Goal: Task Accomplishment & Management: Manage account settings

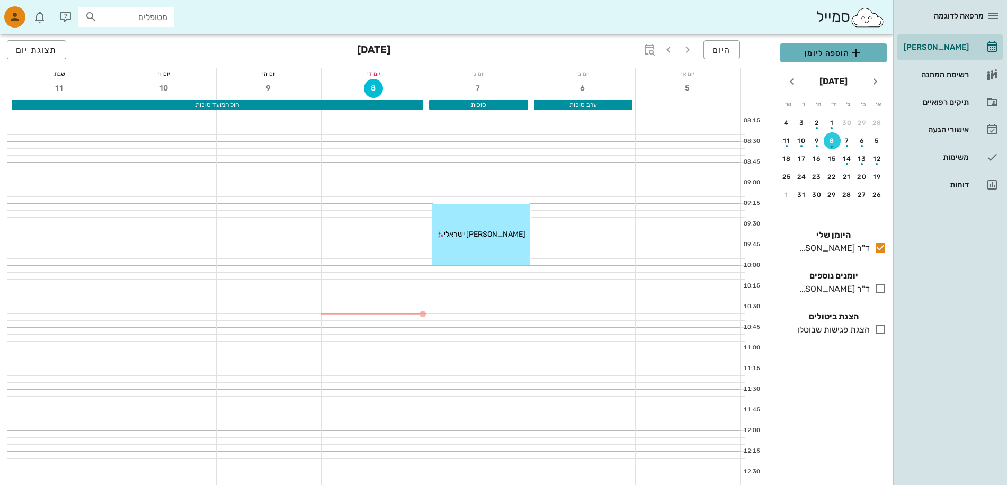
click at [818, 51] on span "הוספה ליומן" at bounding box center [834, 53] width 90 height 13
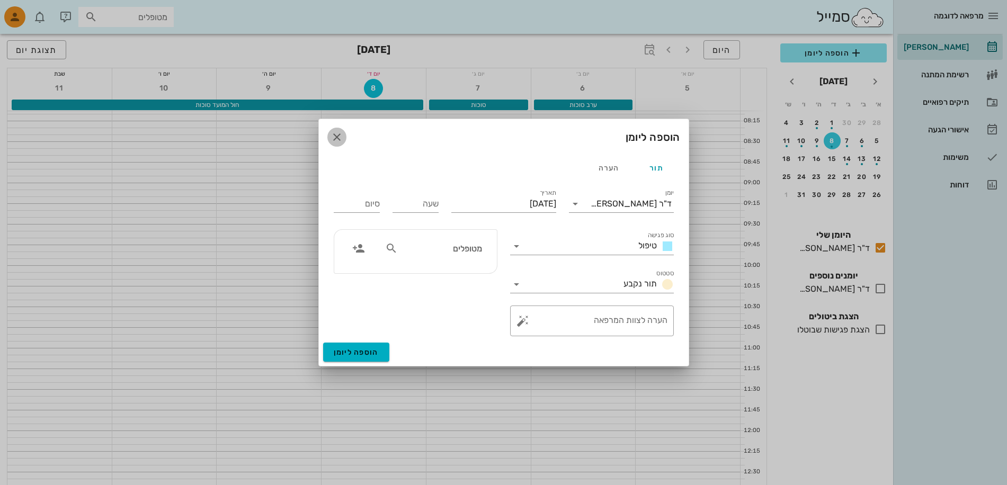
click at [336, 133] on icon "button" at bounding box center [337, 137] width 13 height 13
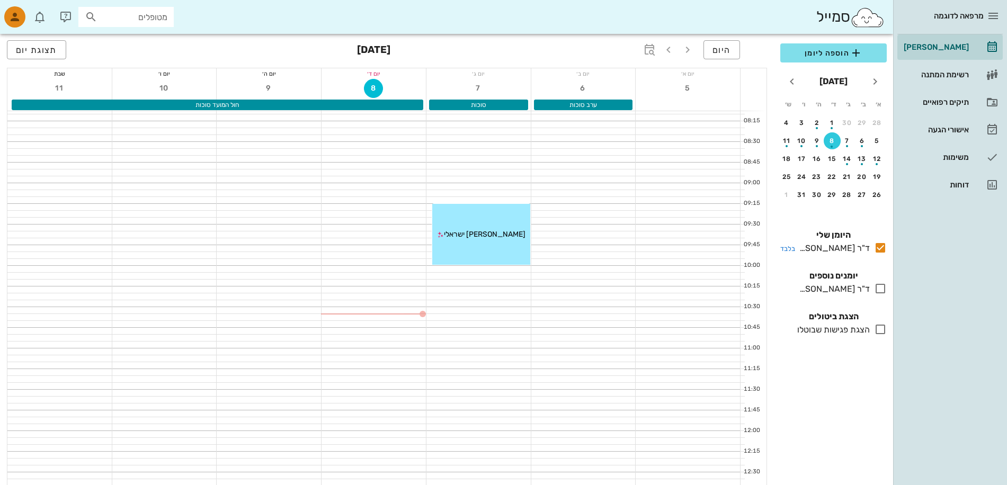
click at [850, 245] on div "ד"ר [PERSON_NAME]" at bounding box center [832, 248] width 75 height 13
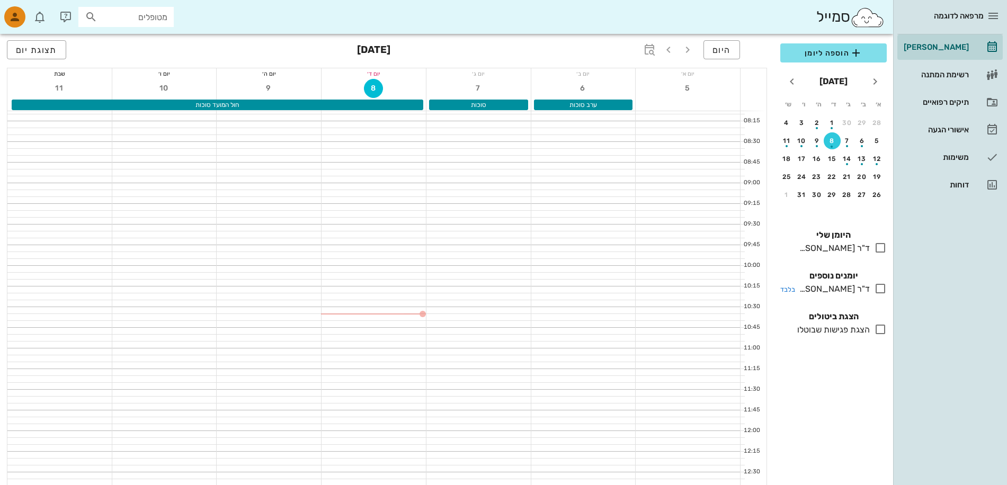
click at [841, 288] on div "ד"ר [PERSON_NAME]" at bounding box center [832, 289] width 75 height 13
click at [850, 325] on div "הצגת פגישות שבוטלו" at bounding box center [831, 330] width 77 height 13
click at [810, 333] on div "הצגת פגישות שבוטלו" at bounding box center [831, 330] width 77 height 13
click at [879, 329] on icon at bounding box center [880, 329] width 13 height 13
drag, startPoint x: 878, startPoint y: 244, endPoint x: 879, endPoint y: 254, distance: 10.6
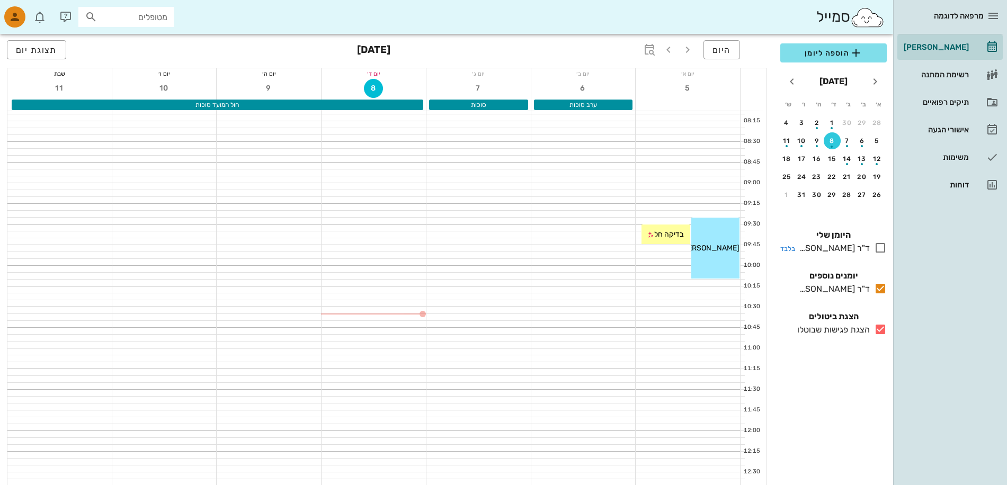
click at [878, 246] on icon at bounding box center [880, 248] width 13 height 13
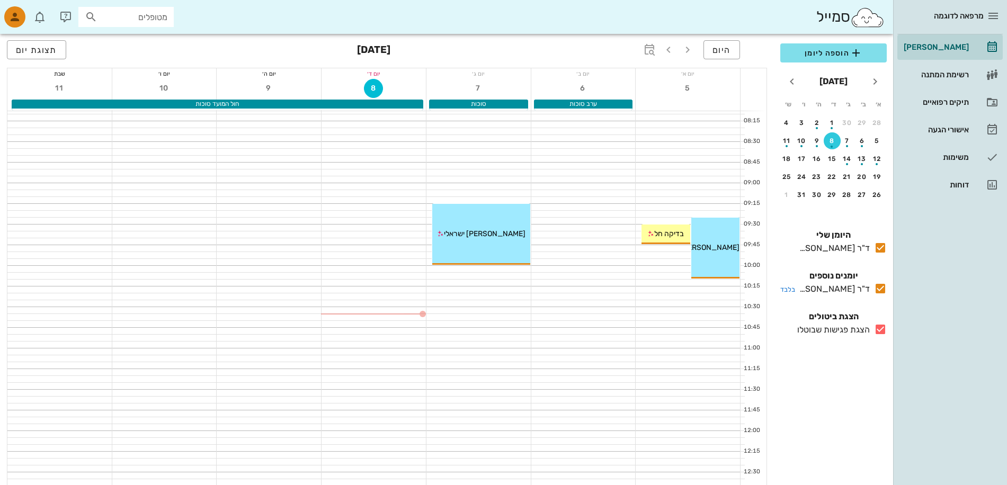
click at [881, 289] on icon at bounding box center [880, 288] width 13 height 13
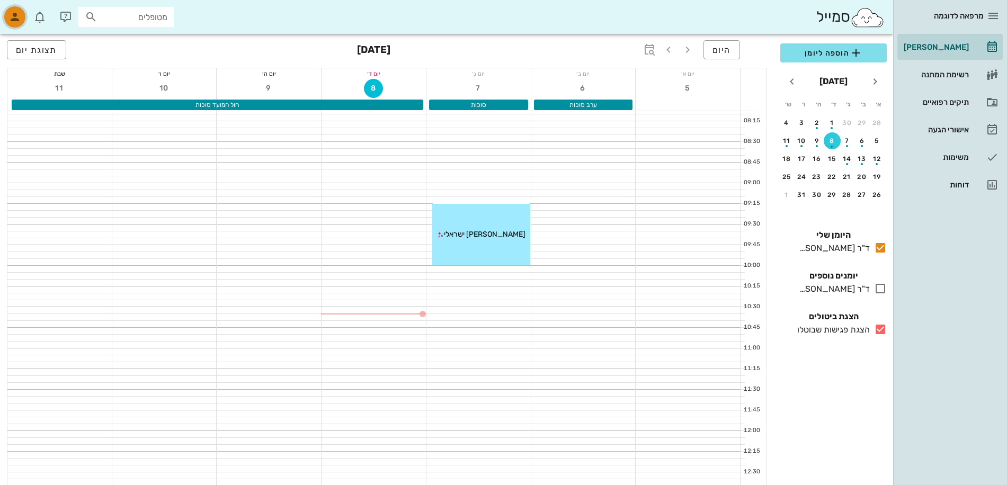
click at [13, 20] on icon "button" at bounding box center [14, 17] width 13 height 13
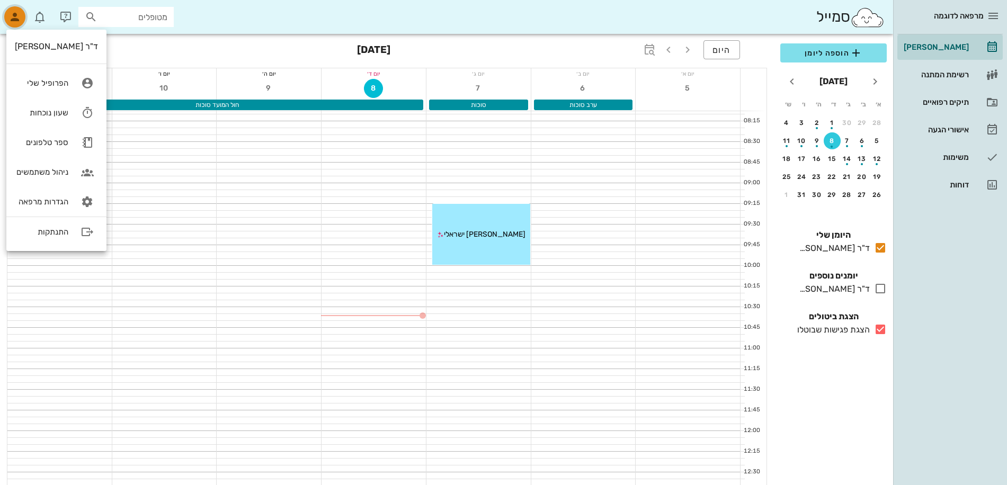
click at [13, 19] on icon "button" at bounding box center [14, 17] width 13 height 13
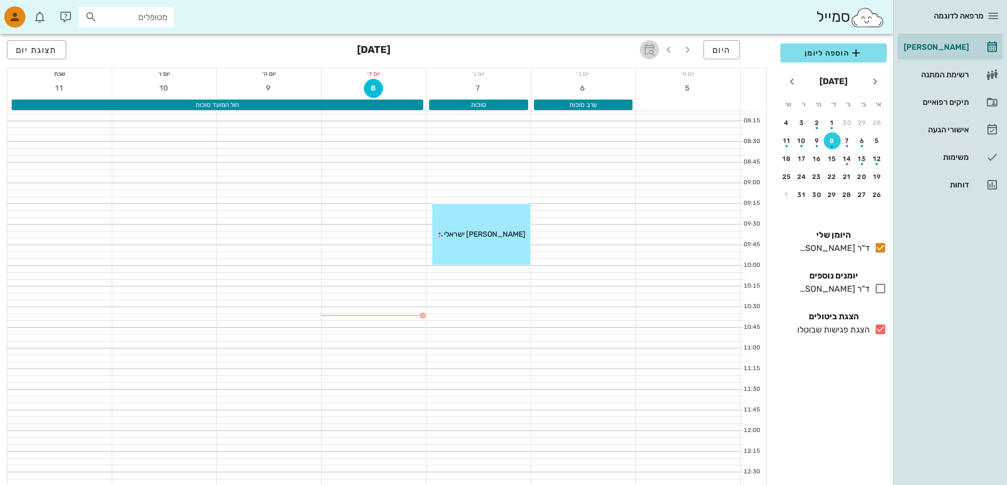
click at [650, 51] on icon "button" at bounding box center [649, 49] width 13 height 13
click at [649, 51] on icon "button" at bounding box center [649, 49] width 13 height 13
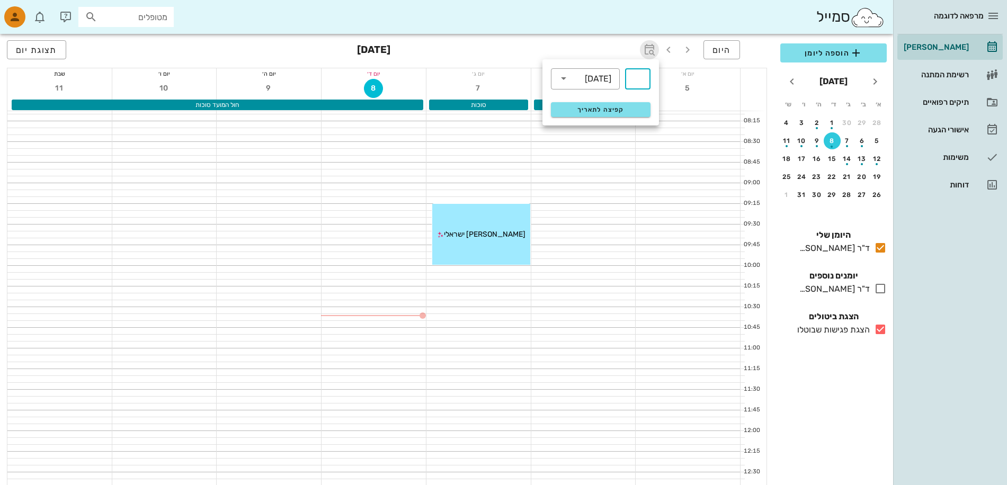
click at [649, 51] on icon "button" at bounding box center [649, 49] width 13 height 13
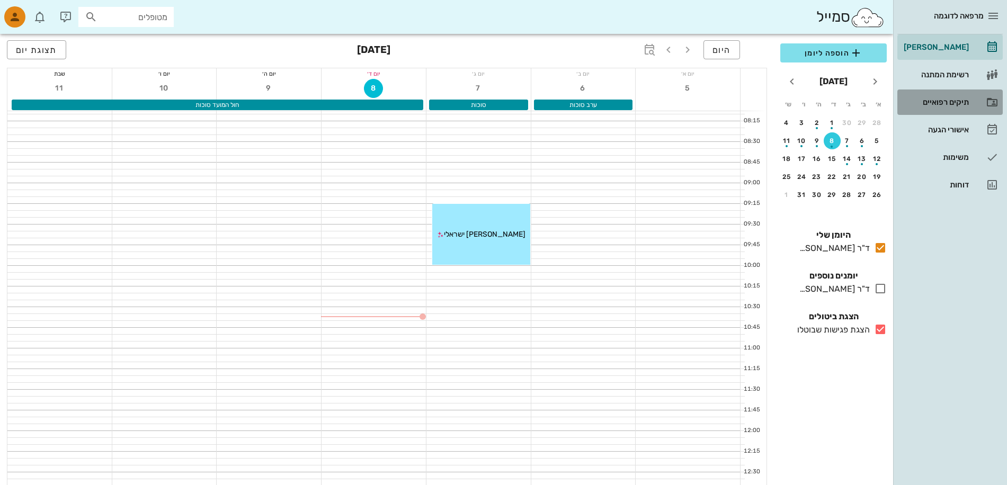
click at [947, 101] on div "תיקים רפואיים" at bounding box center [935, 102] width 67 height 8
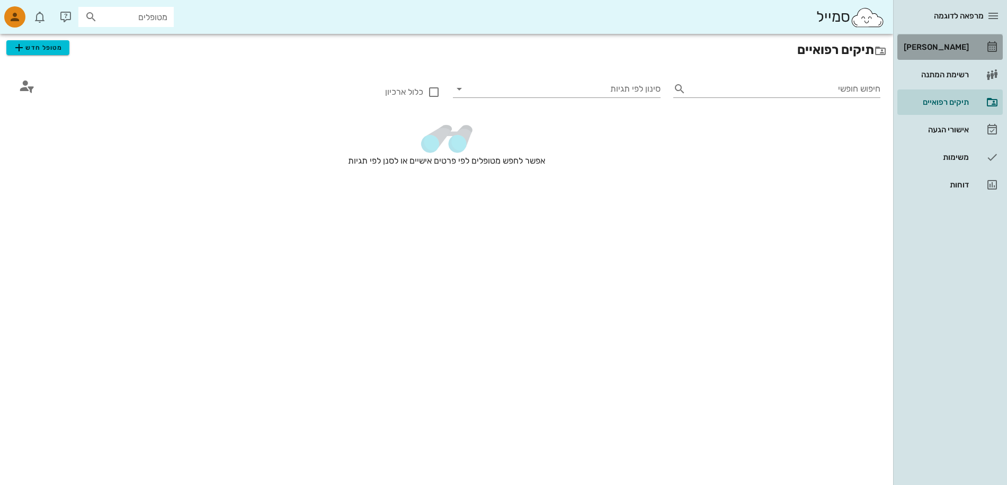
click at [944, 43] on div "[PERSON_NAME]" at bounding box center [935, 47] width 67 height 17
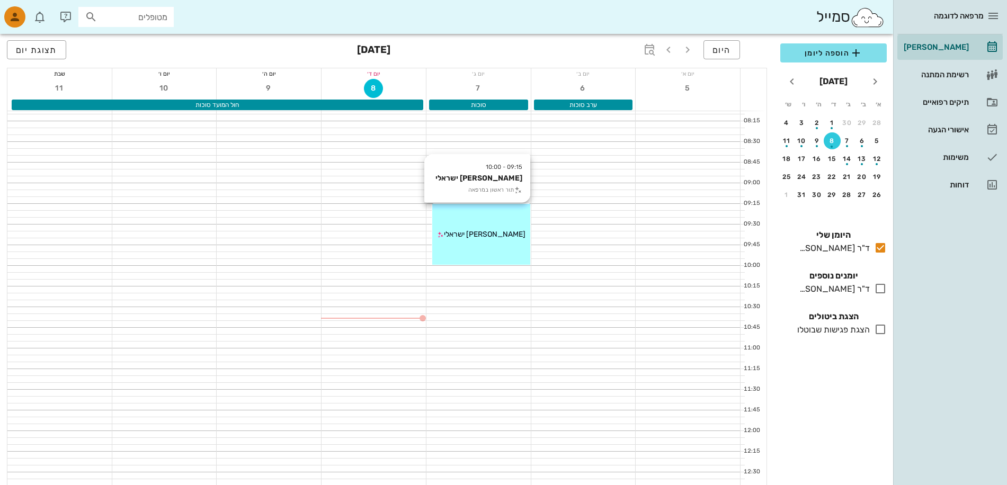
click at [470, 236] on span "[PERSON_NAME] ישראלי" at bounding box center [485, 234] width 82 height 9
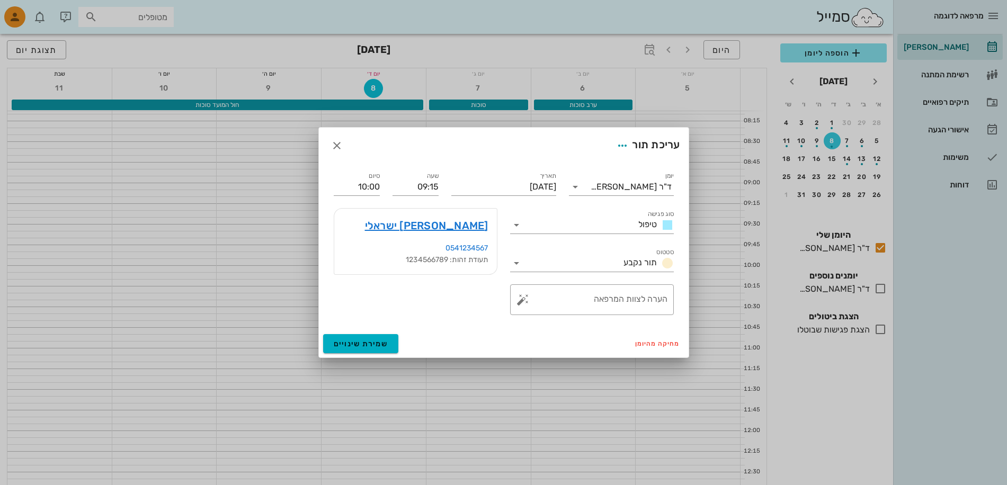
click at [470, 236] on div at bounding box center [503, 242] width 1007 height 485
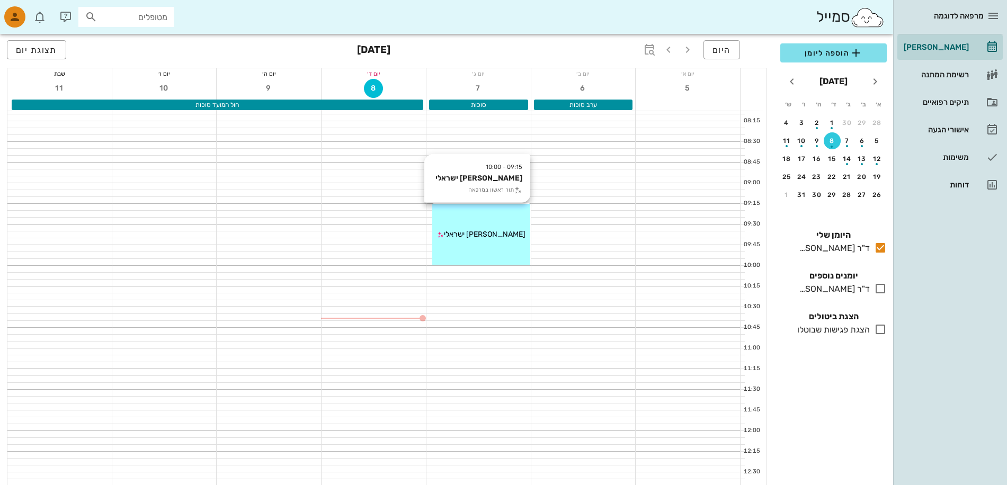
click at [467, 239] on div "[PERSON_NAME] ישראלי" at bounding box center [481, 234] width 98 height 11
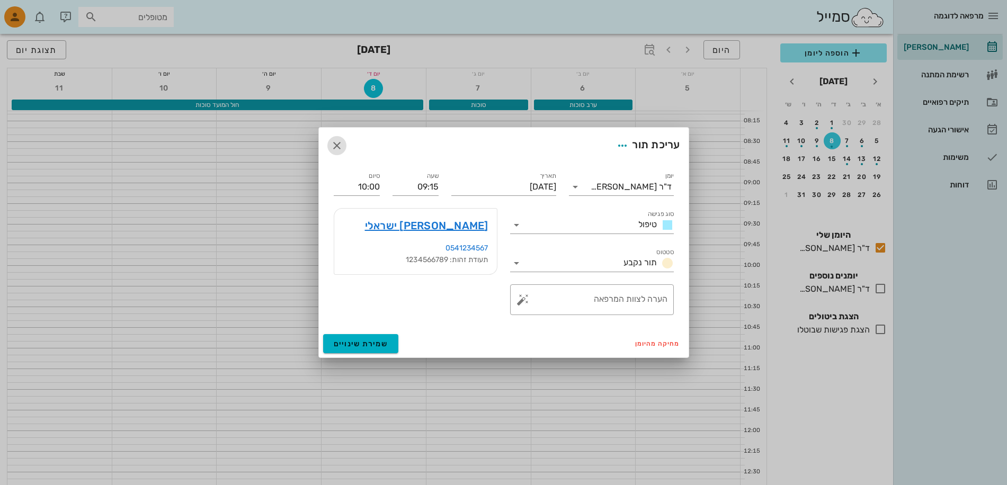
click at [337, 142] on icon "button" at bounding box center [337, 145] width 13 height 13
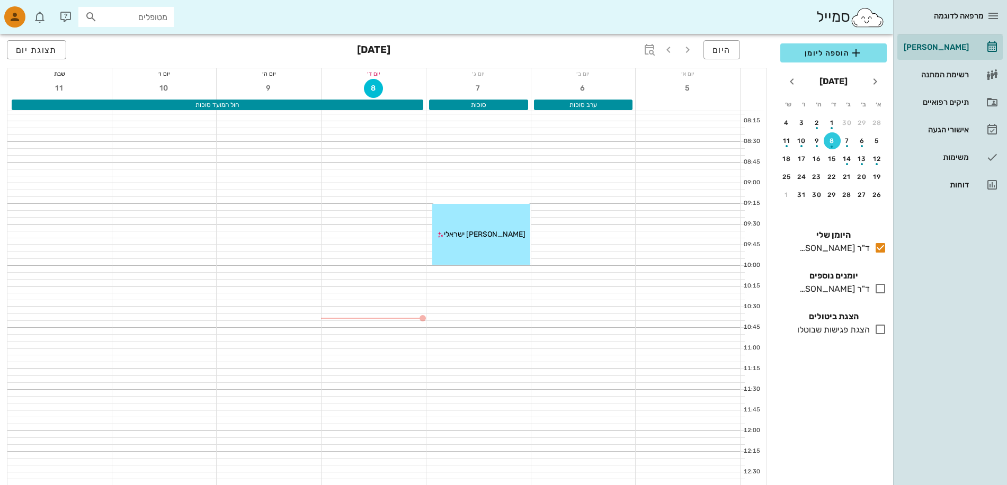
drag, startPoint x: 470, startPoint y: 241, endPoint x: 356, endPoint y: 338, distance: 149.5
click at [347, 342] on div at bounding box center [374, 345] width 104 height 6
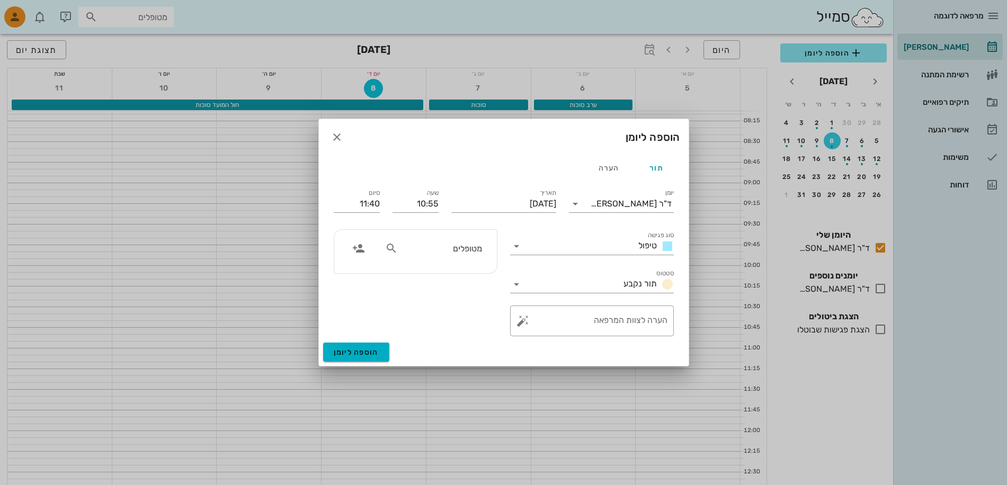
click at [269, 315] on div at bounding box center [503, 242] width 1007 height 485
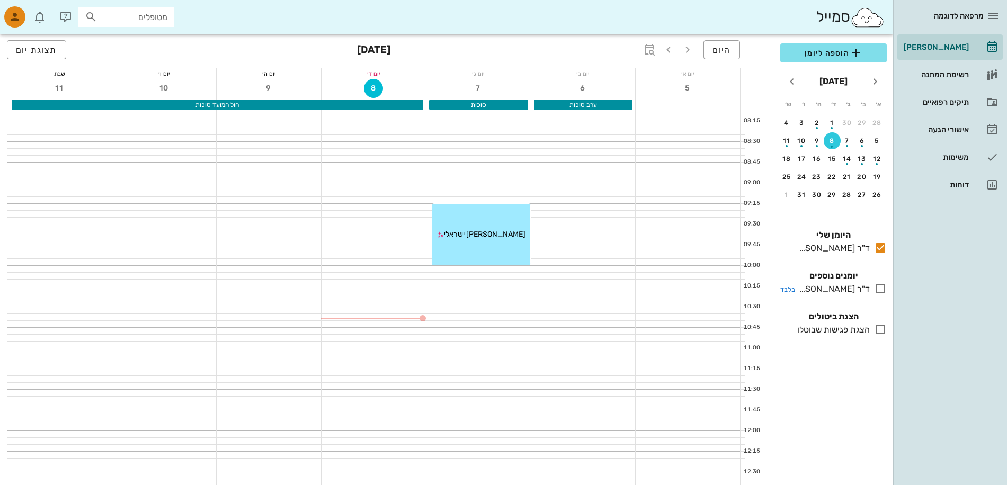
click at [879, 285] on icon at bounding box center [880, 288] width 13 height 13
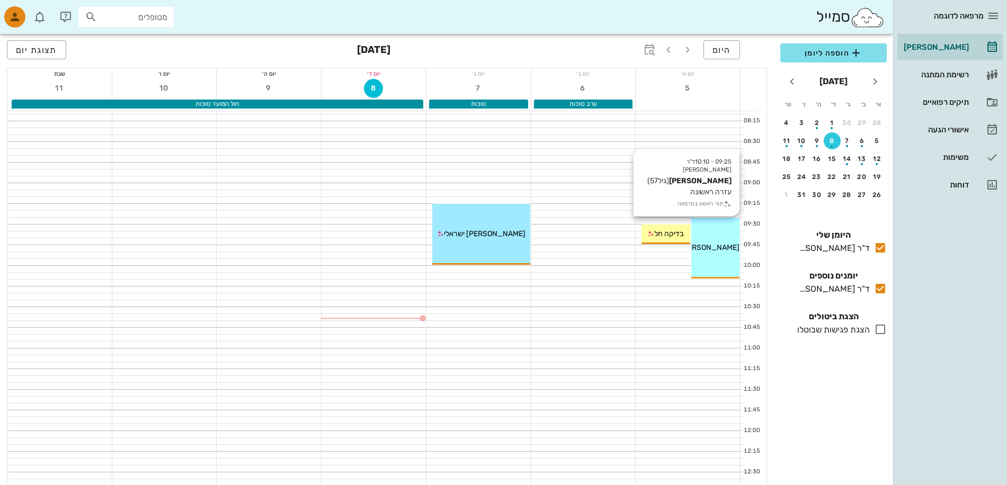
click at [718, 253] on div "09:25 - 10:10 ד"ר [PERSON_NAME] [PERSON_NAME] (גיל 57 ) עזרה ראשונה תור ראשון ב…" at bounding box center [715, 248] width 48 height 61
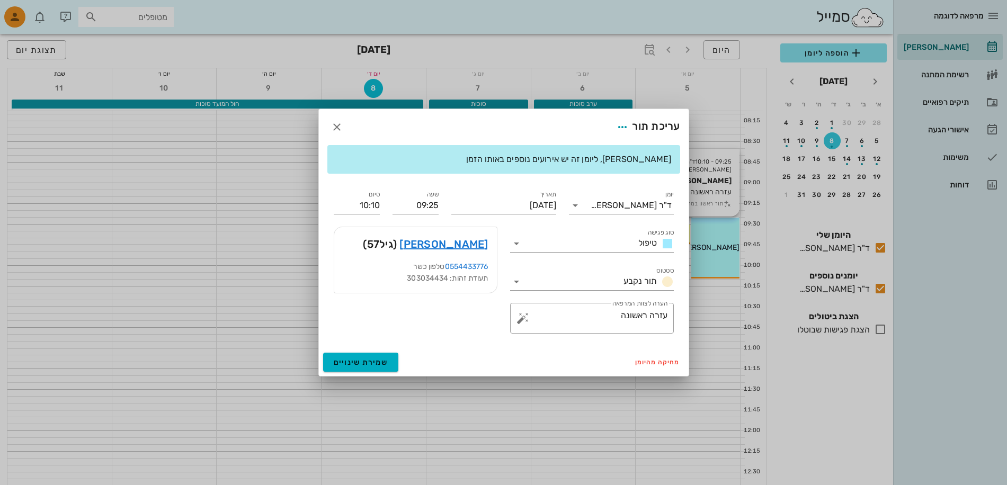
click at [718, 253] on div at bounding box center [503, 242] width 1007 height 485
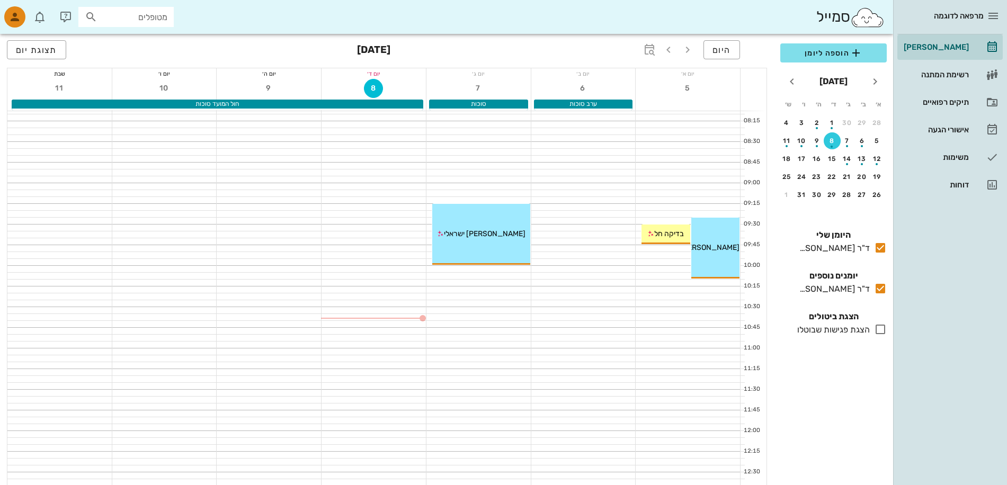
drag, startPoint x: 711, startPoint y: 248, endPoint x: 654, endPoint y: 259, distance: 58.3
click at [654, 259] on div at bounding box center [688, 261] width 104 height 7
click at [935, 99] on div "תיקים רפואיים" at bounding box center [935, 102] width 67 height 8
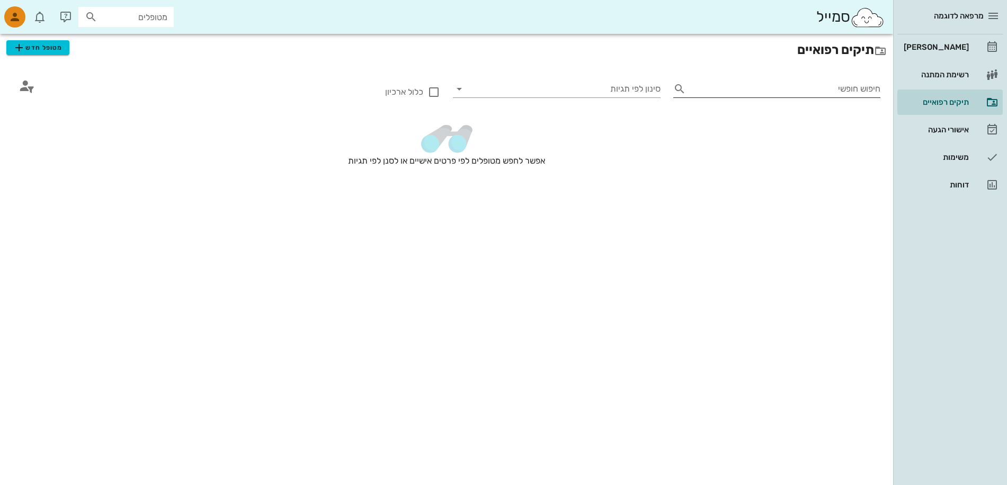
click at [832, 85] on input "חיפוש חופשי" at bounding box center [785, 89] width 191 height 17
type input "h"
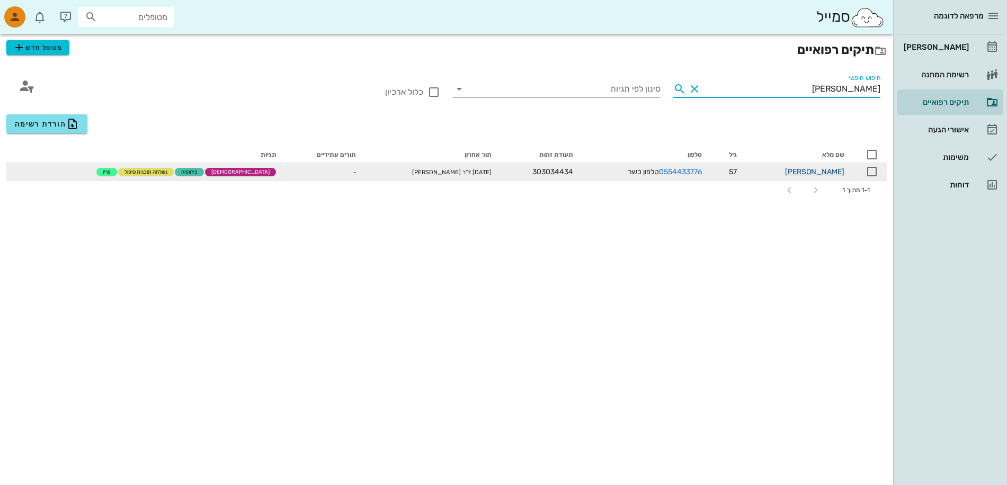
type input "[PERSON_NAME]"
click at [836, 172] on link "[PERSON_NAME]" at bounding box center [814, 171] width 59 height 9
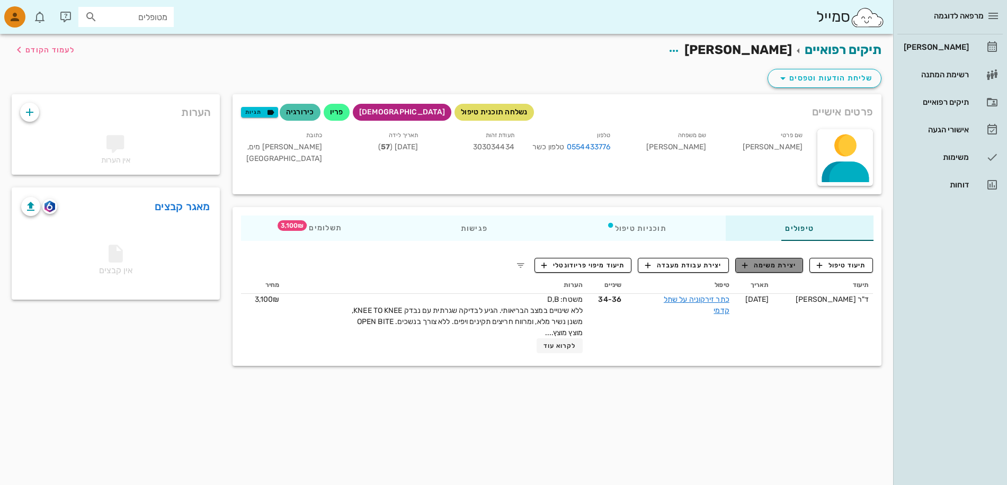
click at [773, 266] on span "יצירת משימה" at bounding box center [769, 266] width 54 height 10
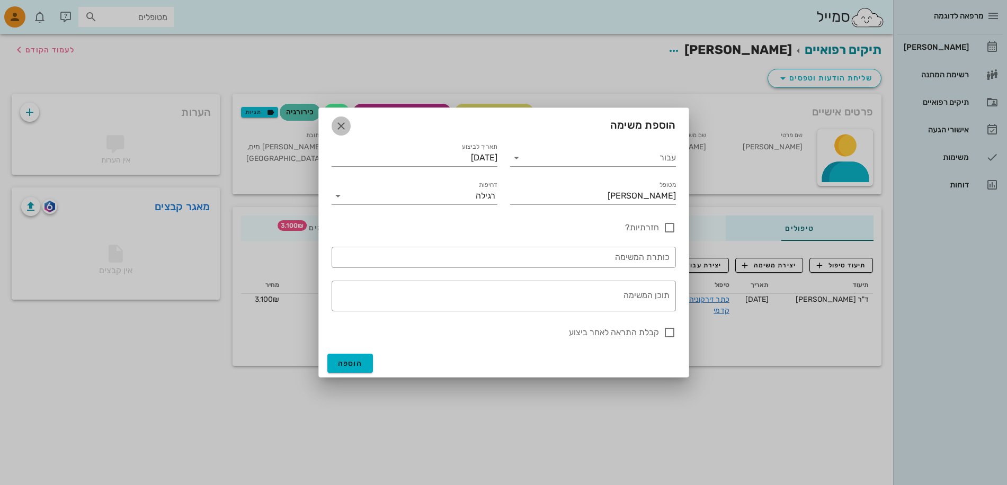
click at [340, 123] on icon "button" at bounding box center [341, 126] width 13 height 13
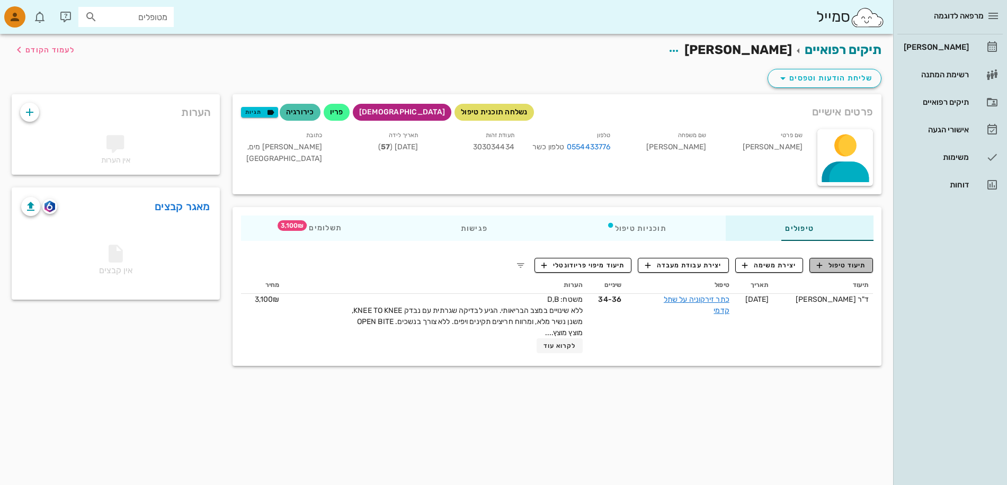
click at [837, 267] on span "תיעוד טיפול" at bounding box center [841, 266] width 49 height 10
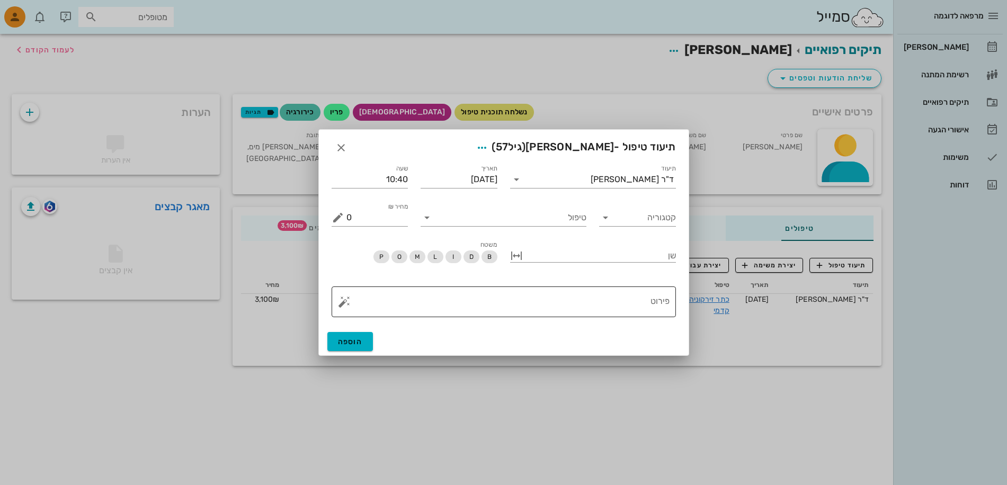
click at [342, 302] on button "button" at bounding box center [344, 302] width 13 height 13
click at [426, 216] on icon at bounding box center [427, 217] width 13 height 13
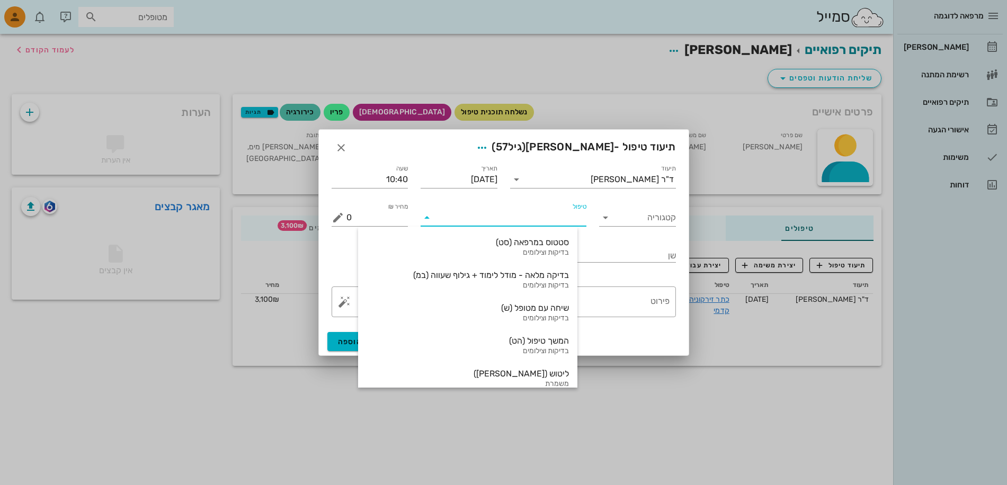
scroll to position [159, 0]
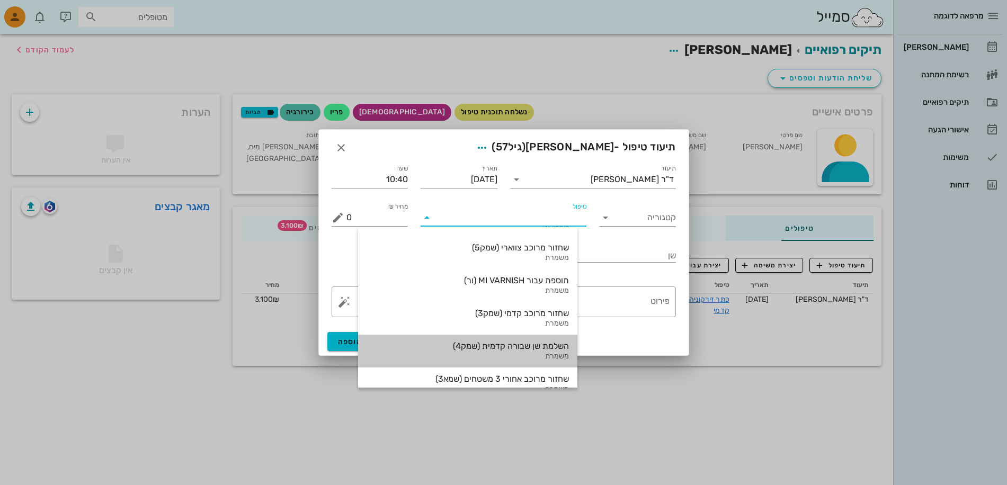
click at [543, 347] on div "השלמת שן שבורה קדמית (שמק4)" at bounding box center [468, 346] width 202 height 10
type input "970"
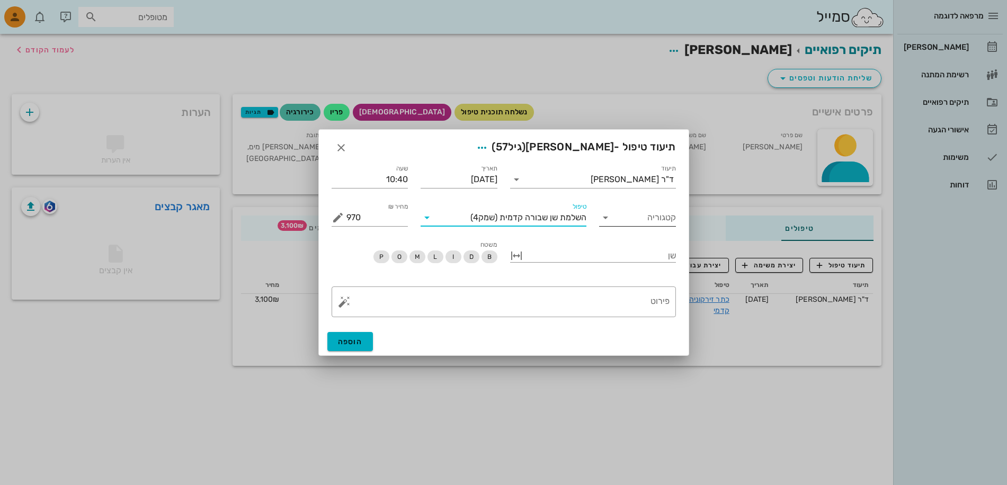
click at [603, 218] on icon at bounding box center [605, 217] width 13 height 13
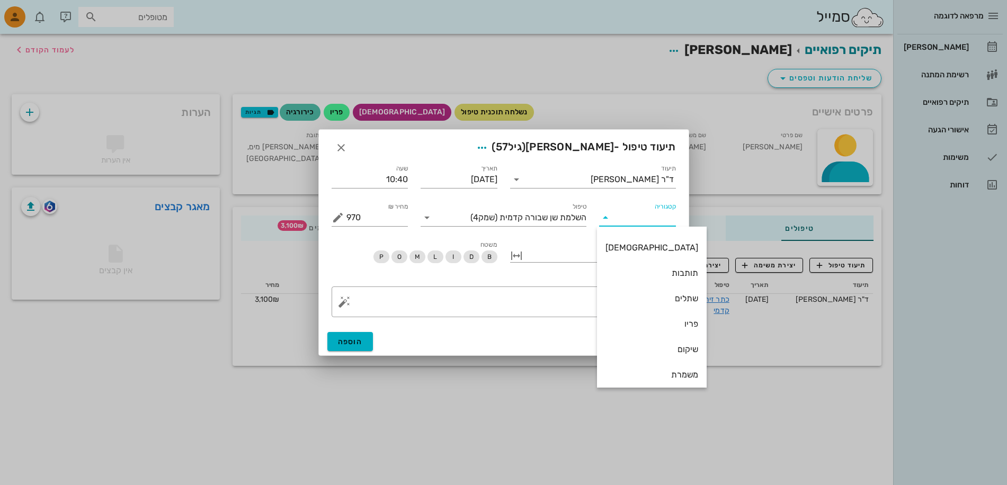
scroll to position [42, 0]
click at [655, 353] on div "משמרת" at bounding box center [651, 354] width 93 height 10
type input "משמרת"
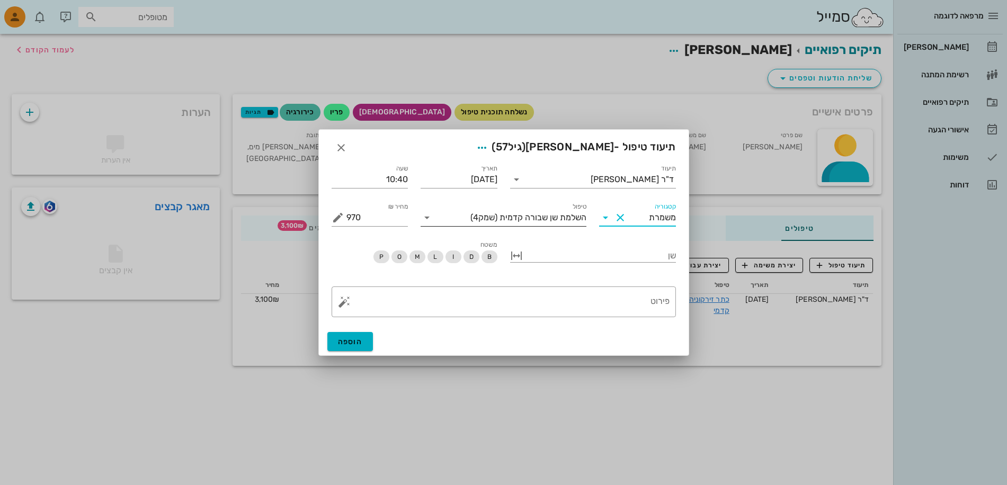
click at [425, 218] on icon at bounding box center [427, 217] width 13 height 13
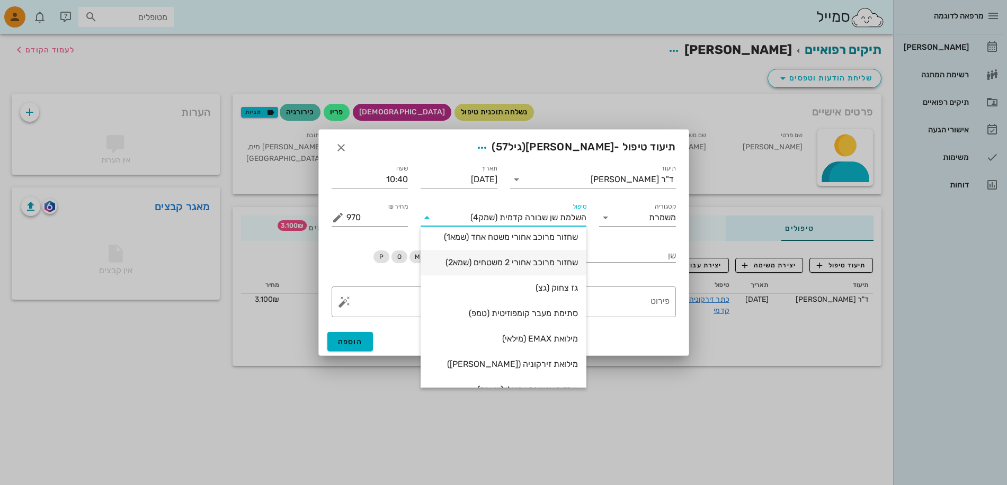
click at [552, 265] on div "שחזור מרוכב אחורי 2 משטחים (שמא2)" at bounding box center [503, 262] width 149 height 10
type input "720"
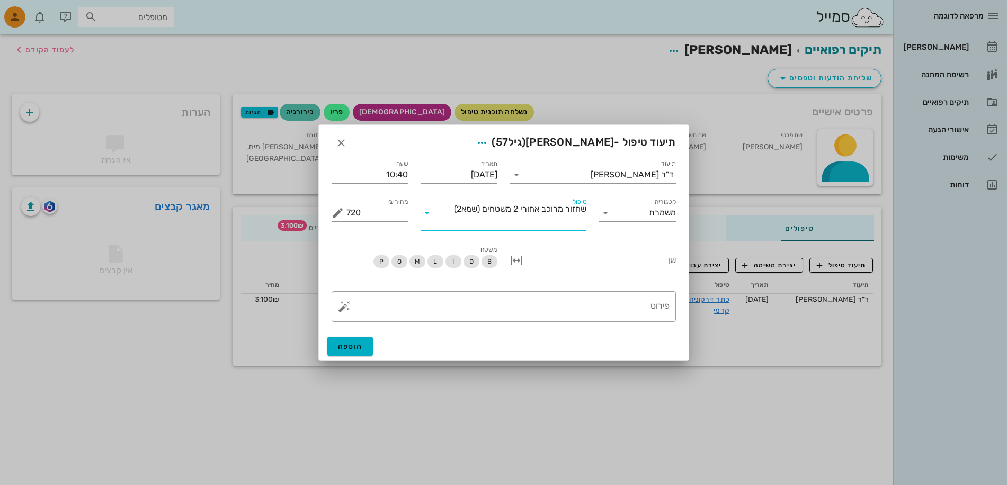
click at [516, 260] on button "button" at bounding box center [516, 260] width 13 height 13
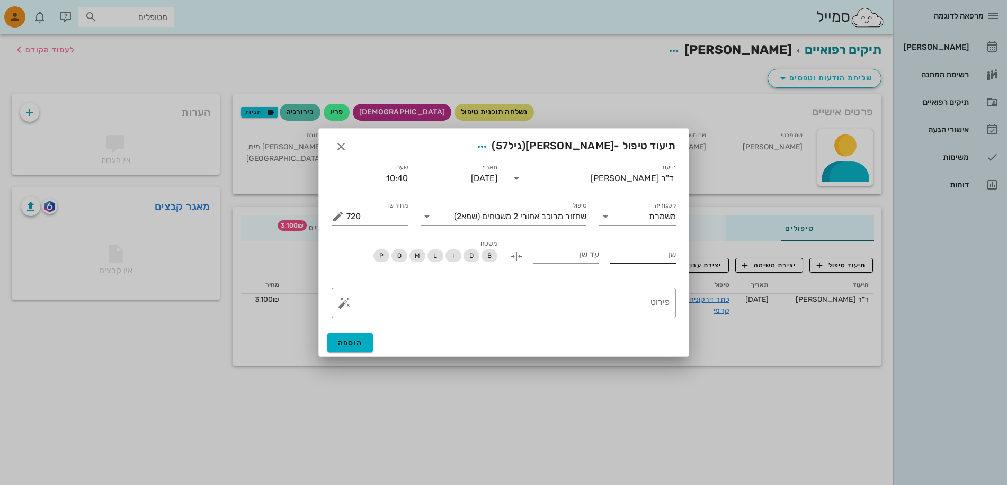
click at [636, 260] on input "שן" at bounding box center [643, 254] width 66 height 17
type input "11"
type input "21"
click at [415, 255] on span "M" at bounding box center [416, 255] width 5 height 13
click at [349, 307] on button "button" at bounding box center [344, 303] width 13 height 13
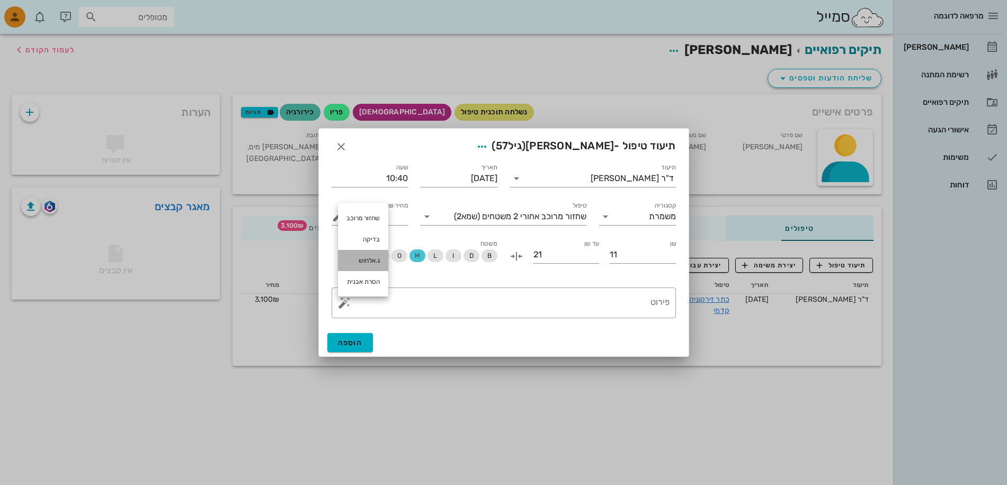
click at [371, 261] on div "ג.אלחוש" at bounding box center [363, 260] width 50 height 21
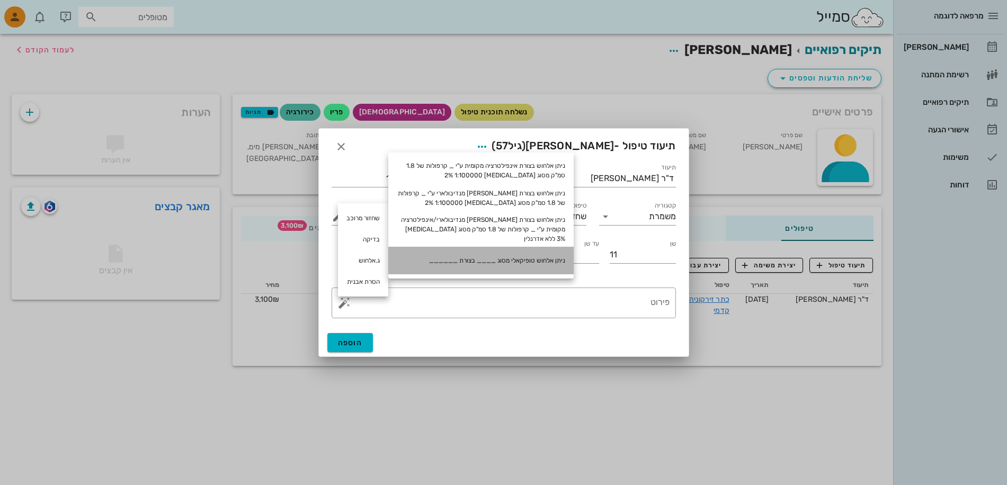
click at [485, 250] on div "ניתן אלחוש טופיקאלי מסוג ____ בצורת ______" at bounding box center [480, 261] width 185 height 28
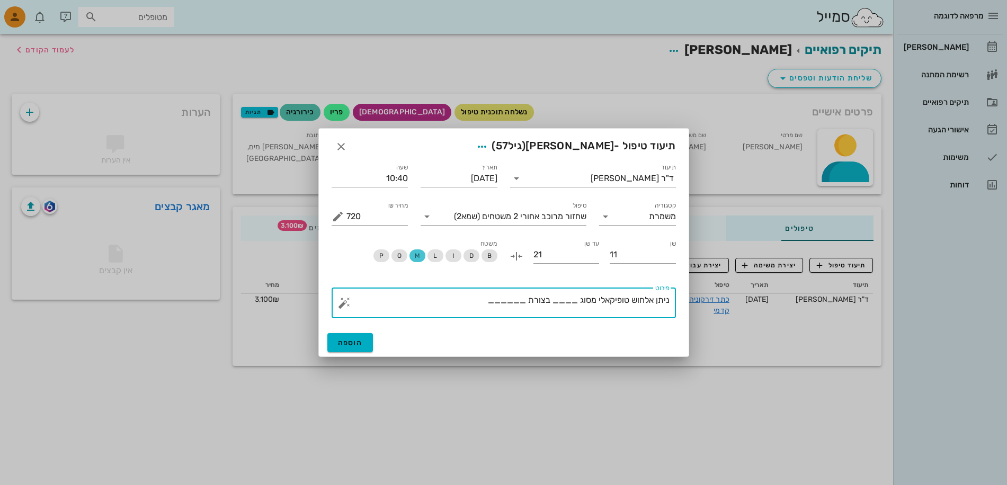
click at [341, 301] on button "button" at bounding box center [344, 303] width 13 height 13
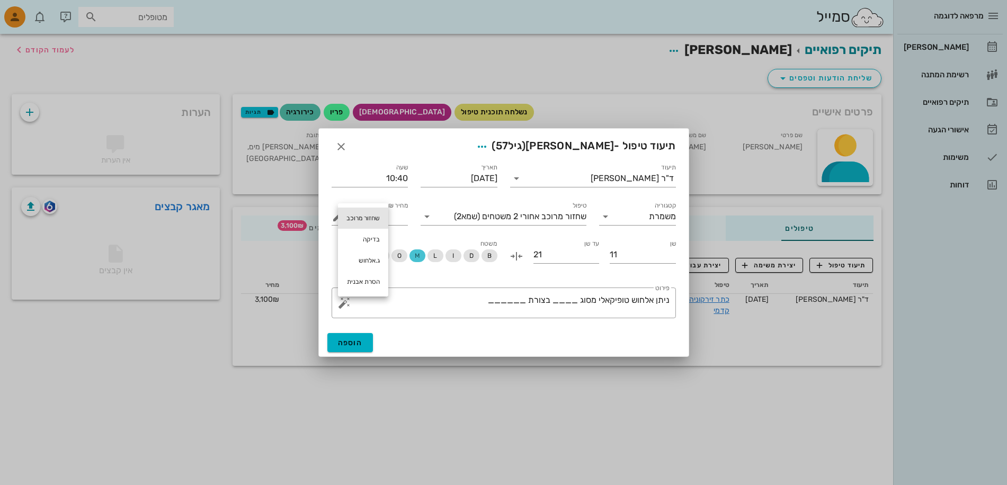
click at [364, 216] on div "שחזור מרוכב" at bounding box center [363, 218] width 50 height 21
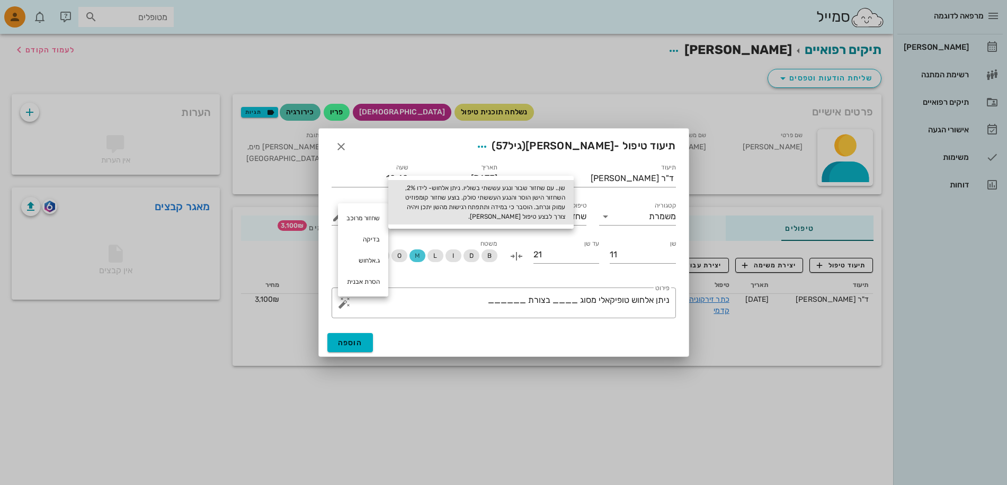
click at [546, 200] on div "שן.. עם שחזור שבור ונגע עששתי בשוליו. ניתן אלחוש- לידו 2%, השחזור הישן הוסר והנ…" at bounding box center [480, 202] width 185 height 44
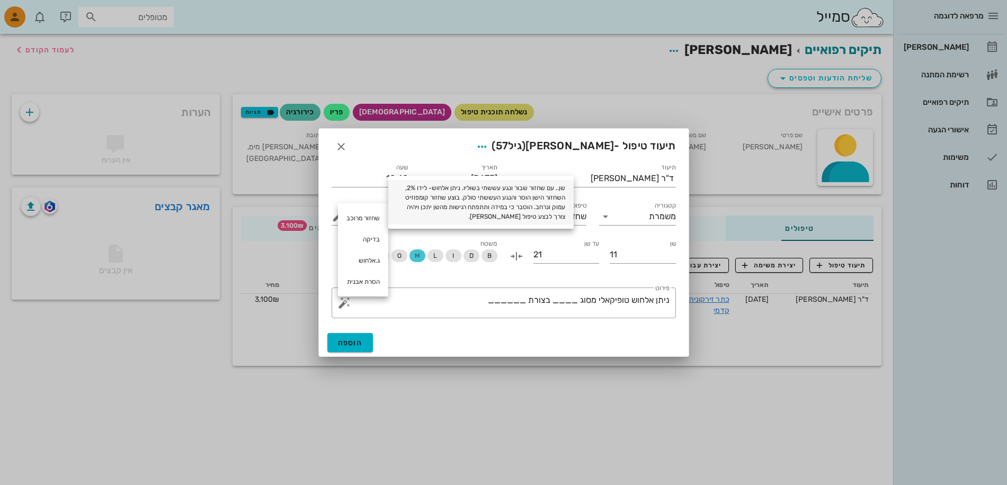
type textarea "ניתן אלחוש טופיקאלי מסוג ____ בצורת ______ שן.. עם שחזור שבור ונגע עששתי בשוליו…"
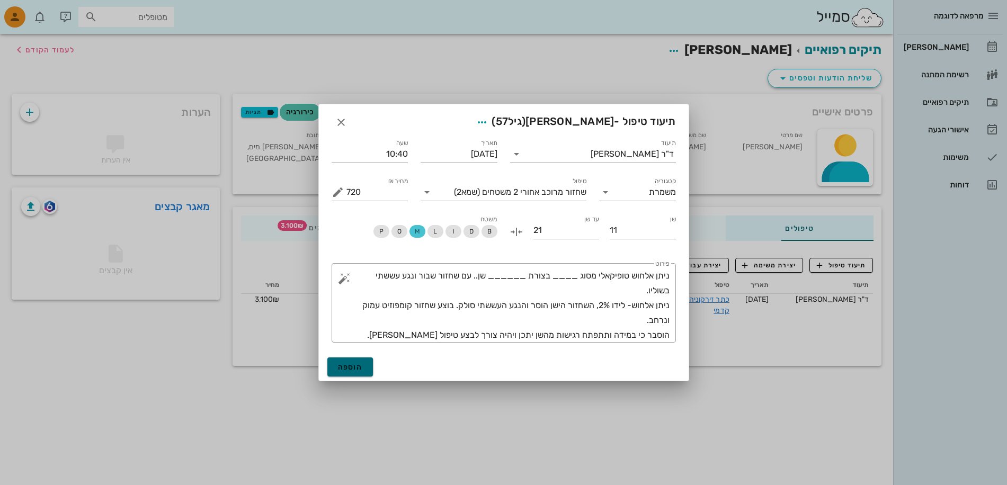
click at [342, 369] on span "הוספה" at bounding box center [350, 367] width 25 height 9
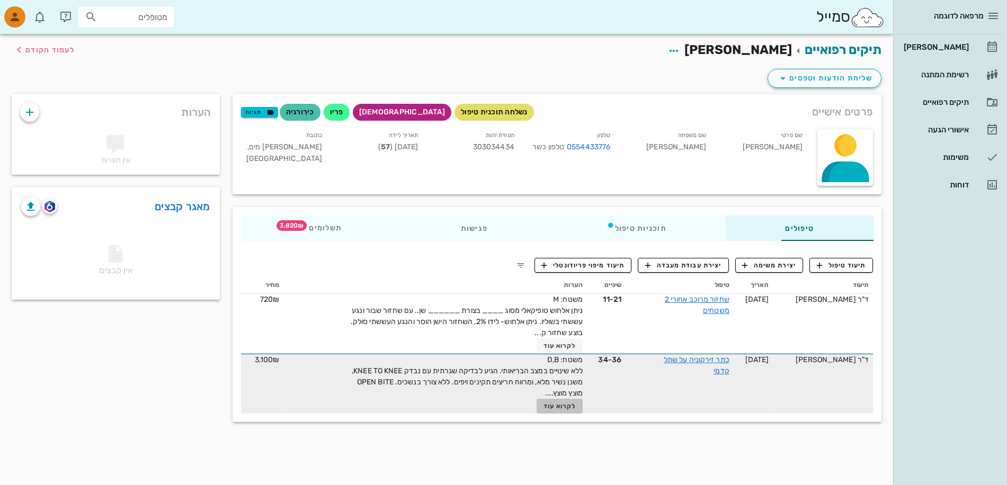
click at [543, 406] on span "לקרוא עוד" at bounding box center [559, 406] width 33 height 7
click at [992, 16] on icon "button" at bounding box center [993, 16] width 13 height 13
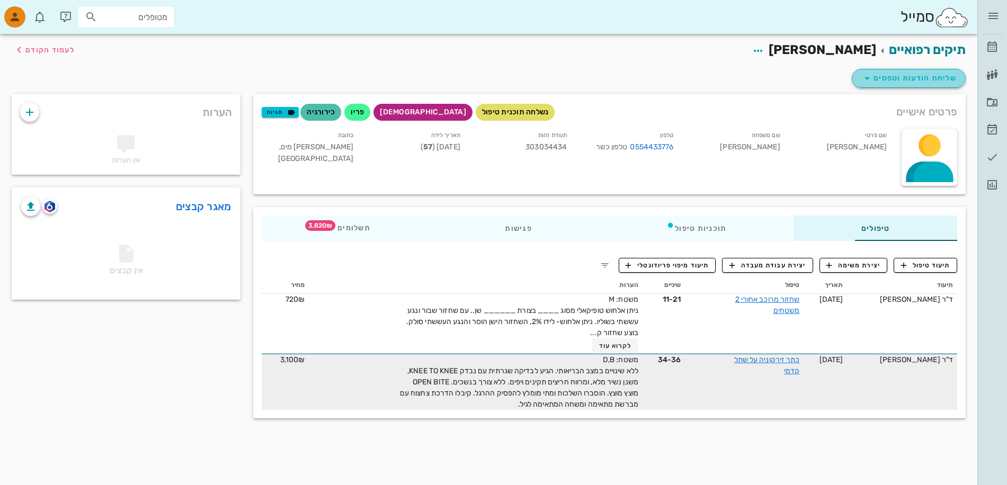
click at [869, 77] on icon "button" at bounding box center [867, 78] width 13 height 13
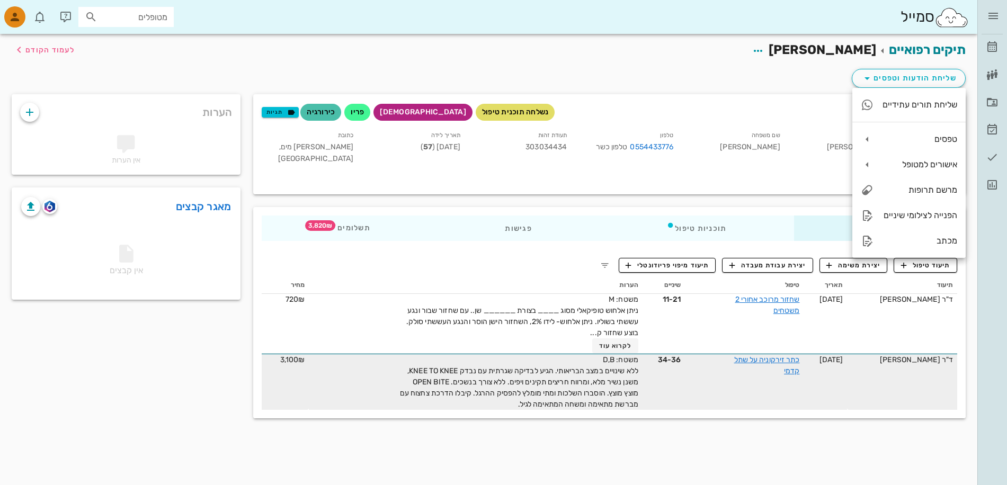
click at [608, 83] on div "שליחת הודעות וטפסים" at bounding box center [488, 81] width 967 height 28
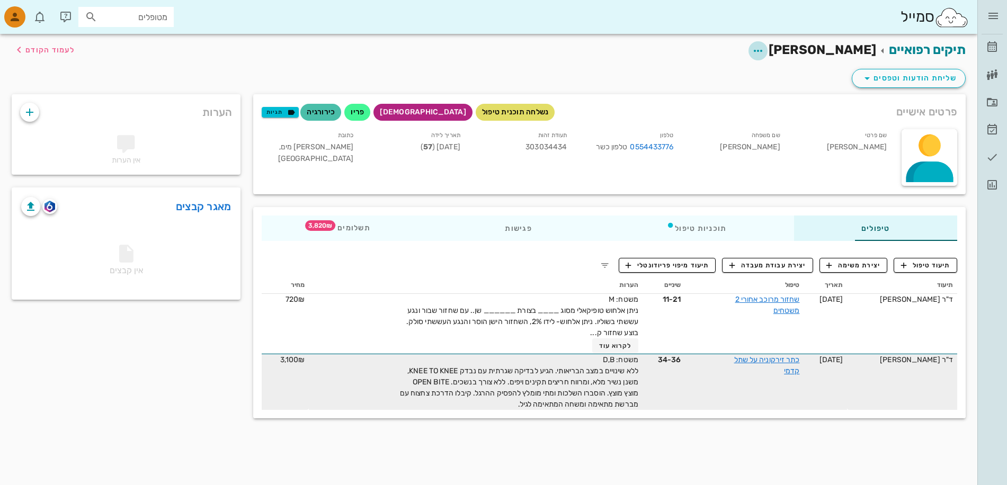
click at [764, 48] on icon "button" at bounding box center [758, 50] width 13 height 13
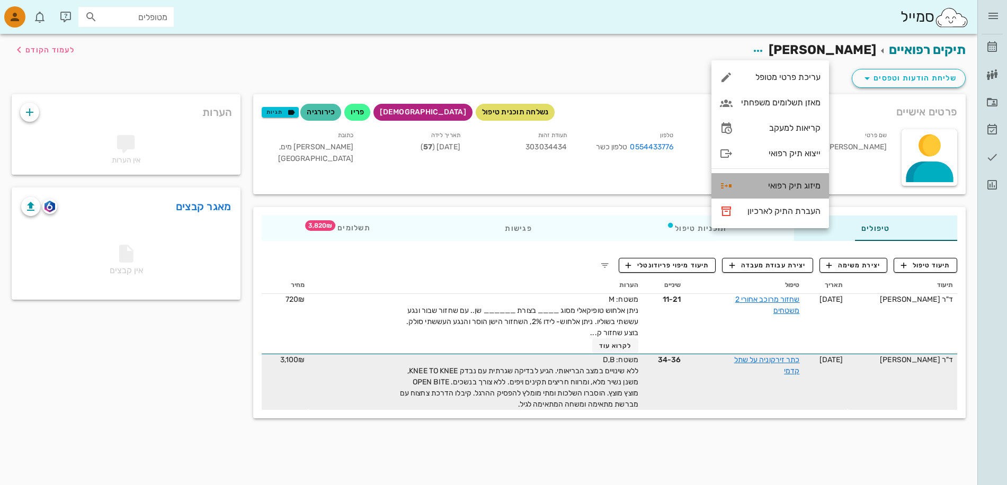
click at [780, 184] on div "מיזוג תיק רפואי" at bounding box center [780, 186] width 79 height 10
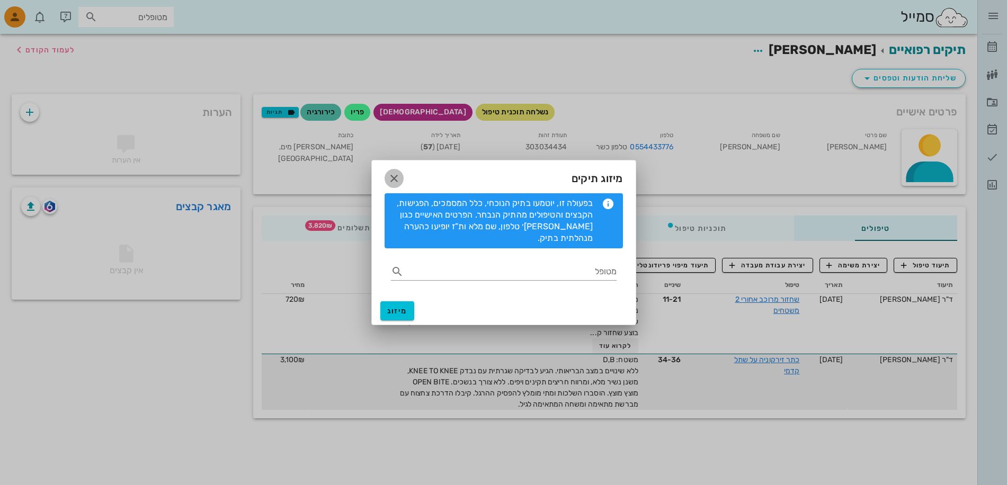
click at [395, 182] on icon "button" at bounding box center [394, 178] width 13 height 13
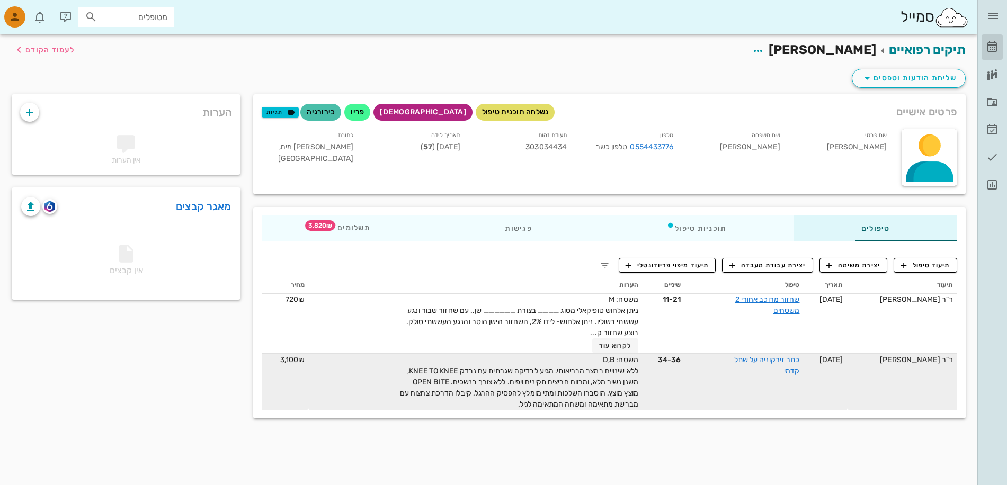
click at [993, 44] on icon at bounding box center [992, 47] width 13 height 13
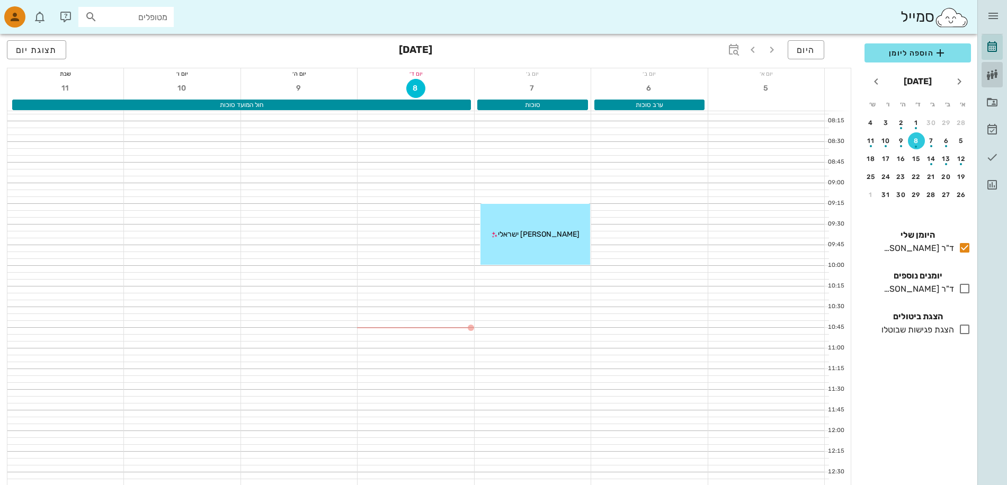
click at [991, 70] on icon at bounding box center [992, 74] width 13 height 13
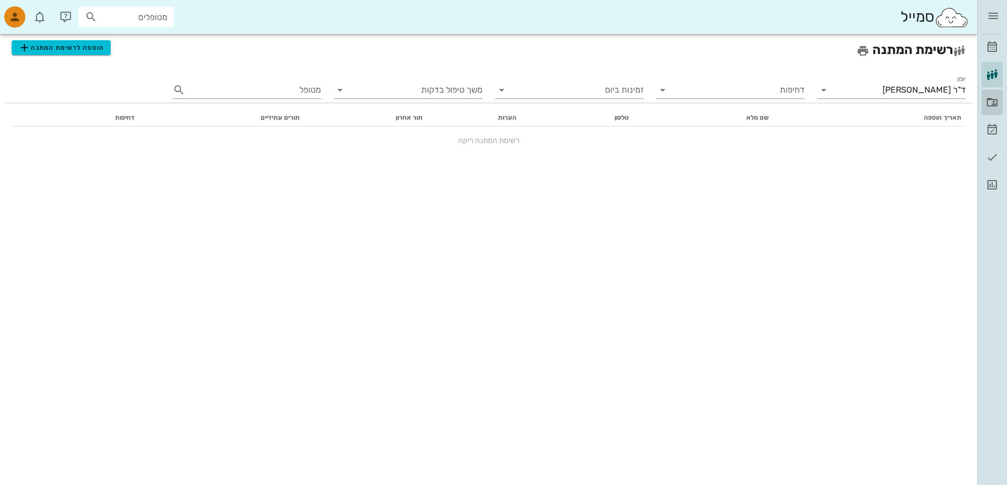
click at [996, 101] on icon at bounding box center [992, 102] width 13 height 13
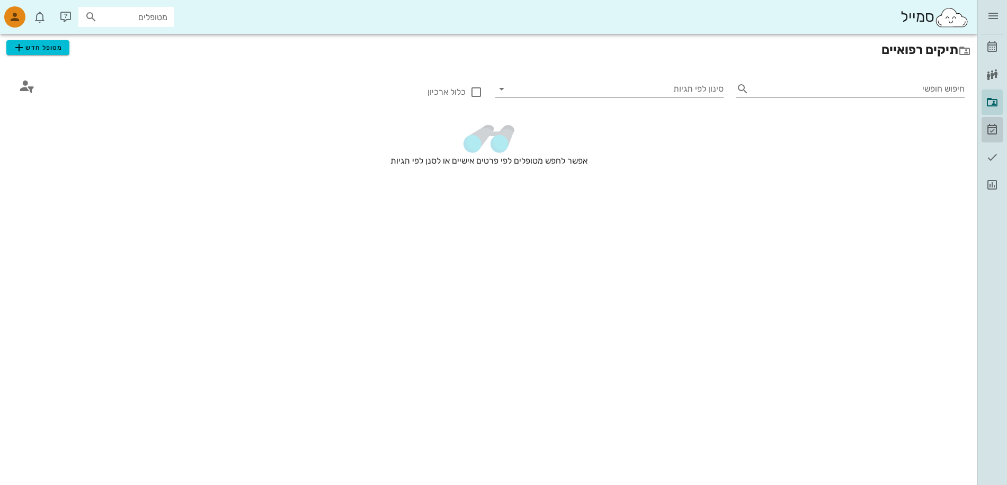
click at [991, 128] on icon at bounding box center [992, 129] width 13 height 13
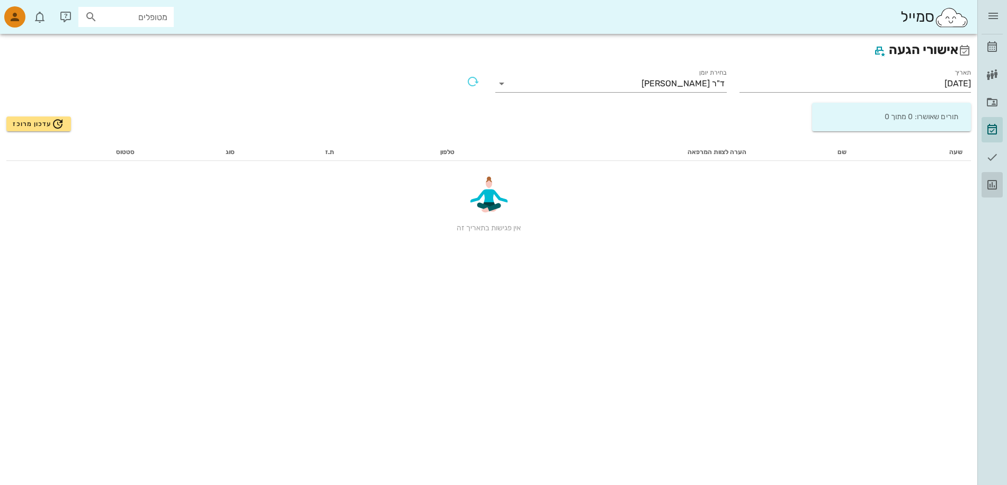
click at [992, 185] on icon at bounding box center [992, 185] width 13 height 13
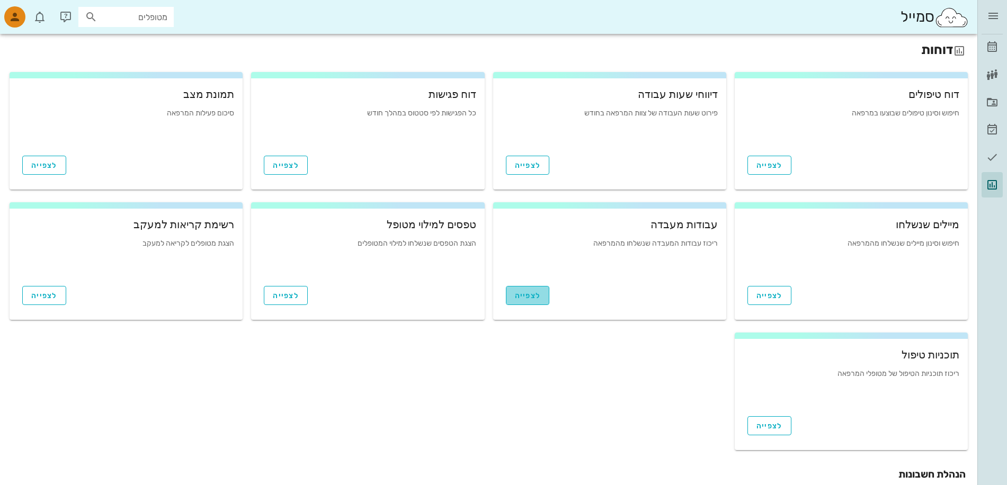
click at [527, 298] on span "לצפייה" at bounding box center [528, 295] width 26 height 9
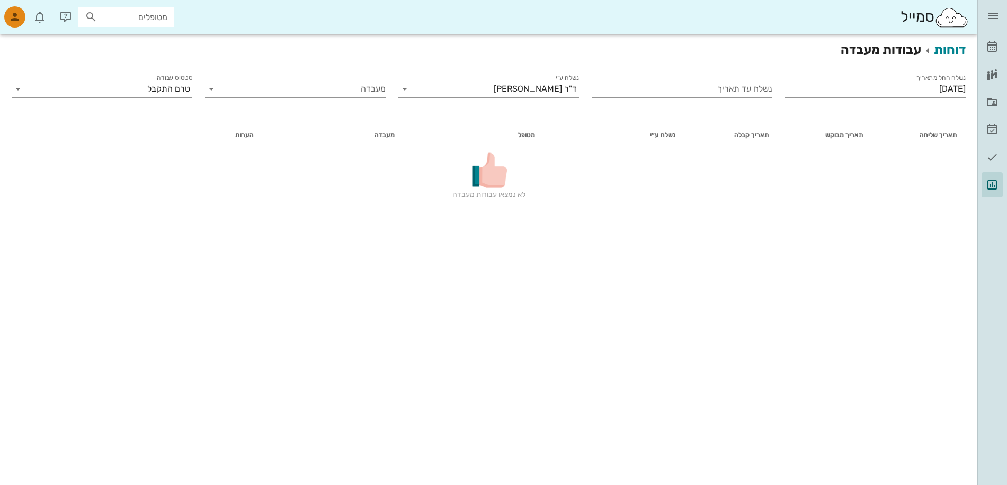
click at [956, 131] on span "תאריך שליחה" at bounding box center [939, 134] width 38 height 7
click at [925, 111] on div "נשלח החל מתאריך [DATE] נשלח עד תאריך נשלח ע״י ד"ר [PERSON_NAME] מעבדה סטטוס עבו…" at bounding box center [488, 93] width 967 height 55
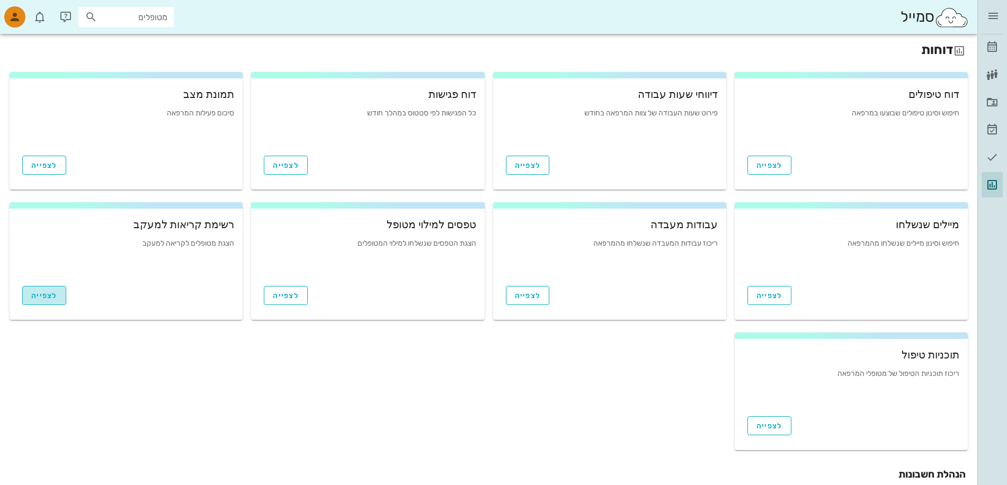
click at [42, 296] on span "לצפייה" at bounding box center [44, 295] width 26 height 9
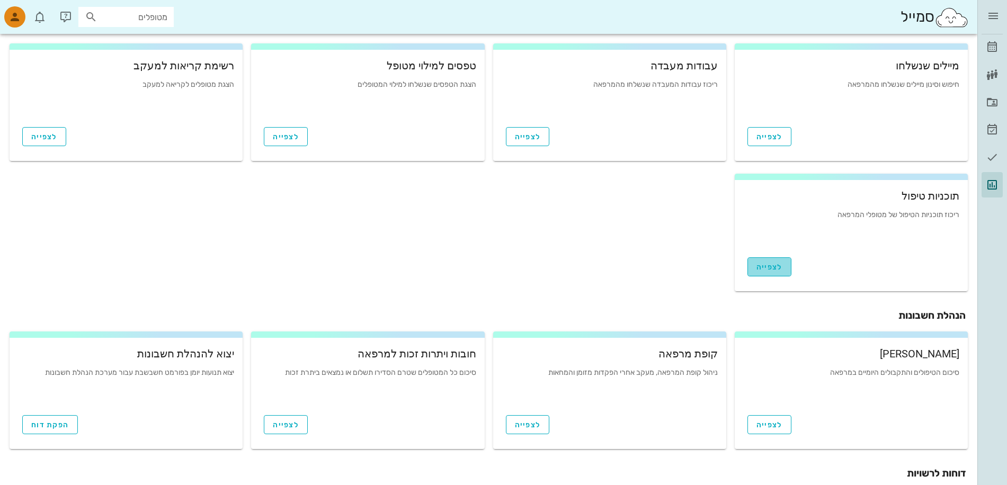
click at [783, 267] on link "לצפייה" at bounding box center [769, 266] width 44 height 19
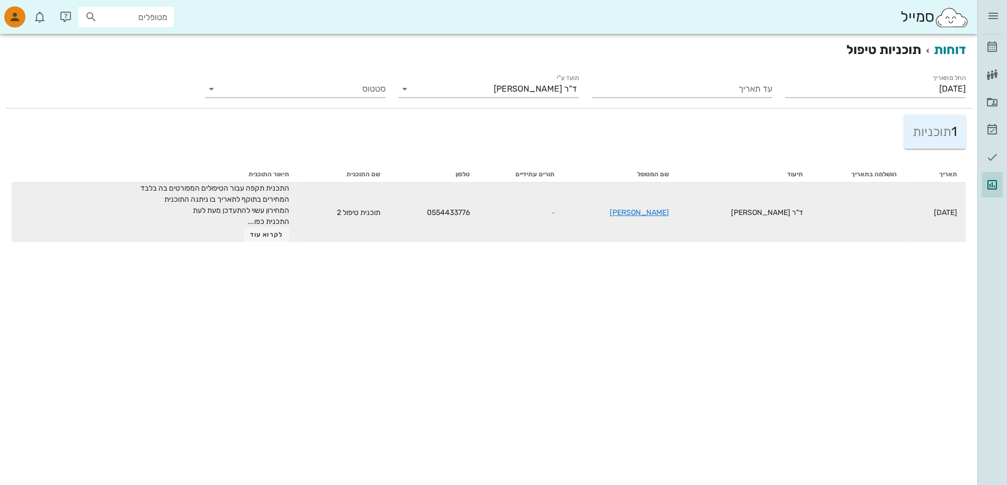
click at [914, 212] on td "[DATE]" at bounding box center [935, 212] width 60 height 59
click at [915, 211] on td "[DATE]" at bounding box center [935, 212] width 60 height 59
click at [260, 234] on span "לקרוא עוד" at bounding box center [266, 234] width 33 height 7
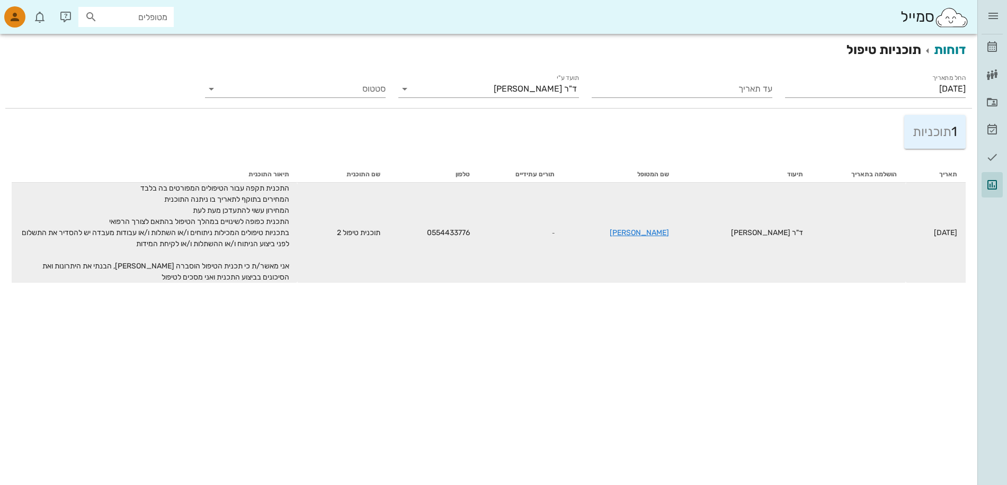
click at [354, 228] on td "תוכנית טיפול 2" at bounding box center [343, 233] width 91 height 100
click at [934, 237] on span "[DATE]" at bounding box center [945, 232] width 23 height 9
click at [737, 226] on td "ד"ר [PERSON_NAME]" at bounding box center [743, 233] width 133 height 100
drag, startPoint x: 737, startPoint y: 226, endPoint x: 702, endPoint y: 226, distance: 35.0
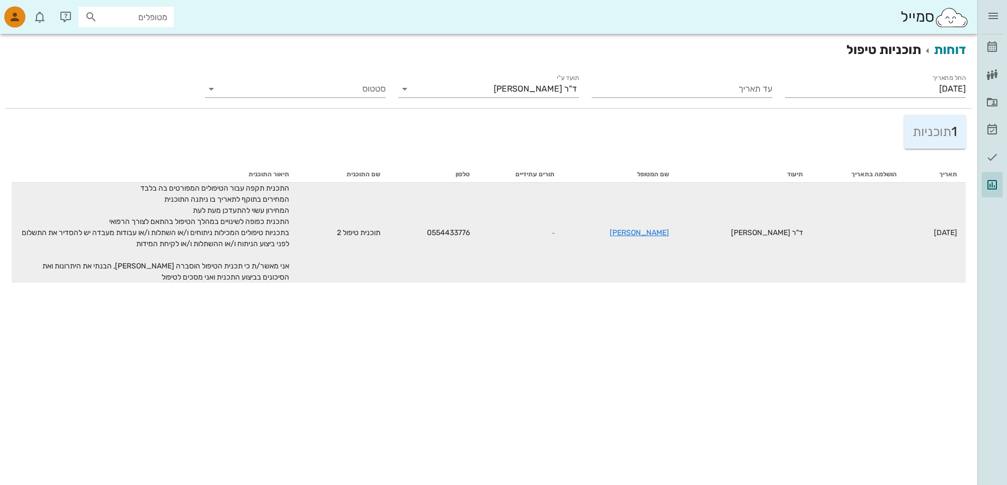
click at [736, 226] on td "ד"ר [PERSON_NAME]" at bounding box center [743, 233] width 133 height 100
click at [656, 231] on link "[PERSON_NAME]" at bounding box center [639, 232] width 59 height 9
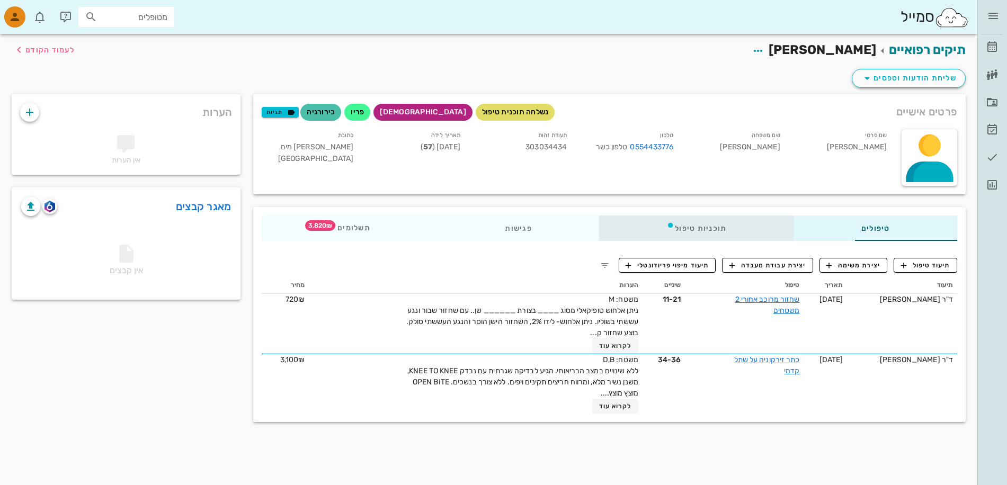
click at [678, 226] on div "תוכניות טיפול" at bounding box center [696, 228] width 195 height 25
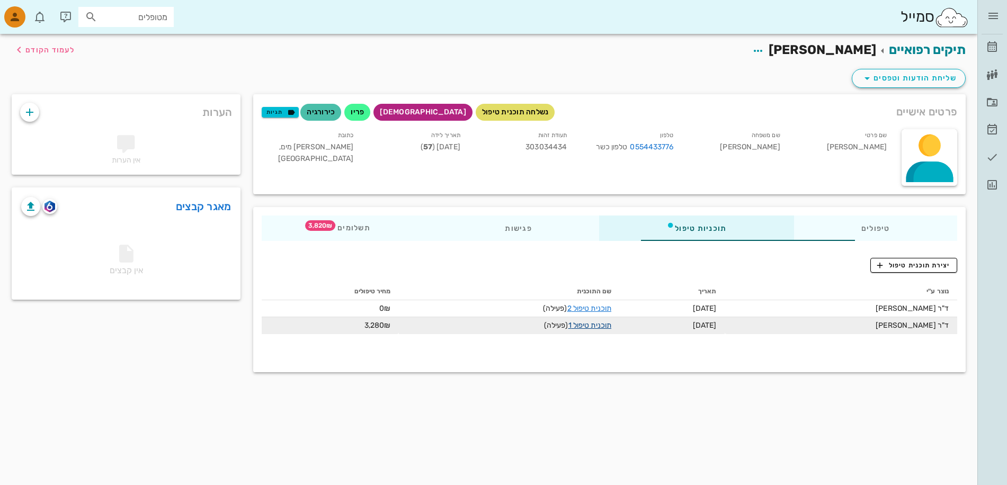
click at [591, 324] on link "תוכנית טיפול 1" at bounding box center [589, 325] width 43 height 9
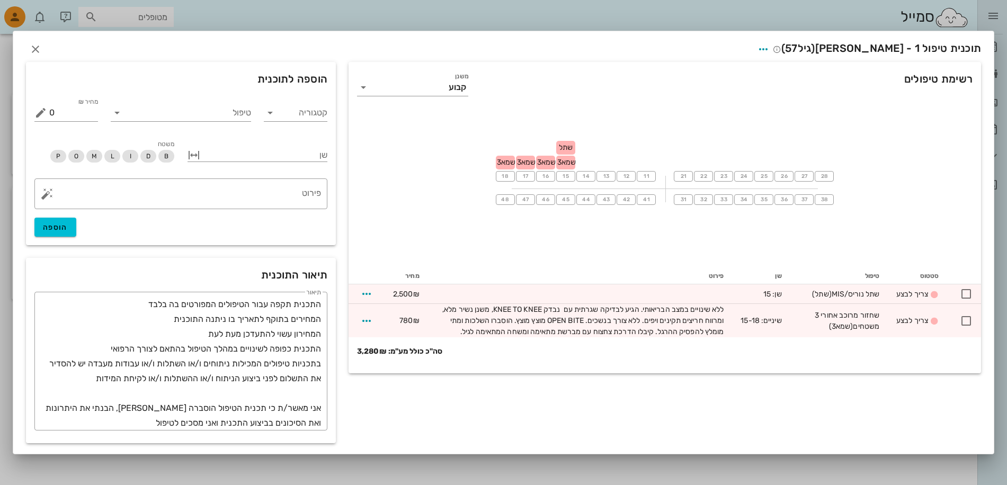
click at [591, 324] on div "מרפאה לדוגמה [PERSON_NAME] רשימת המתנה תיקים רפואיים אישורי הגעה משימות דוחות ס…" at bounding box center [503, 242] width 1007 height 485
click at [36, 47] on icon "button" at bounding box center [35, 49] width 13 height 13
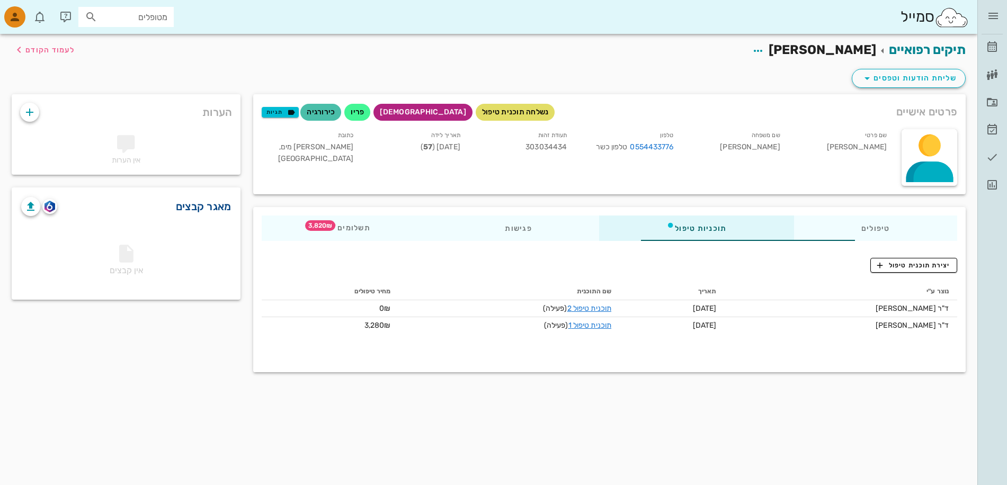
click at [176, 210] on link "מאגר קבצים" at bounding box center [204, 206] width 56 height 17
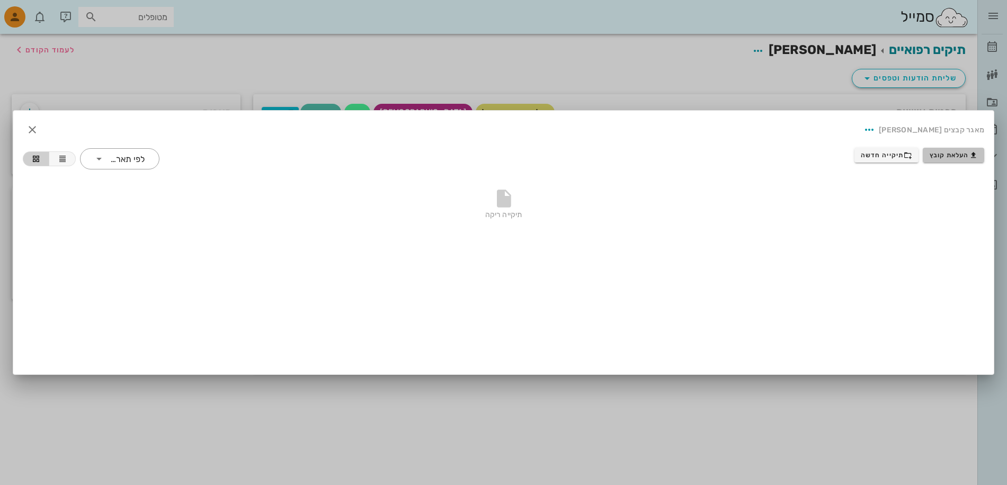
click at [943, 154] on span "העלאת קובץ" at bounding box center [954, 155] width 48 height 8
click at [889, 154] on span "תיקייה חדשה" at bounding box center [886, 155] width 51 height 8
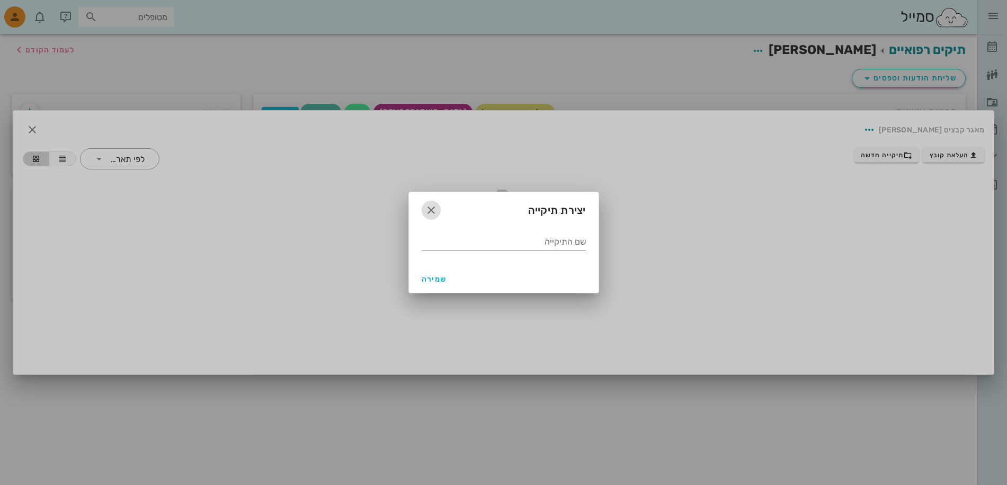
click at [427, 208] on icon "button" at bounding box center [431, 210] width 13 height 13
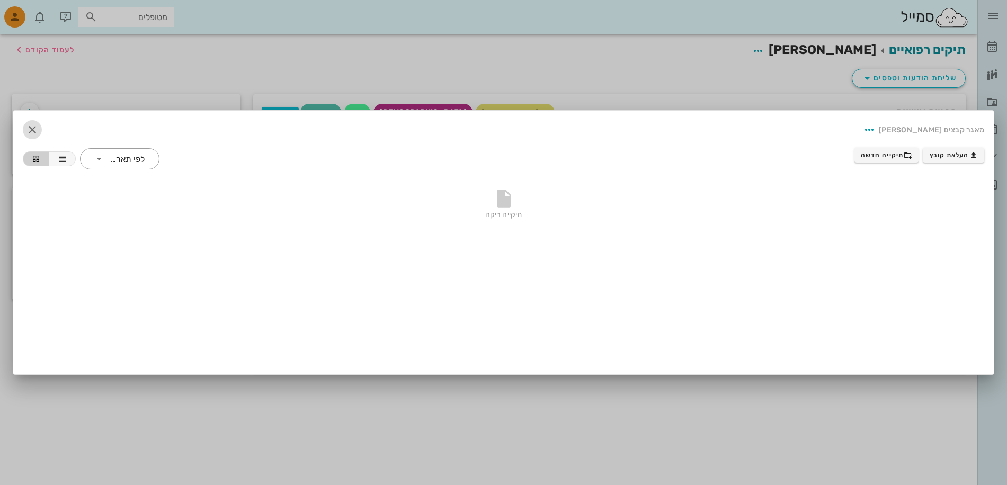
click at [31, 131] on icon "button" at bounding box center [32, 129] width 13 height 13
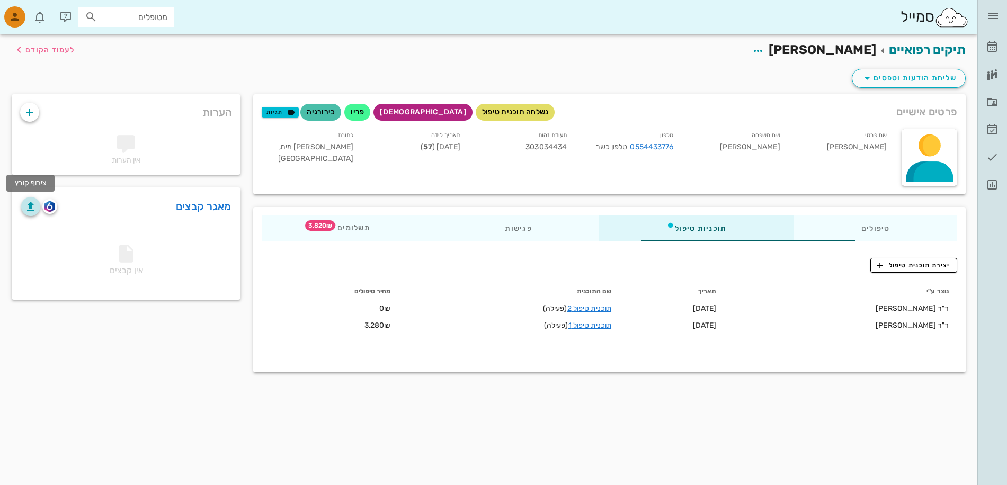
click at [31, 203] on icon "button" at bounding box center [30, 206] width 13 height 13
click at [51, 204] on img "button" at bounding box center [49, 207] width 10 height 12
click at [52, 205] on img "button" at bounding box center [49, 207] width 10 height 12
click at [49, 206] on img "button" at bounding box center [49, 207] width 10 height 12
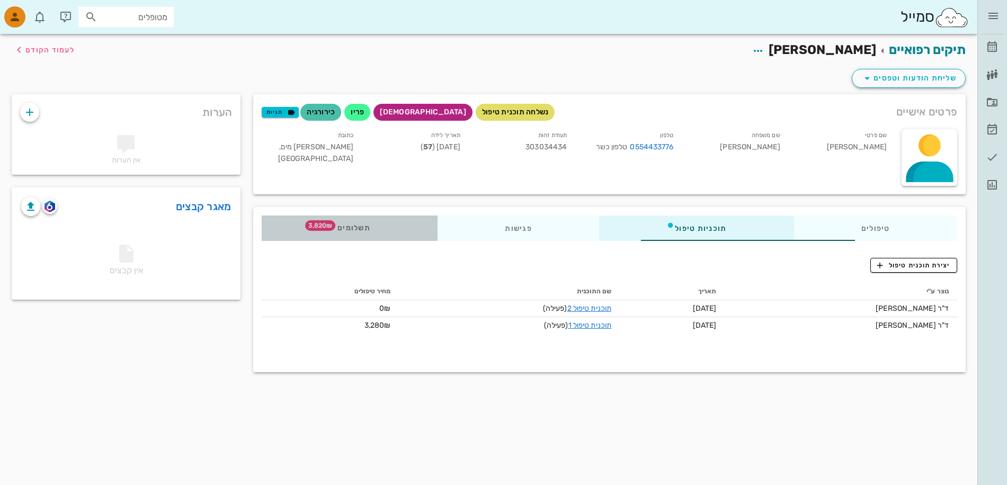
click at [329, 229] on span "תשלומים 3,820₪" at bounding box center [349, 228] width 41 height 7
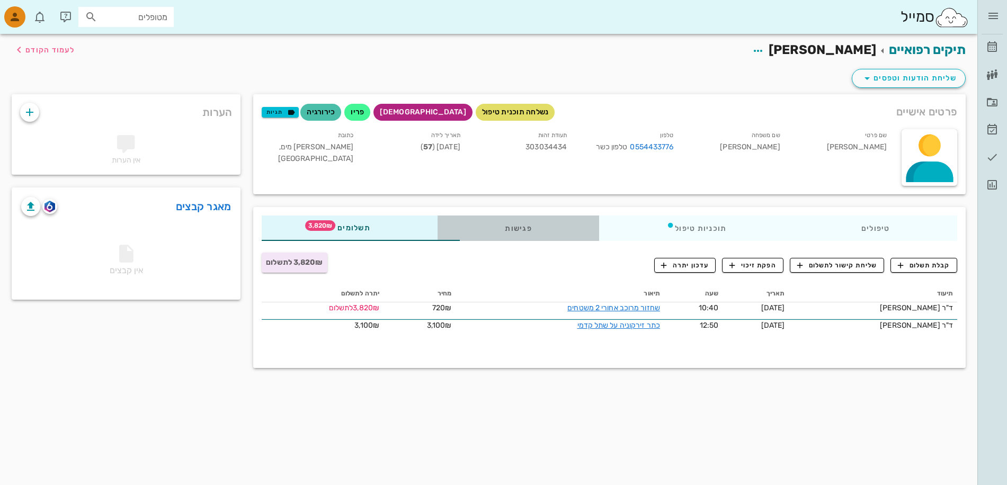
click at [476, 227] on div "פגישות" at bounding box center [519, 228] width 162 height 25
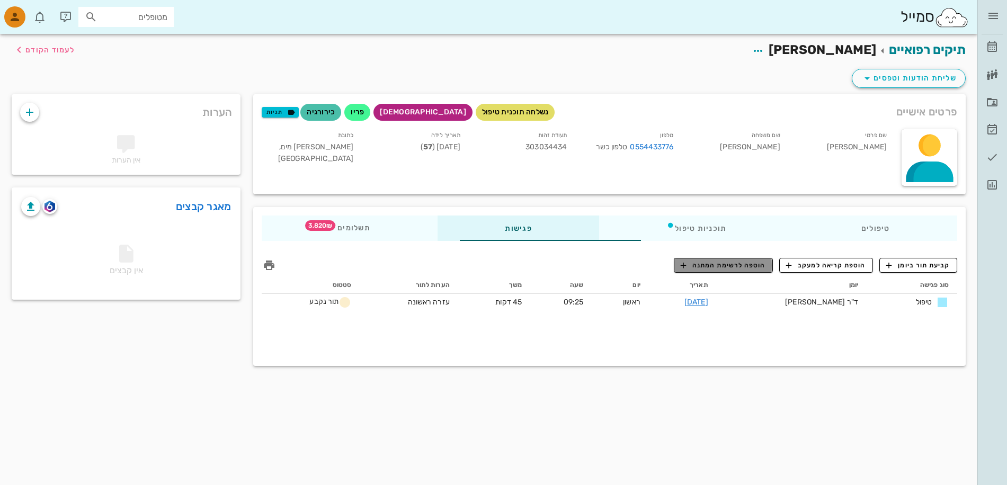
click at [740, 264] on span "הוספה לרשימת המתנה" at bounding box center [723, 266] width 85 height 10
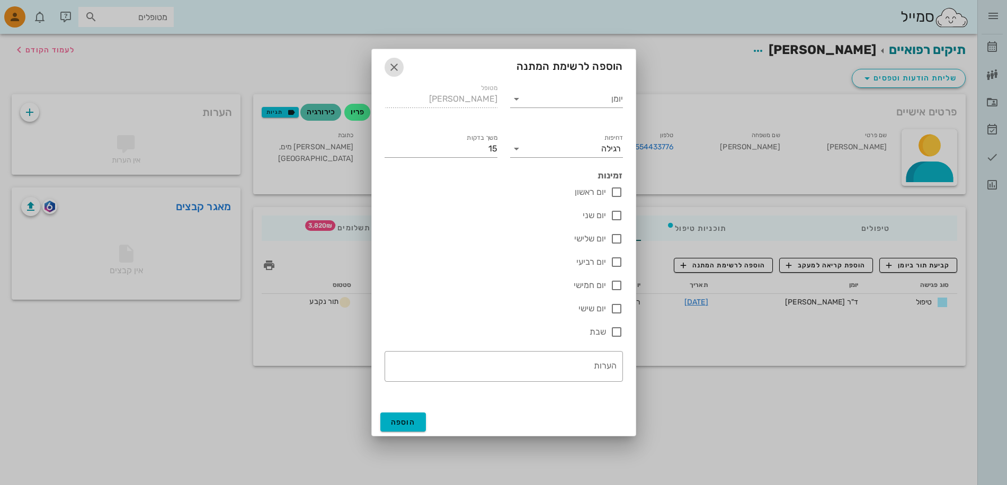
click at [394, 66] on icon "button" at bounding box center [394, 67] width 13 height 13
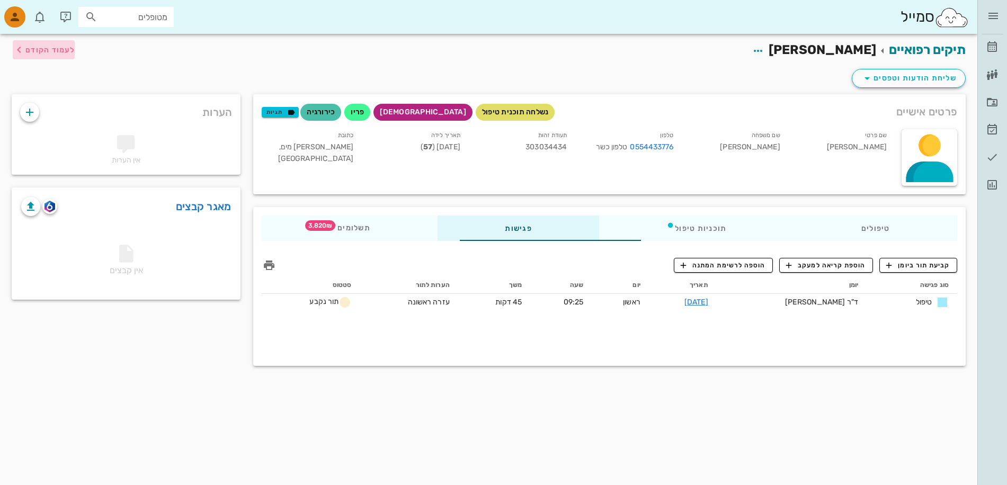
click at [18, 48] on icon "button" at bounding box center [19, 49] width 13 height 13
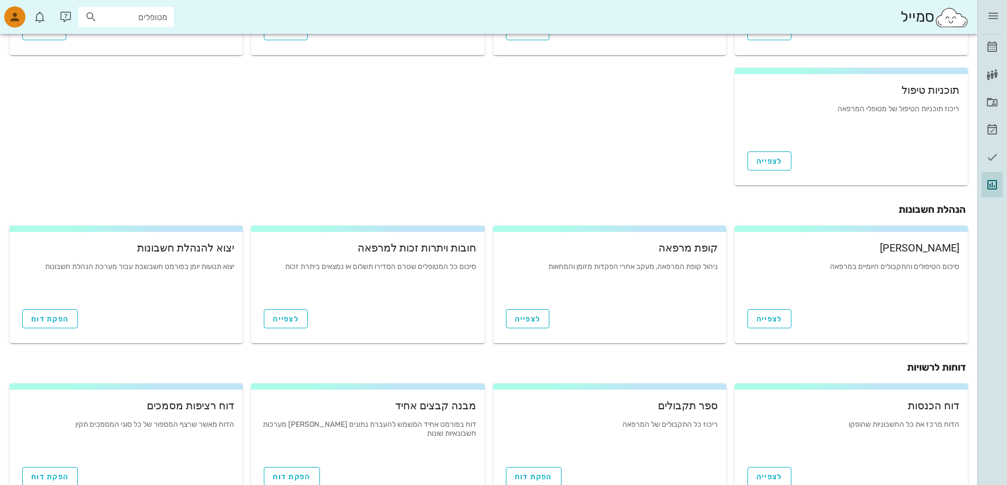
scroll to position [298, 0]
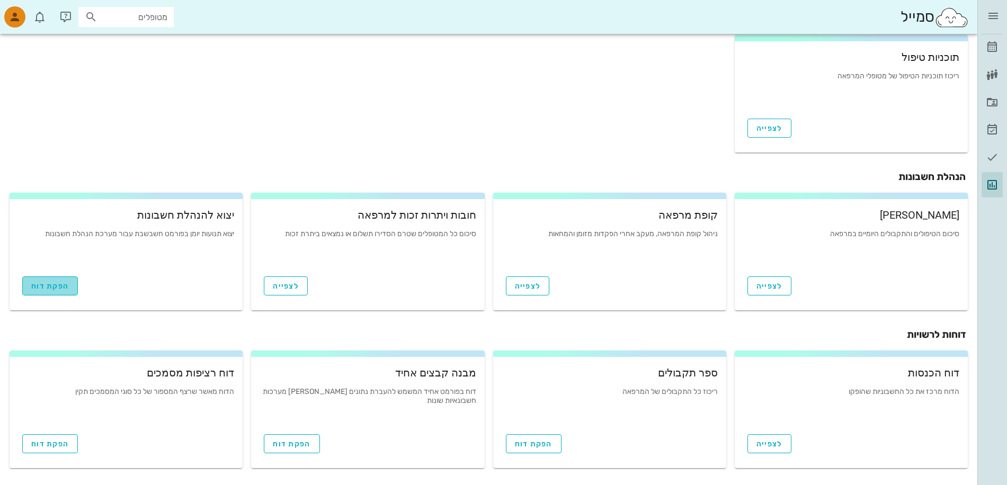
click at [45, 286] on span "הפקת דוח" at bounding box center [50, 286] width 38 height 9
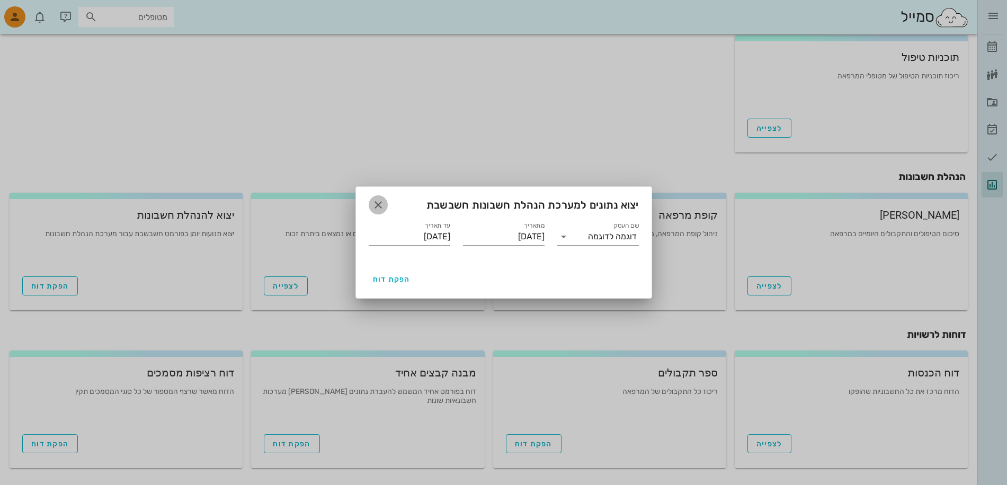
click at [373, 203] on icon "button" at bounding box center [378, 205] width 13 height 13
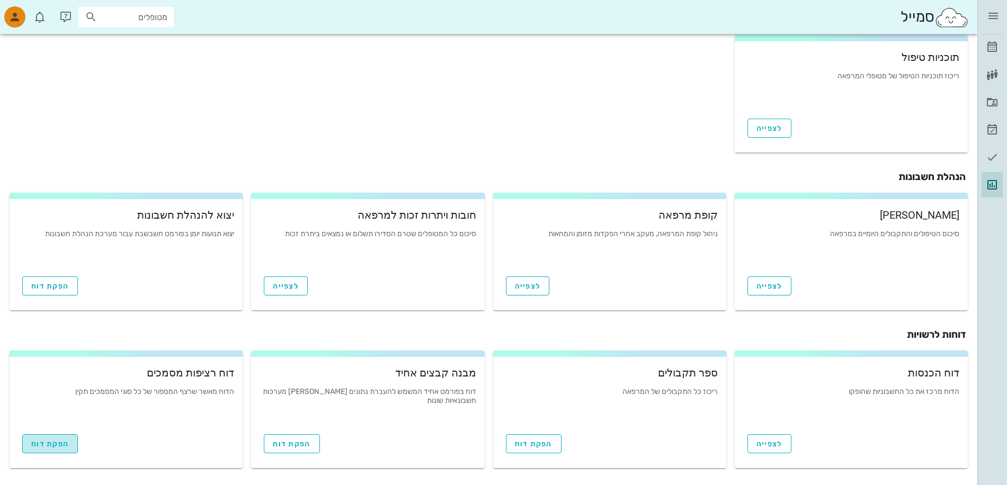
click at [43, 444] on span "הפקת דוח" at bounding box center [50, 444] width 38 height 9
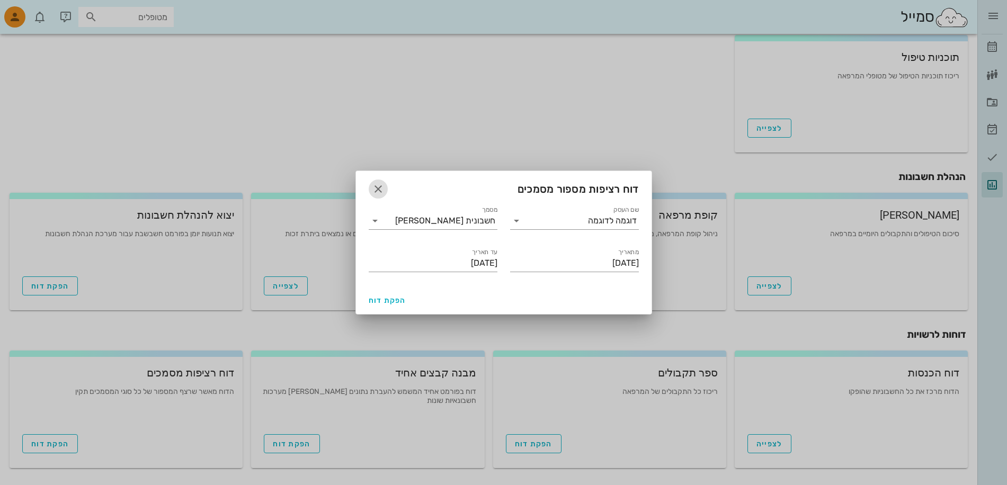
click at [380, 191] on icon "button" at bounding box center [378, 189] width 13 height 13
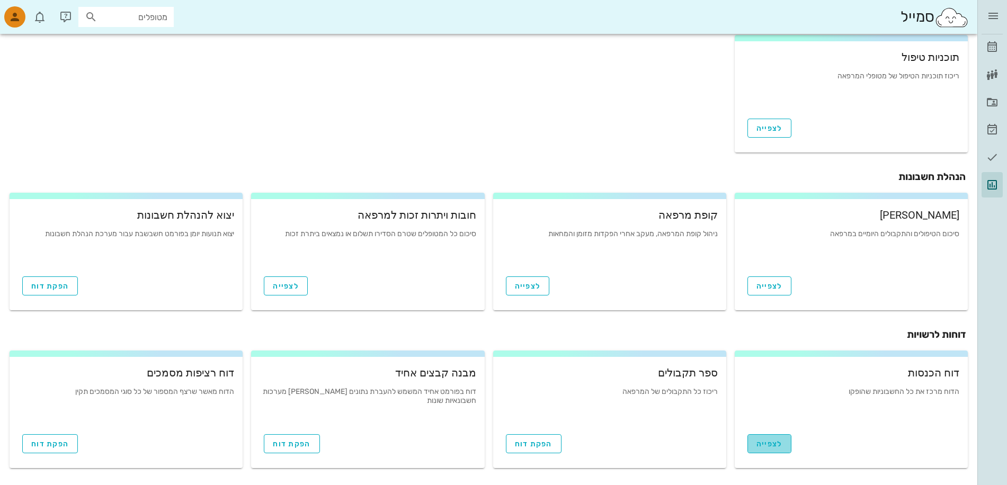
click at [774, 447] on span "לצפייה" at bounding box center [769, 444] width 26 height 9
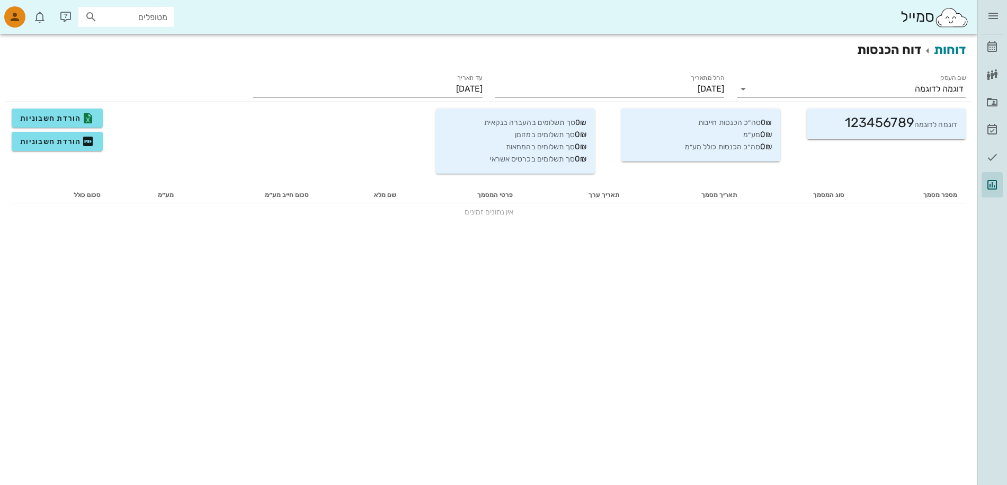
scroll to position [298, 0]
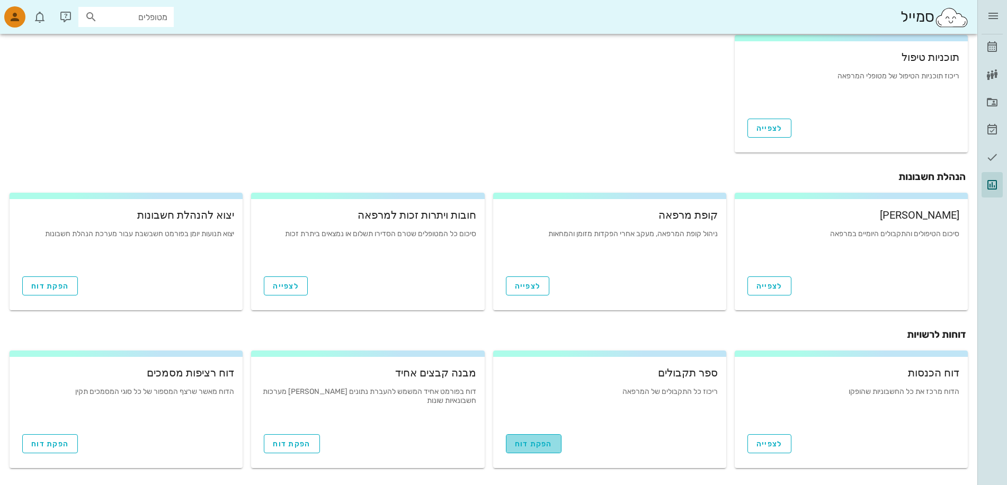
click at [533, 445] on span "הפקת דוח" at bounding box center [534, 444] width 38 height 9
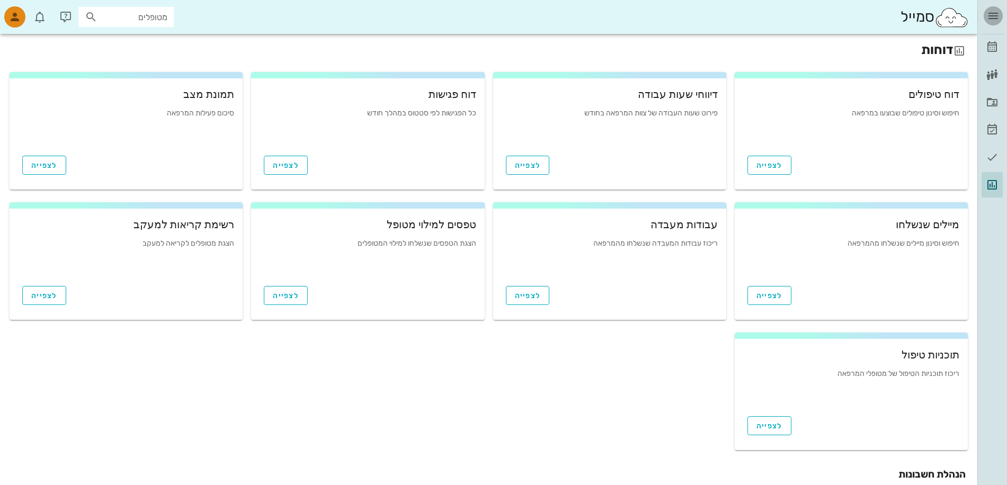
click at [996, 19] on icon "button" at bounding box center [993, 16] width 13 height 13
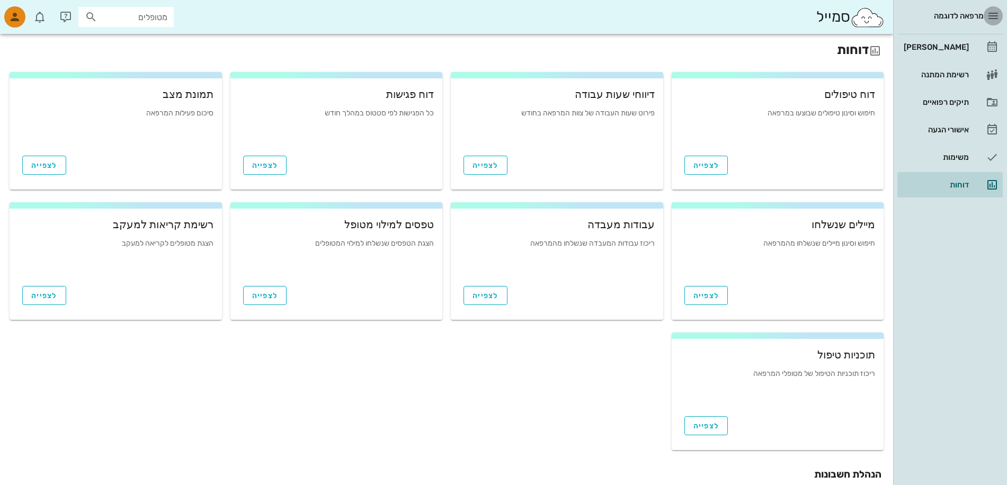
click at [996, 19] on icon "button" at bounding box center [993, 16] width 13 height 13
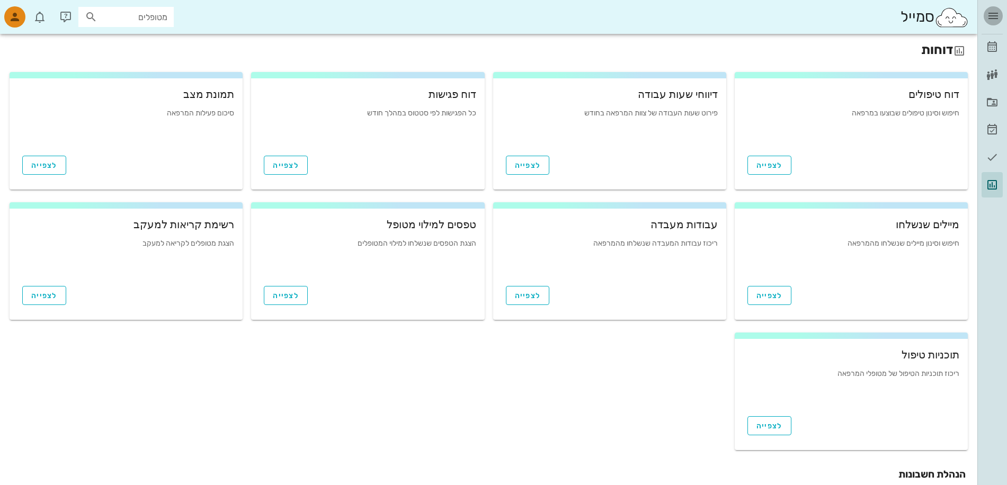
click at [996, 19] on icon "button" at bounding box center [993, 16] width 13 height 13
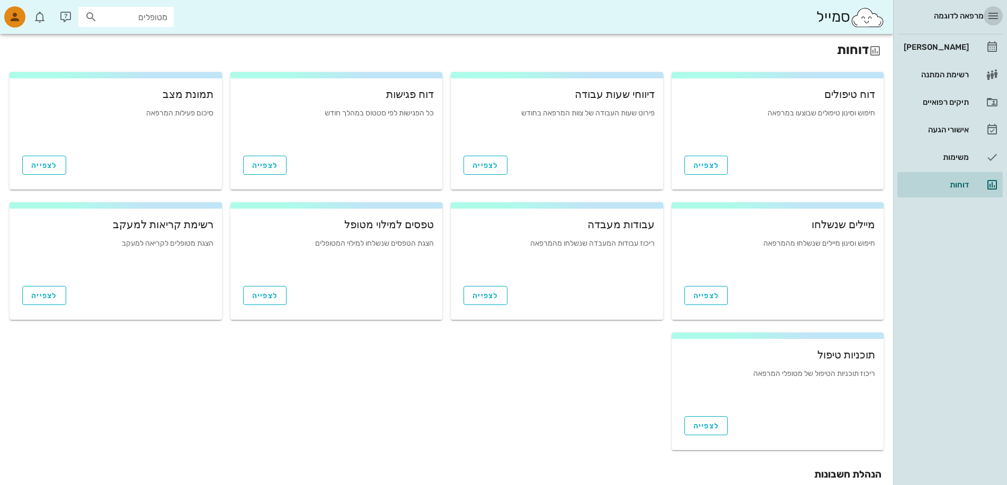
click at [996, 19] on icon "button" at bounding box center [993, 16] width 13 height 13
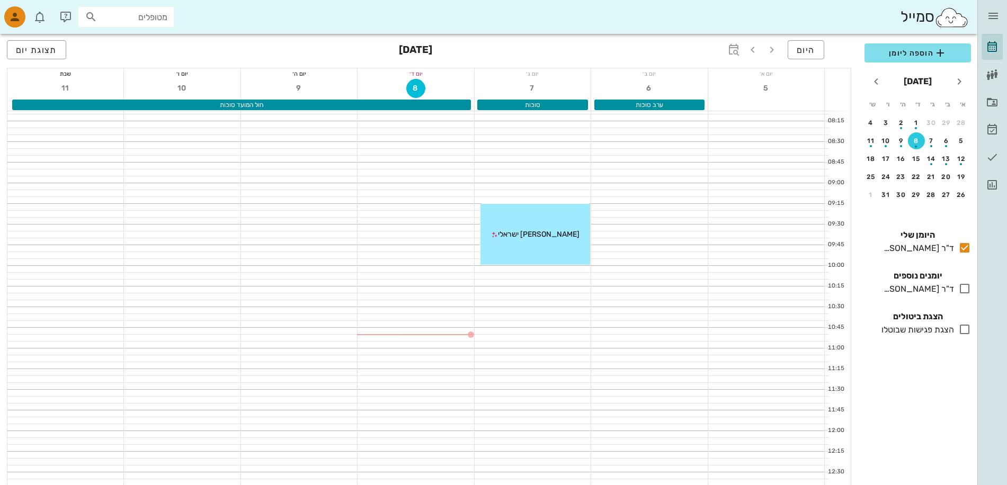
click at [924, 289] on div "ד"ר [PERSON_NAME]" at bounding box center [916, 289] width 75 height 13
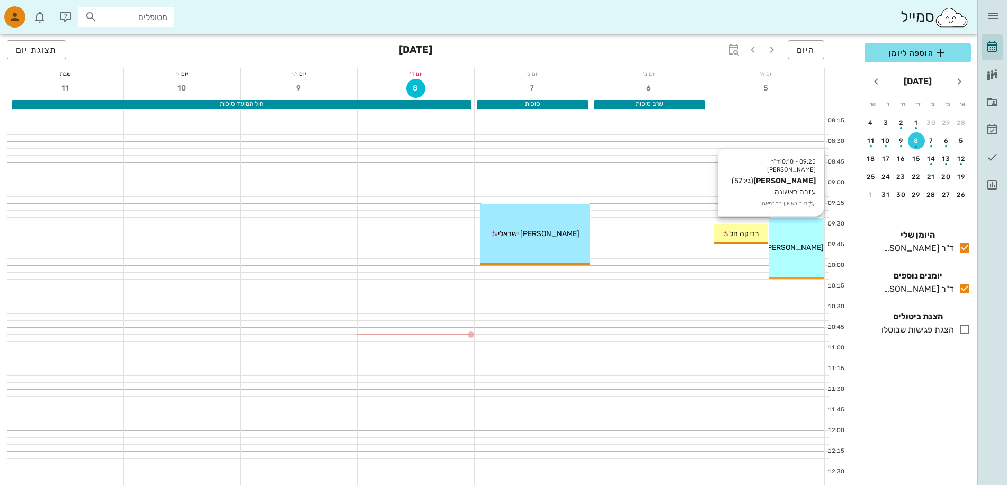
drag, startPoint x: 798, startPoint y: 244, endPoint x: 793, endPoint y: 253, distance: 10.4
click at [793, 253] on div "[PERSON_NAME]" at bounding box center [796, 247] width 55 height 11
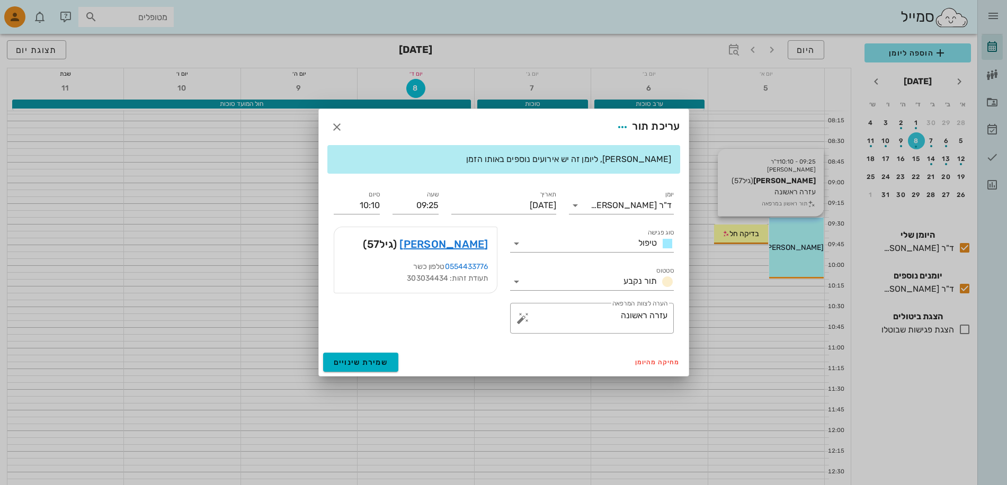
click at [793, 253] on div at bounding box center [503, 242] width 1007 height 485
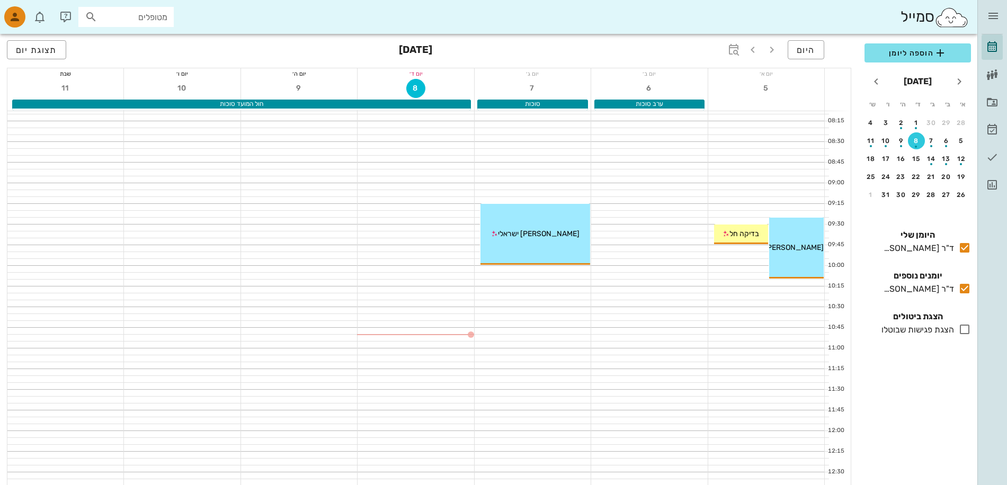
click at [777, 199] on div at bounding box center [766, 200] width 116 height 6
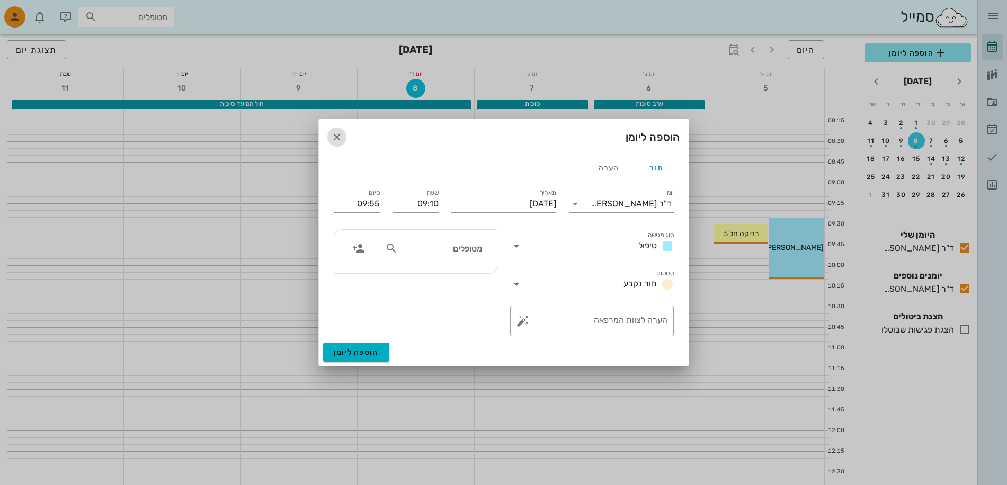
click at [335, 136] on icon "button" at bounding box center [337, 137] width 13 height 13
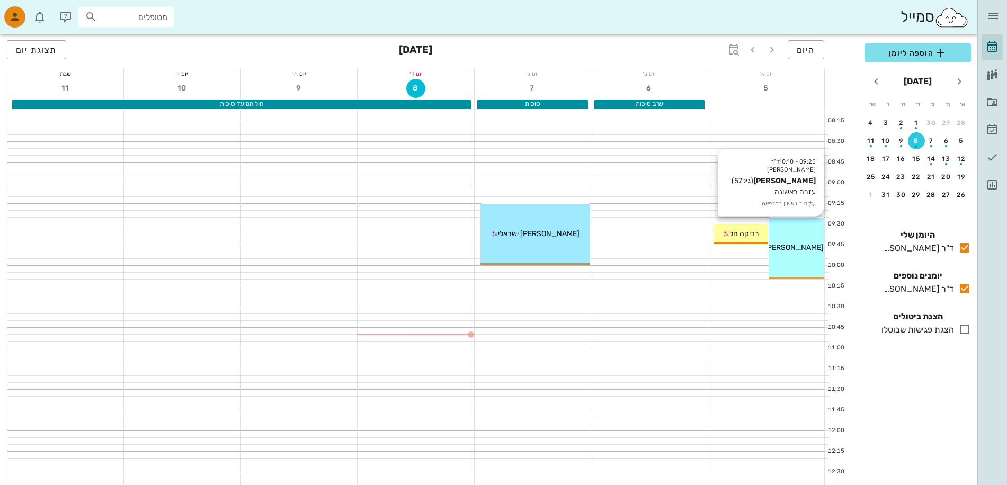
click at [810, 257] on div "09:25 - 10:10 ד"ר [PERSON_NAME] [PERSON_NAME] (גיל 57 ) עזרה ראשונה תור ראשון ב…" at bounding box center [796, 248] width 55 height 61
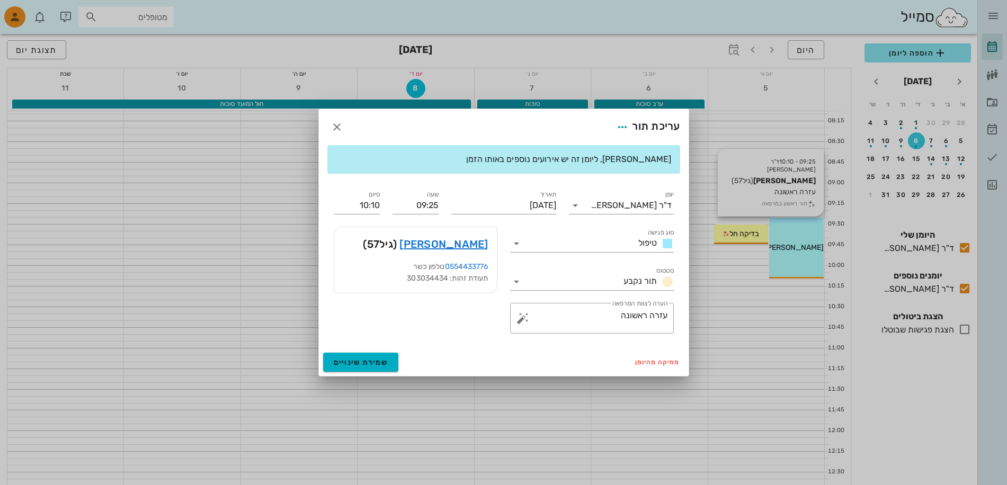
click at [810, 257] on div at bounding box center [503, 242] width 1007 height 485
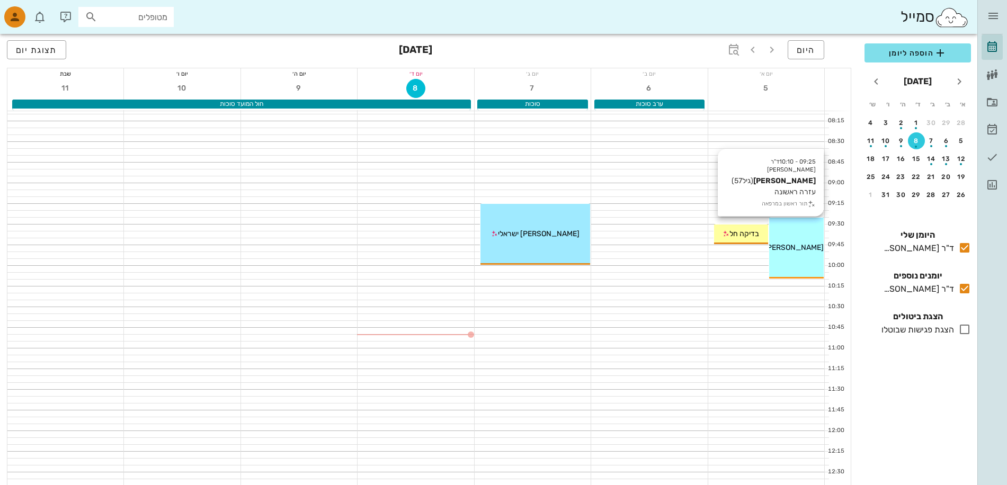
click at [801, 256] on div "09:25 - 10:10 ד"ר [PERSON_NAME] [PERSON_NAME] (גיל 57 ) עזרה ראשונה תור ראשון ב…" at bounding box center [796, 248] width 55 height 61
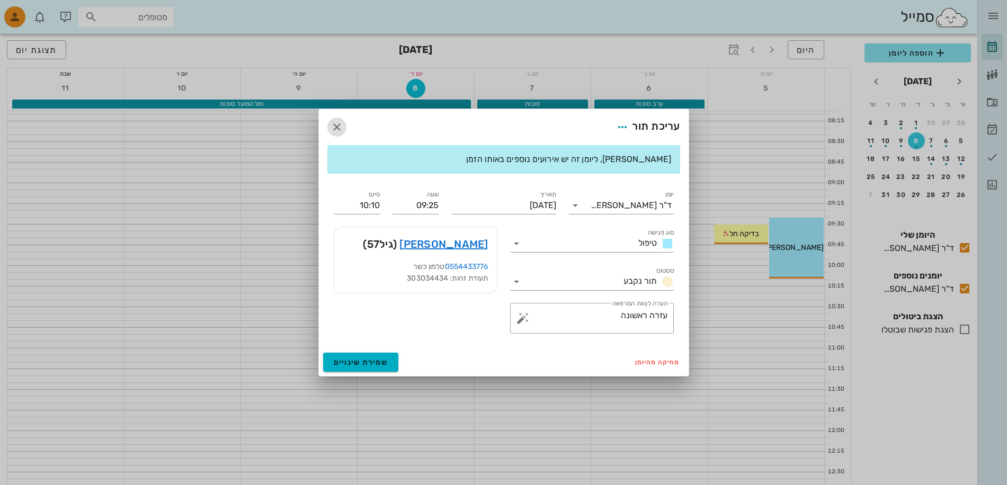
click at [334, 128] on icon "button" at bounding box center [337, 127] width 13 height 13
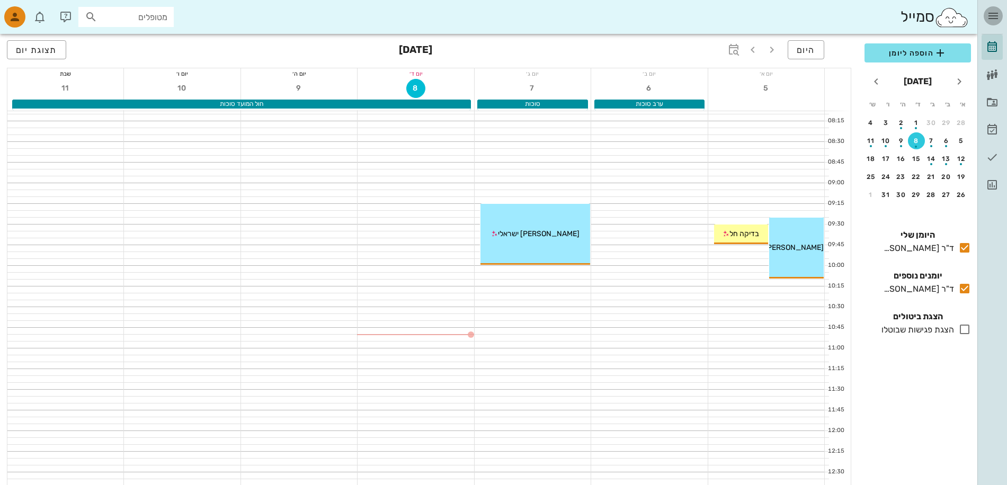
click at [993, 17] on icon "button" at bounding box center [993, 16] width 13 height 13
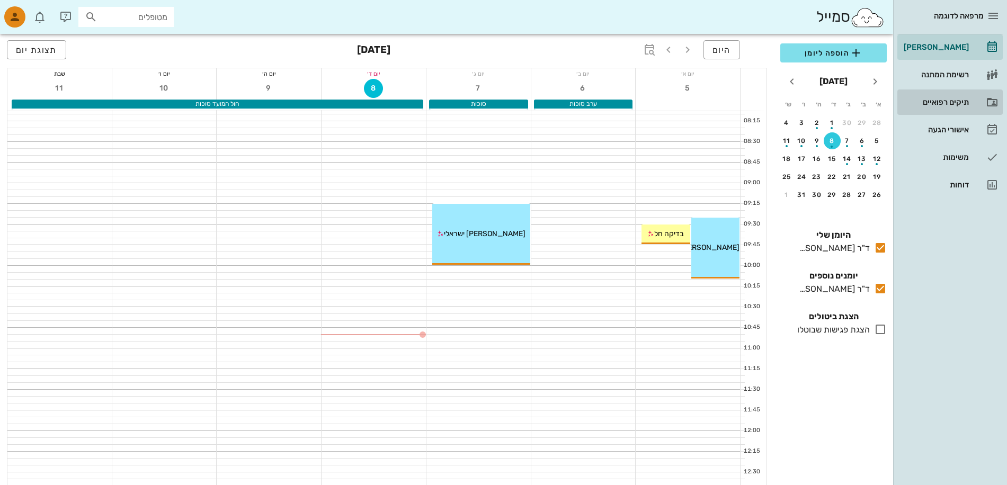
click at [951, 100] on div "תיקים רפואיים" at bounding box center [935, 102] width 67 height 8
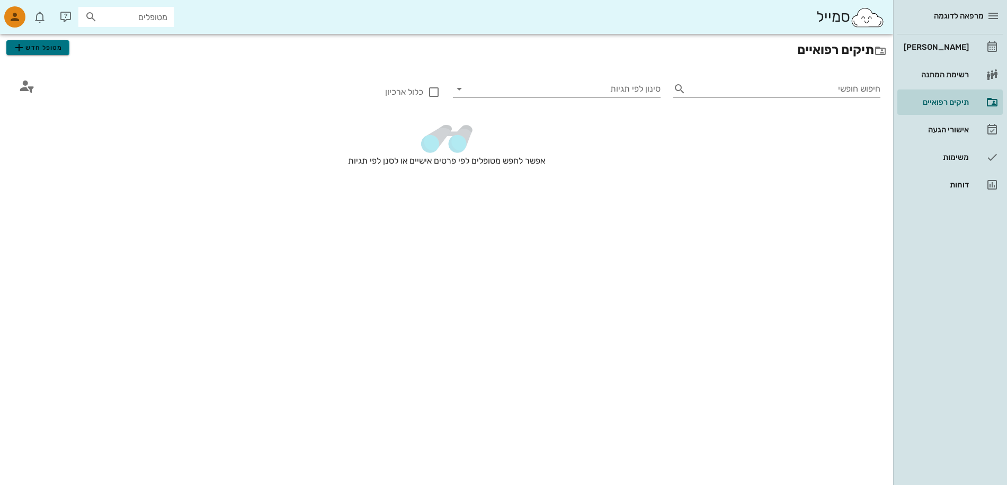
click at [49, 47] on span "מטופל חדש" at bounding box center [38, 47] width 50 height 13
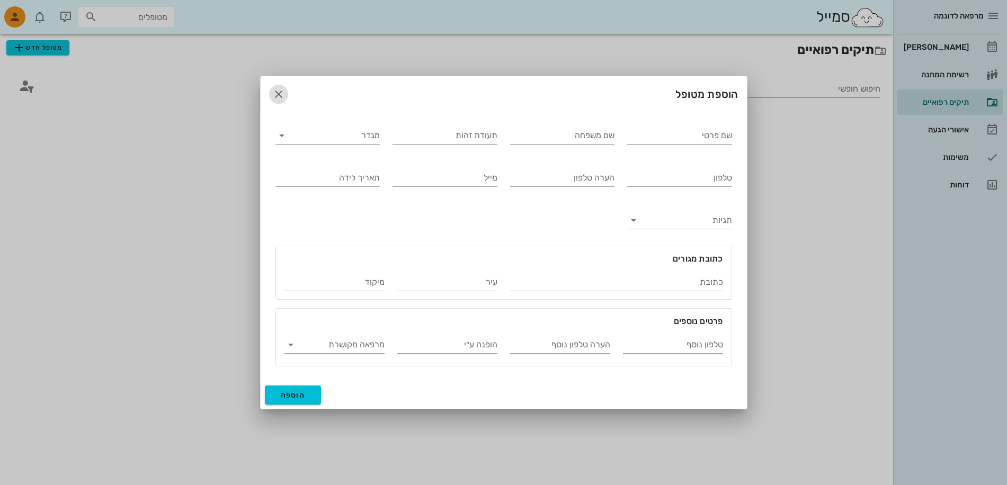
click at [279, 93] on icon "button" at bounding box center [278, 94] width 13 height 13
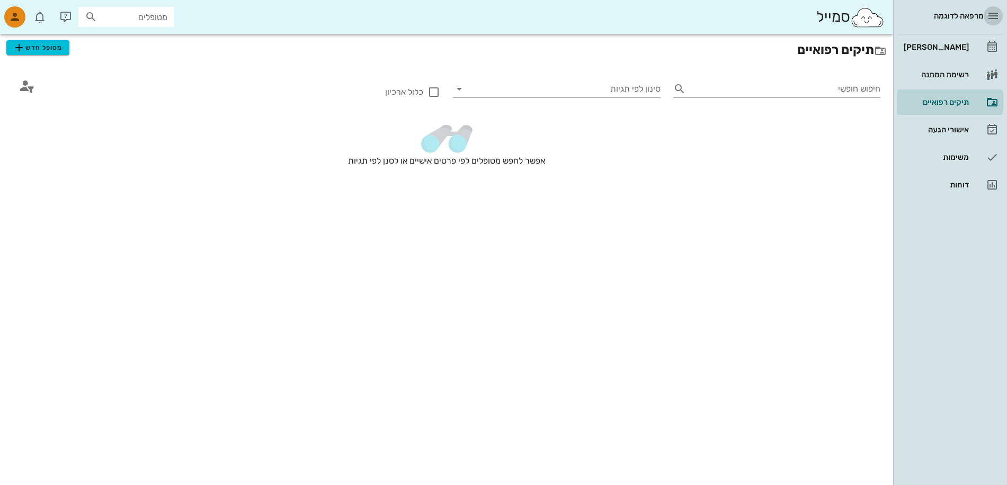
click at [992, 16] on icon "button" at bounding box center [993, 16] width 13 height 13
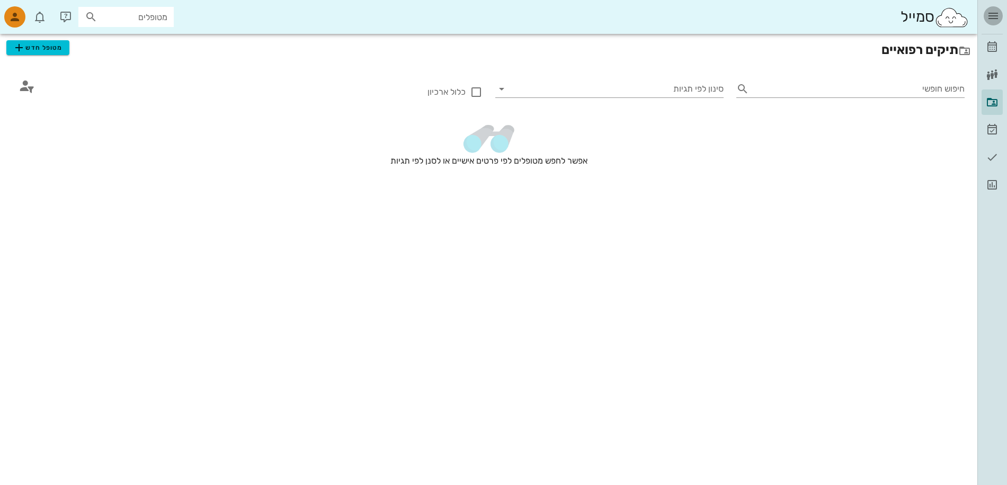
click at [992, 16] on icon "button" at bounding box center [993, 16] width 13 height 13
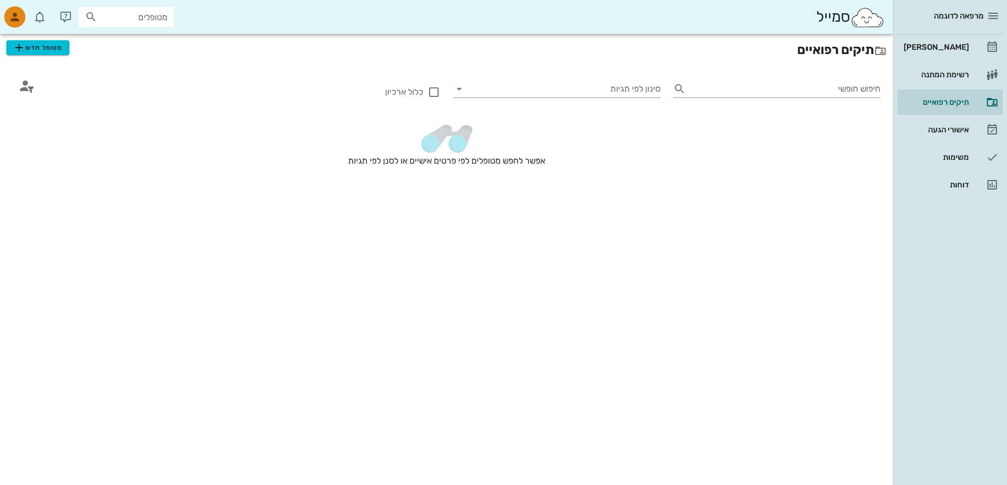
click at [965, 16] on span "מרפאה לדוגמה" at bounding box center [959, 16] width 50 height 10
click at [871, 16] on img at bounding box center [867, 17] width 34 height 21
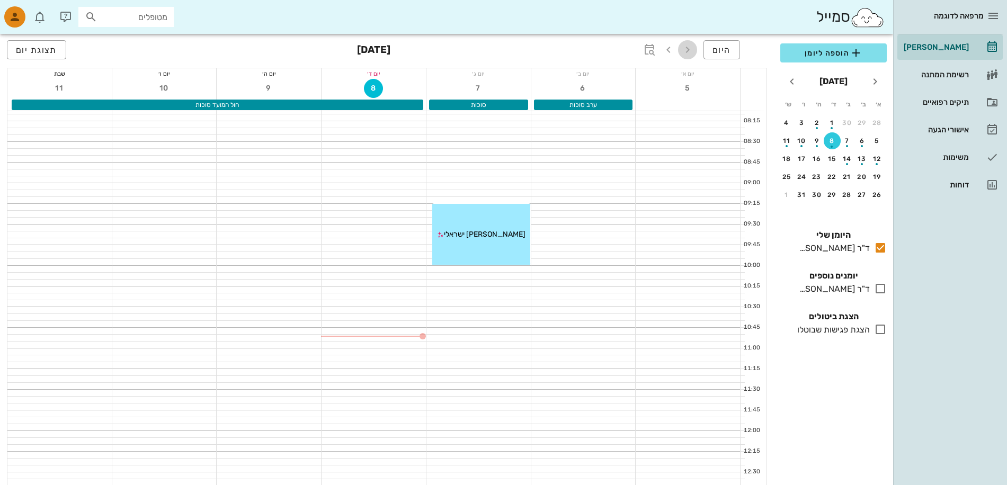
click at [688, 52] on icon "button" at bounding box center [687, 49] width 13 height 13
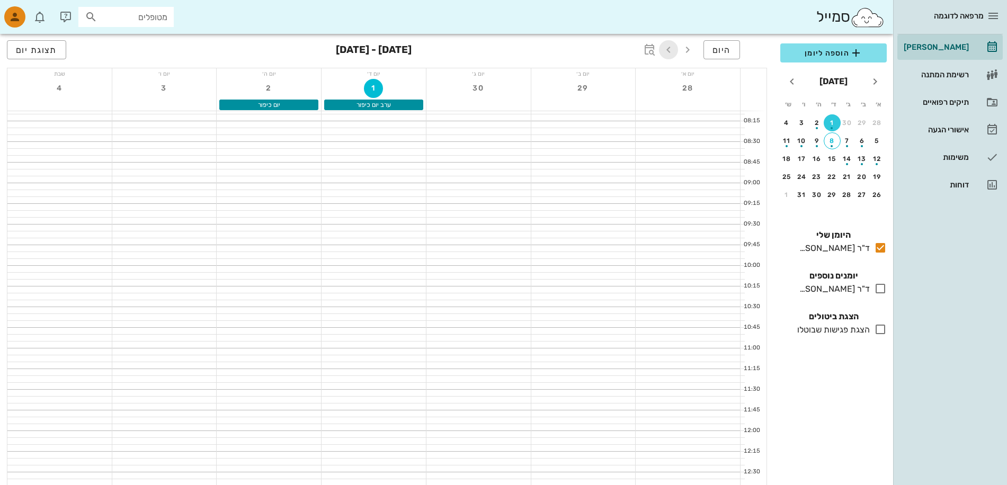
click at [670, 53] on icon "button" at bounding box center [668, 49] width 13 height 13
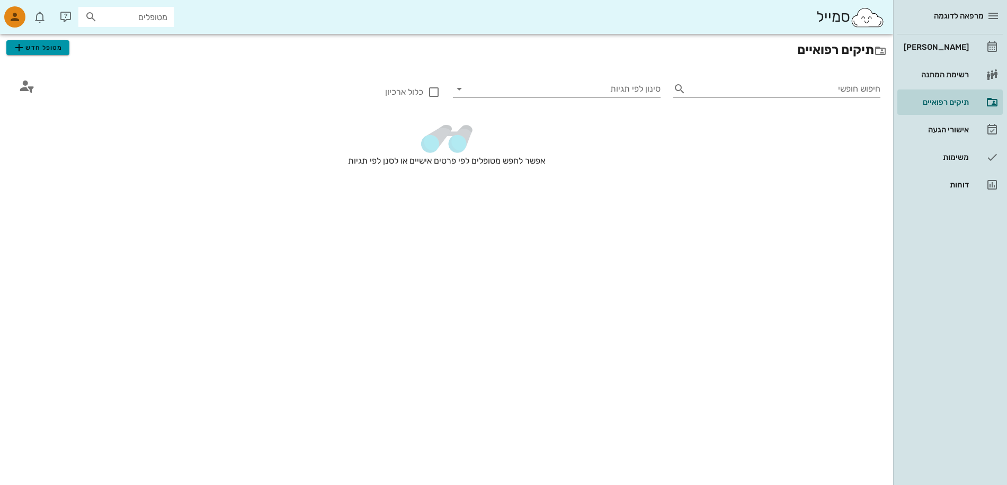
click at [24, 47] on icon "button" at bounding box center [19, 47] width 13 height 13
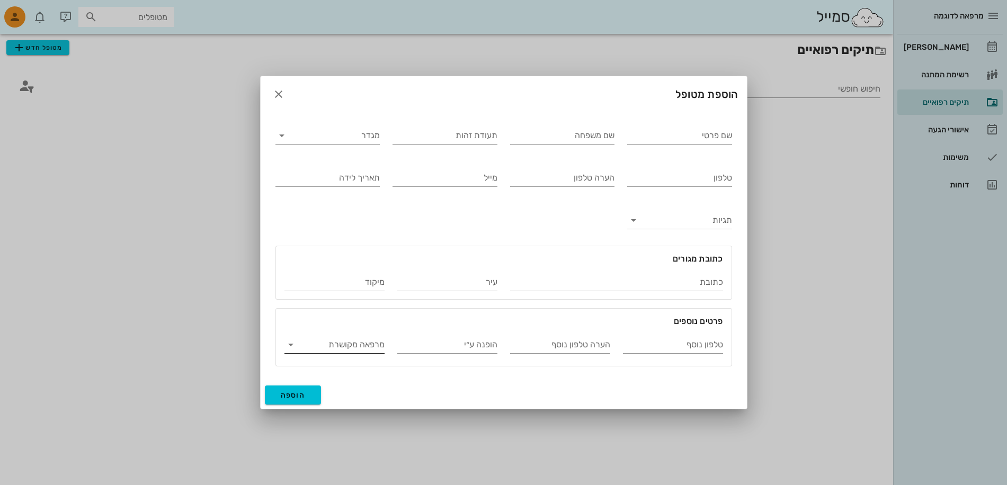
click at [287, 344] on icon at bounding box center [290, 344] width 13 height 13
click at [462, 347] on input "הופנה ע״י" at bounding box center [447, 344] width 100 height 17
click at [584, 350] on input "הערה טלפון נוסף" at bounding box center [560, 344] width 100 height 17
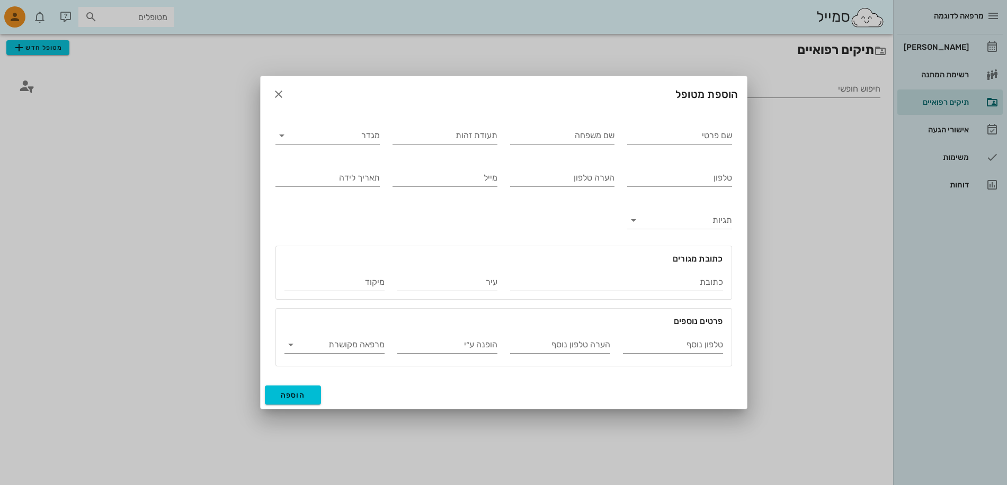
click at [670, 355] on div "טלפון נוסף" at bounding box center [673, 343] width 113 height 42
click at [673, 339] on input "טלפון נוסף" at bounding box center [673, 344] width 100 height 17
click at [318, 282] on input "מיקוד" at bounding box center [334, 282] width 100 height 17
click at [515, 285] on input "כתובת" at bounding box center [616, 282] width 213 height 17
click at [441, 281] on input "עיר" at bounding box center [447, 282] width 100 height 17
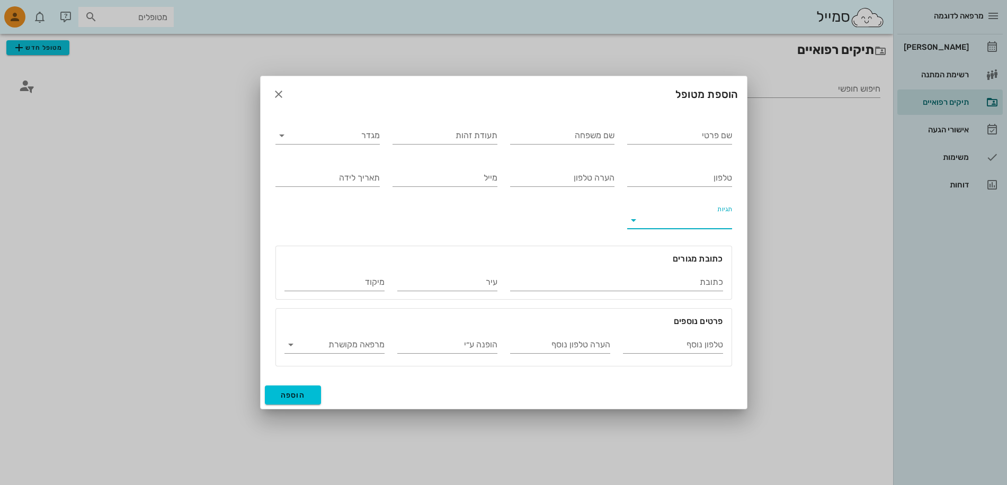
drag, startPoint x: 694, startPoint y: 216, endPoint x: 636, endPoint y: 209, distance: 58.7
click at [693, 216] on input "תגיות" at bounding box center [688, 220] width 88 height 17
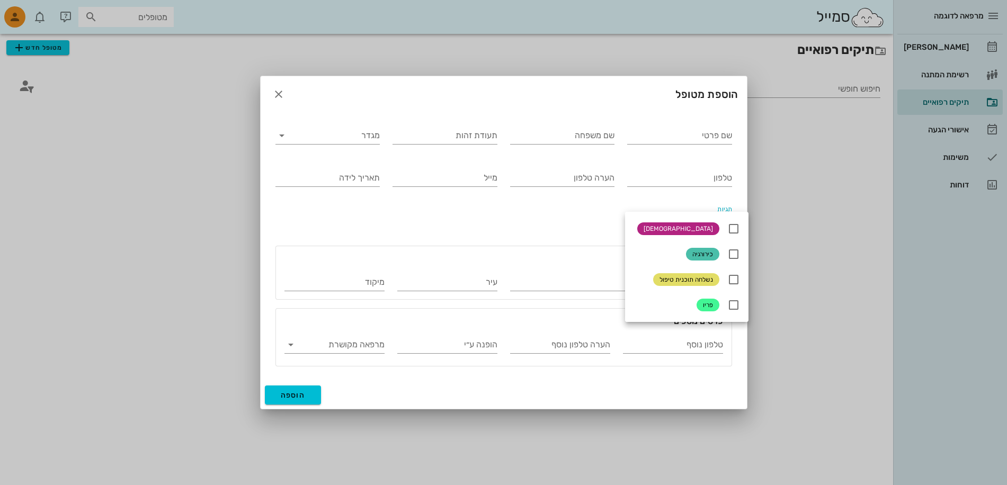
click at [598, 220] on div "שם פרטי שם משפחה תעודת זהות מגדר טלפון הערה טלפון מייל תאריך לידה תגיות כתובת מ…" at bounding box center [503, 242] width 469 height 261
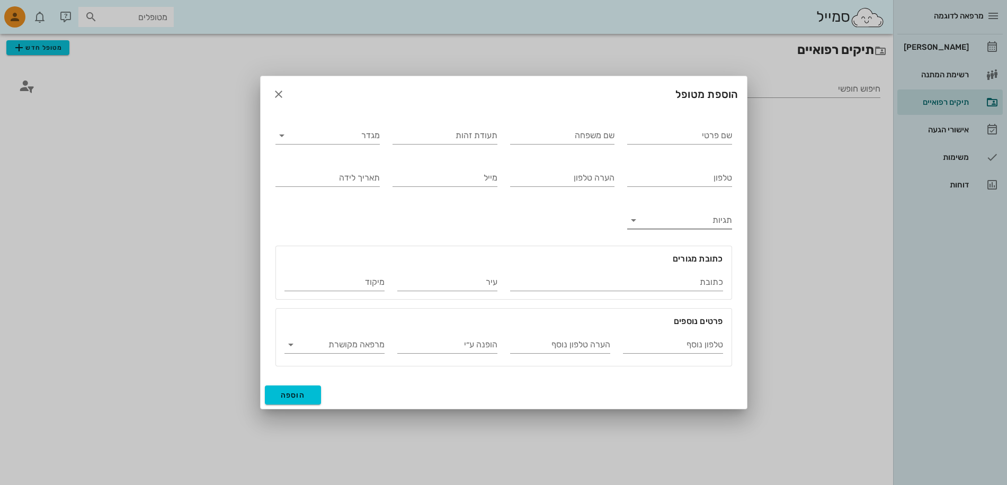
click at [631, 221] on icon at bounding box center [633, 220] width 13 height 13
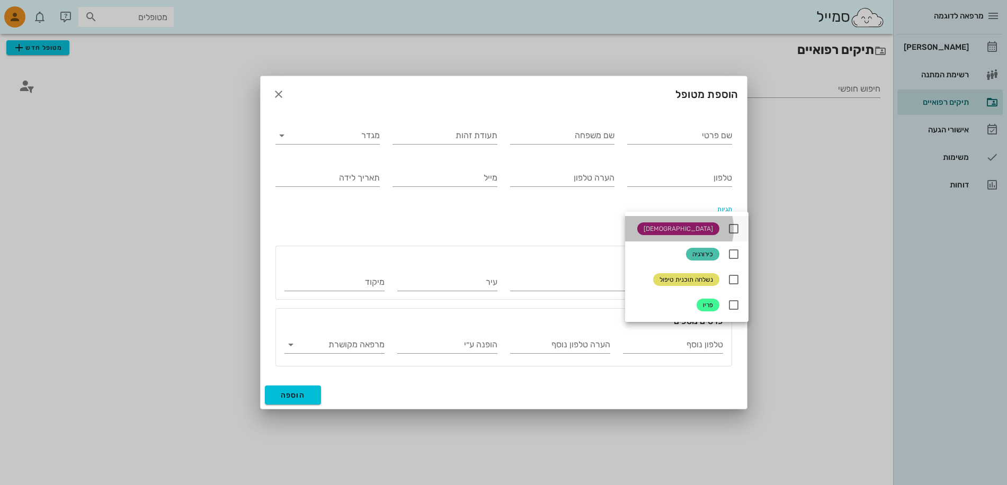
click at [631, 222] on div "[DEMOGRAPHIC_DATA]" at bounding box center [686, 228] width 123 height 25
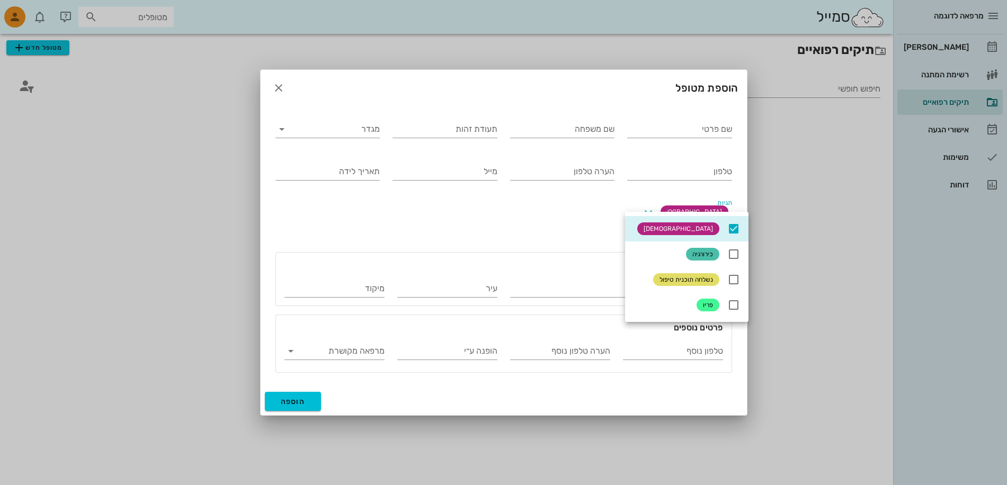
click at [547, 235] on div "שם פרטי שם משפחה תעודת זהות מגדר טלפון הערה טלפון מייל תאריך לידה תגיות אורתו כ…" at bounding box center [503, 242] width 469 height 273
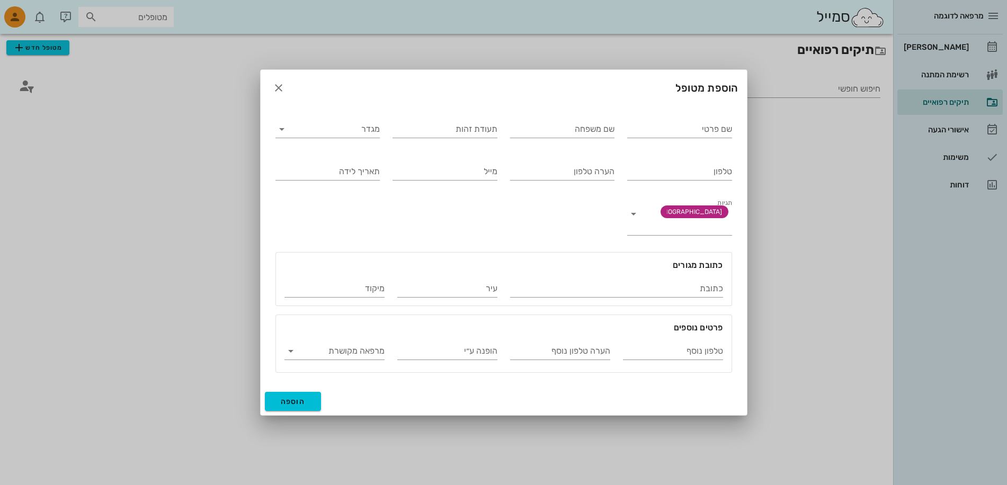
click at [829, 204] on div at bounding box center [503, 242] width 1007 height 485
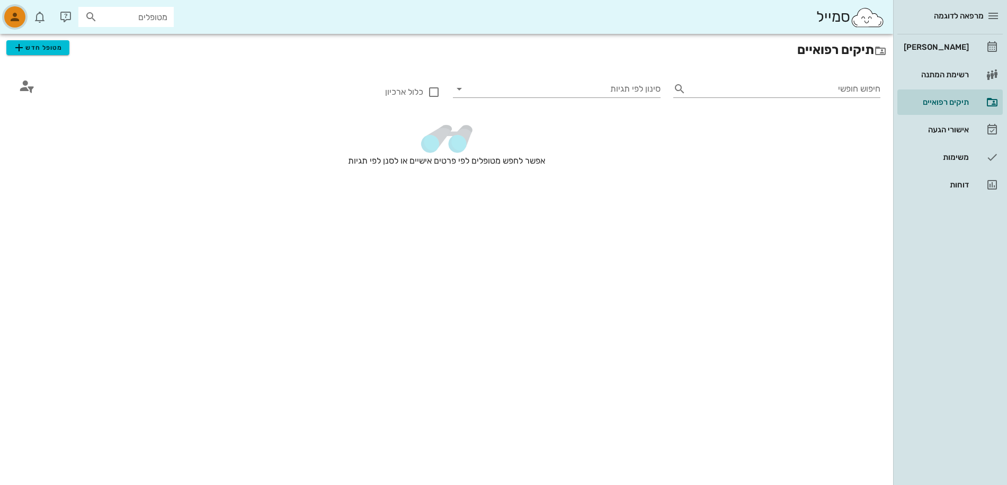
click at [17, 17] on icon "button" at bounding box center [14, 17] width 13 height 13
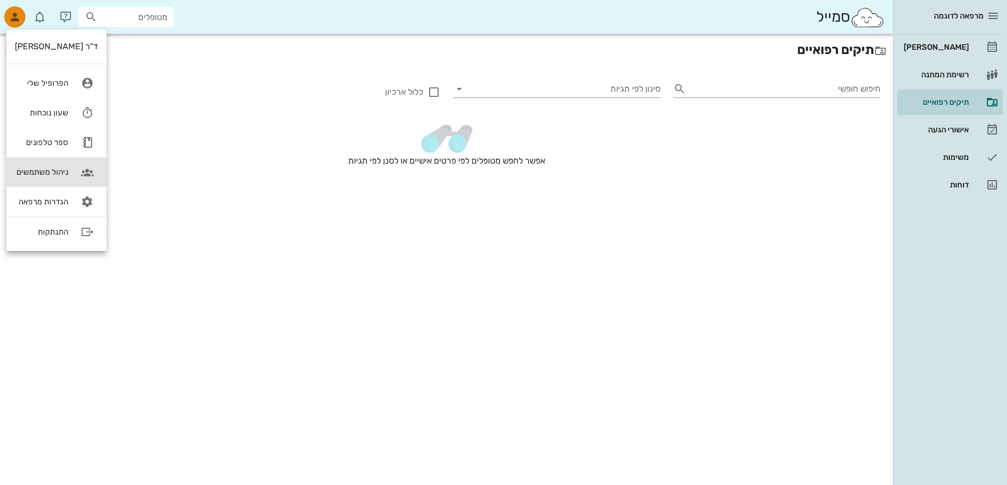
click at [53, 173] on div "ניהול משתמשים" at bounding box center [41, 172] width 53 height 10
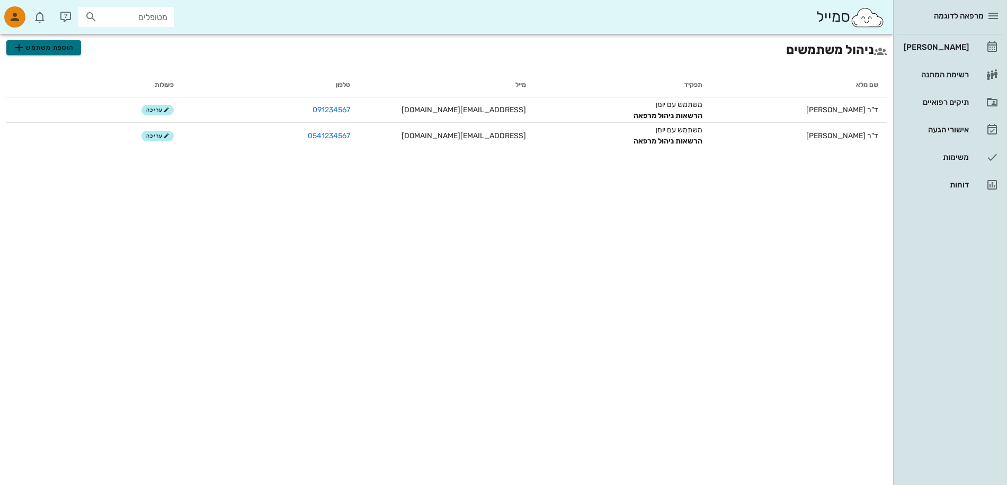
click at [35, 48] on span "הוספת משתמש" at bounding box center [43, 47] width 61 height 13
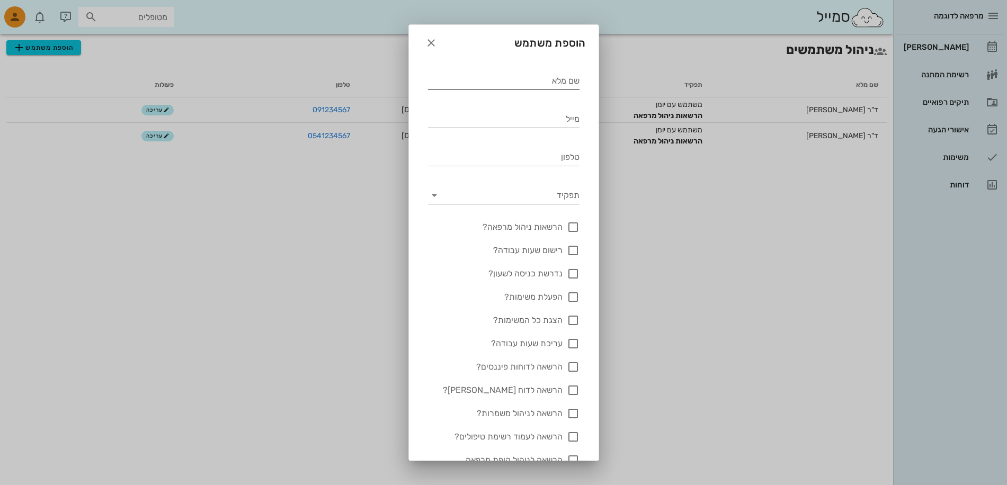
click at [551, 81] on input "שם מלא" at bounding box center [503, 81] width 151 height 17
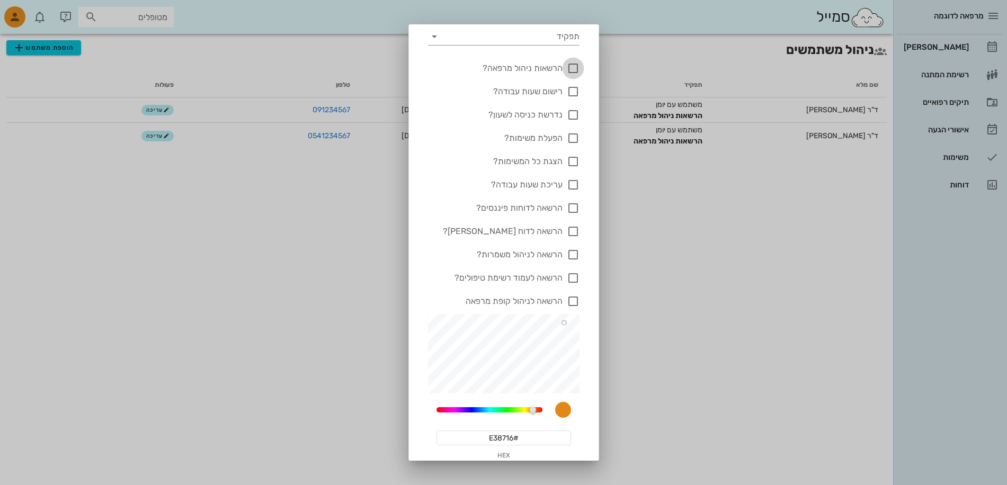
type input "ד"ר [PERSON_NAME]"
click at [575, 69] on div at bounding box center [573, 68] width 18 height 18
checkbox input "true"
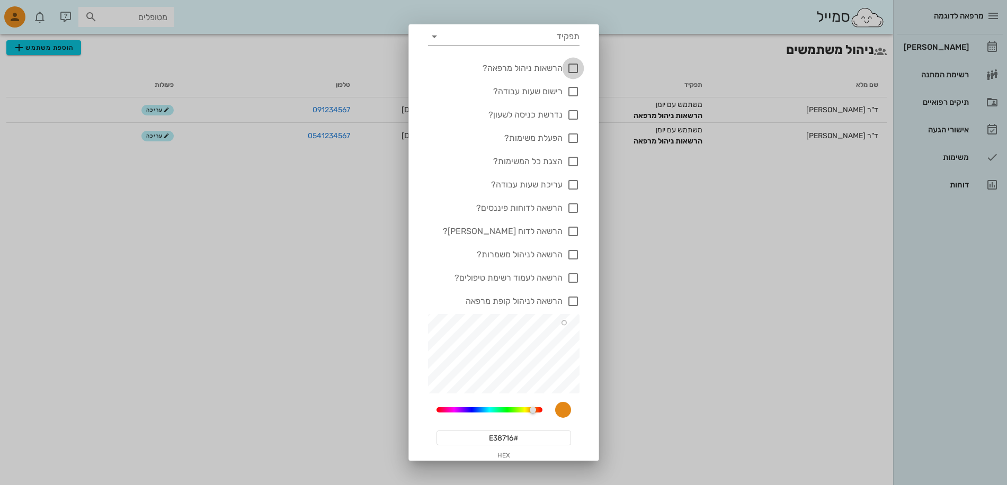
checkbox input "true"
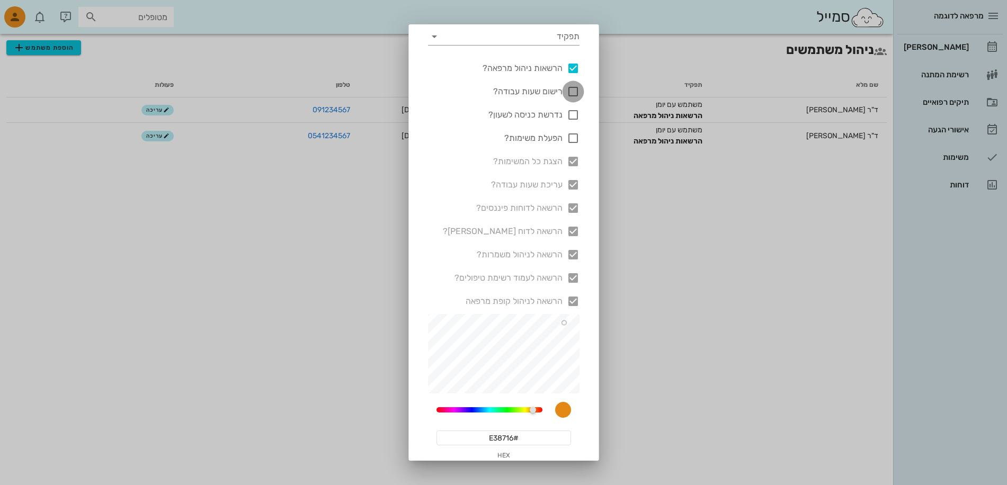
click at [573, 92] on div at bounding box center [573, 92] width 18 height 18
checkbox input "true"
drag, startPoint x: 574, startPoint y: 110, endPoint x: 574, endPoint y: 122, distance: 11.7
click at [574, 111] on div at bounding box center [573, 115] width 18 height 18
checkbox input "true"
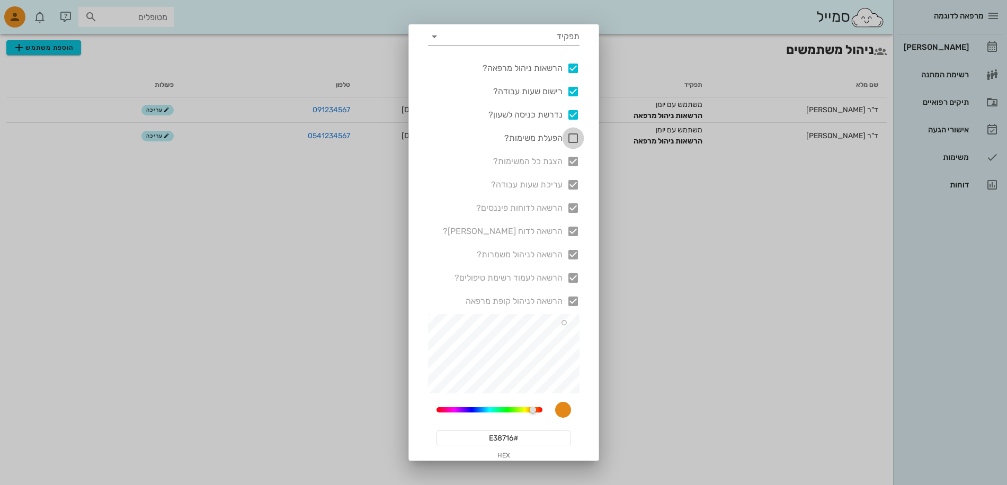
click at [572, 134] on div at bounding box center [573, 138] width 18 height 18
checkbox input "true"
click at [573, 160] on div "הצגת כל המשימות?" at bounding box center [504, 156] width 164 height 23
click at [570, 163] on div "הצגת כל המשימות?" at bounding box center [504, 156] width 164 height 23
click at [576, 184] on div "עריכת שעות עבודה?" at bounding box center [504, 179] width 164 height 23
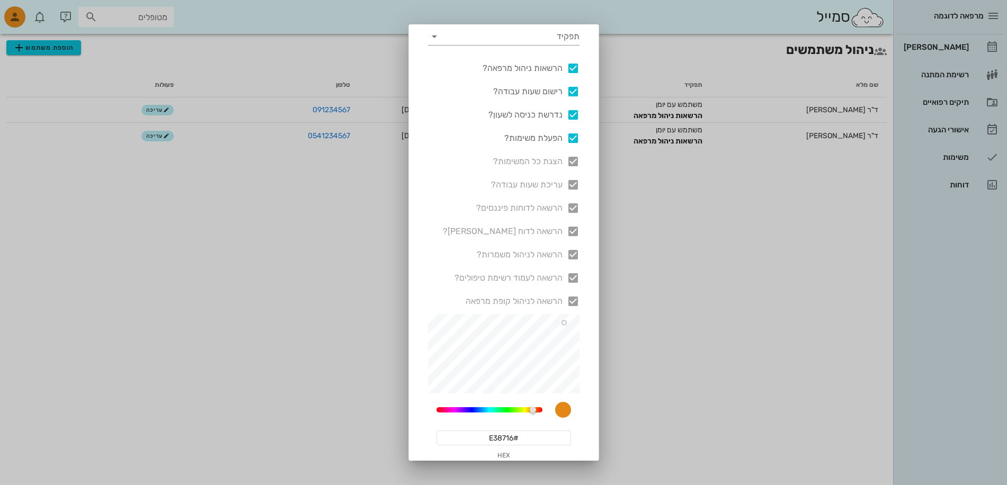
scroll to position [251, 0]
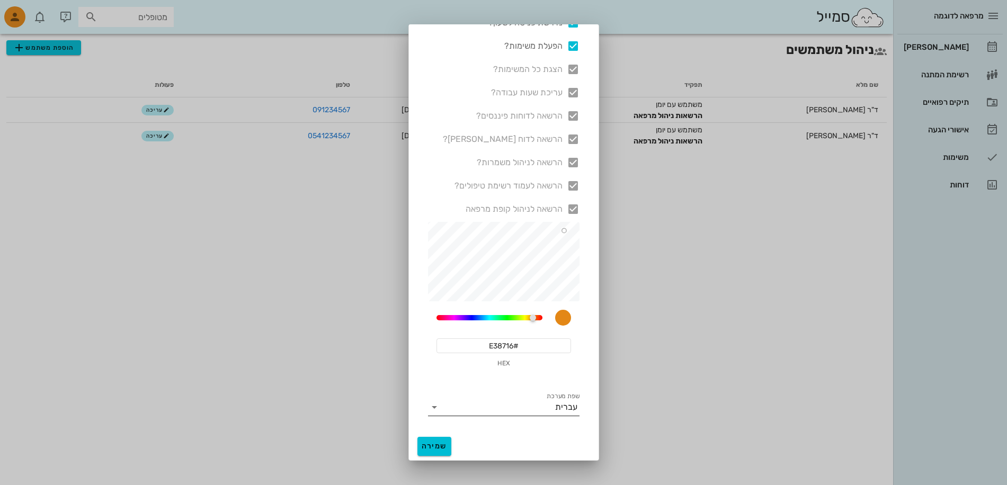
click at [441, 408] on icon at bounding box center [434, 407] width 13 height 13
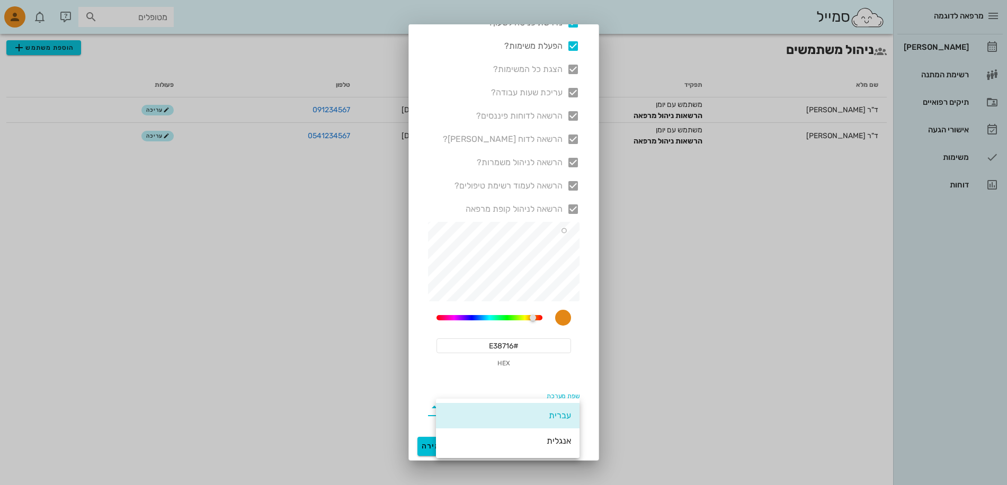
click at [443, 408] on div "עברית" at bounding box center [508, 415] width 144 height 25
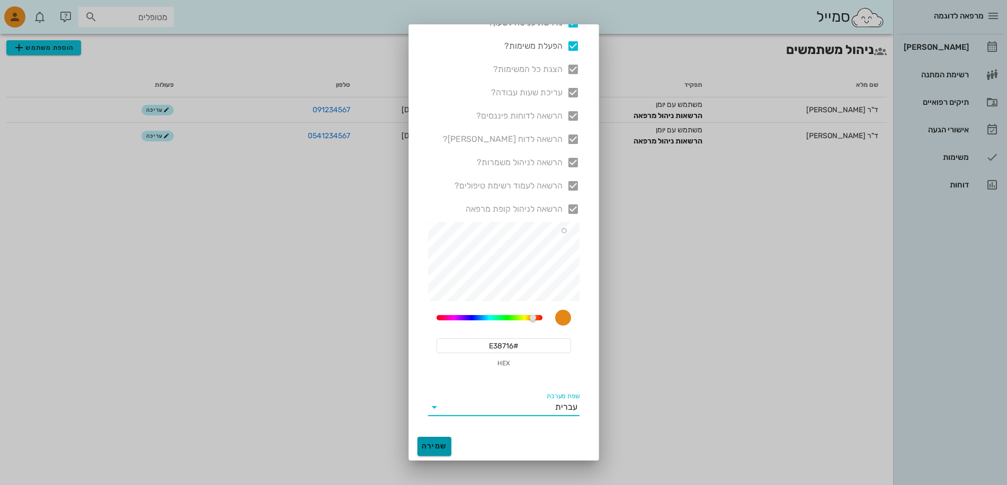
click at [433, 445] on span "שמירה" at bounding box center [434, 446] width 25 height 9
click at [440, 446] on span "שמירה" at bounding box center [434, 446] width 25 height 9
click at [247, 368] on div at bounding box center [503, 242] width 1007 height 485
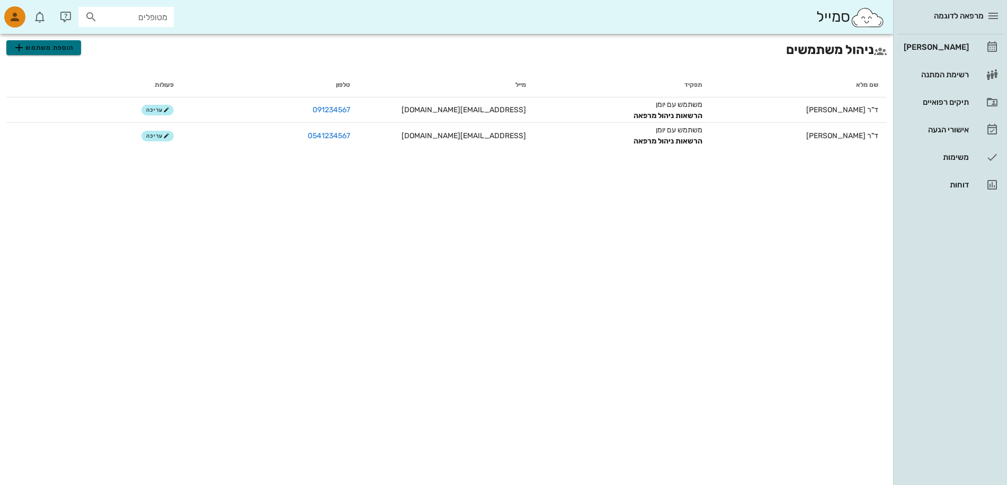
click at [23, 48] on icon "button" at bounding box center [19, 47] width 13 height 13
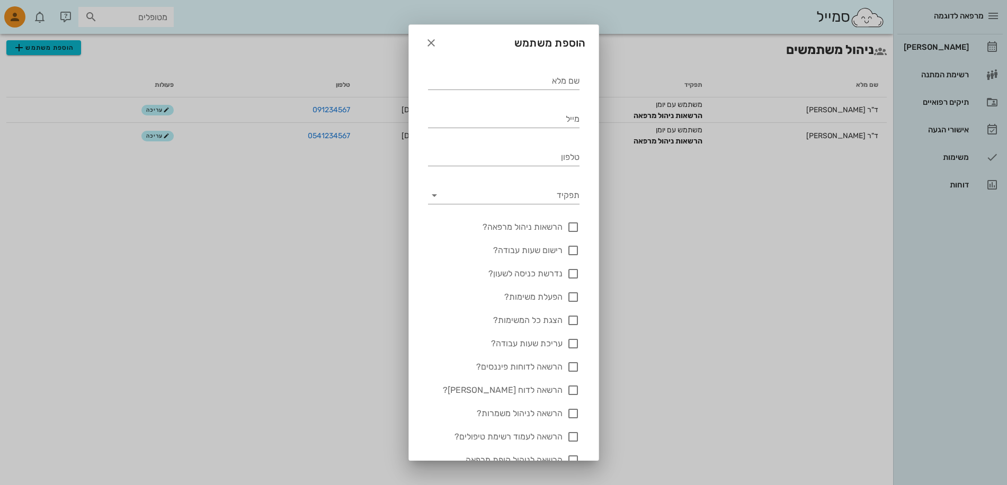
click at [23, 48] on div at bounding box center [503, 242] width 1007 height 485
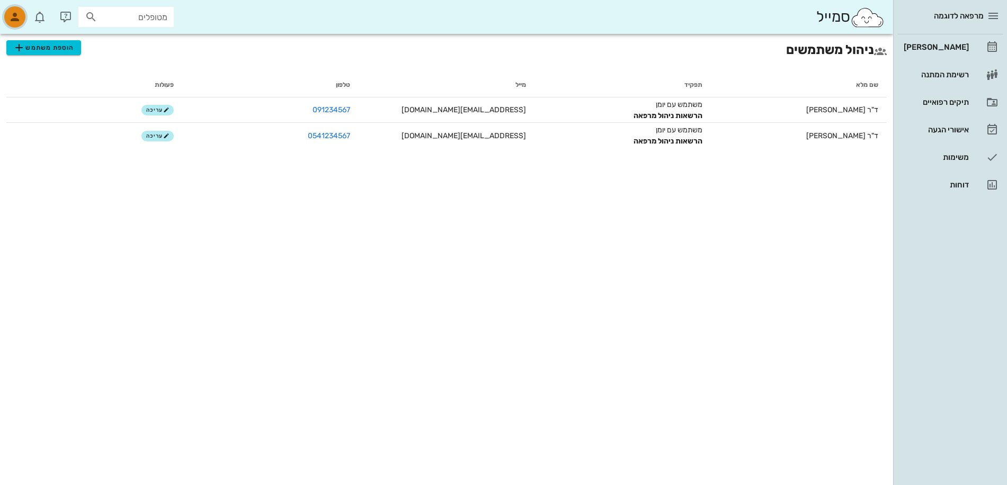
click at [14, 15] on icon "button" at bounding box center [14, 17] width 13 height 13
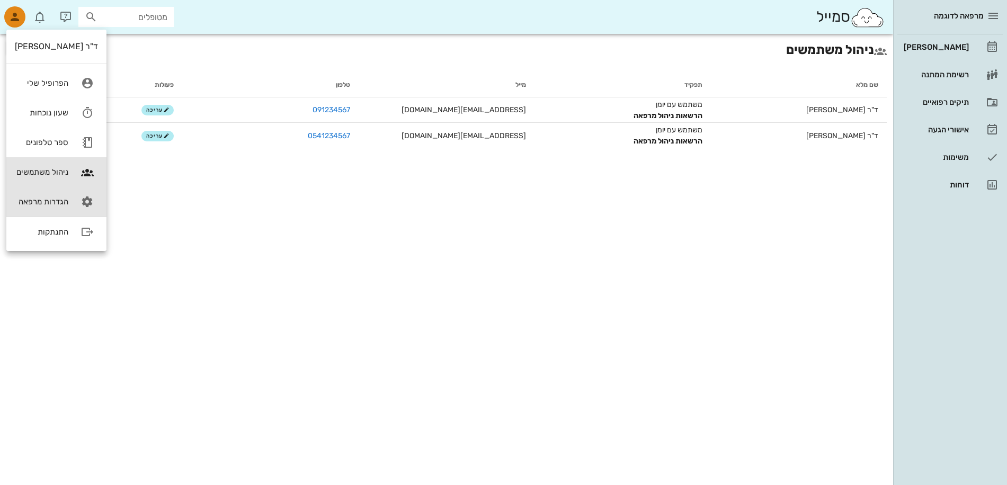
click at [55, 204] on div "הגדרות מרפאה" at bounding box center [41, 202] width 53 height 10
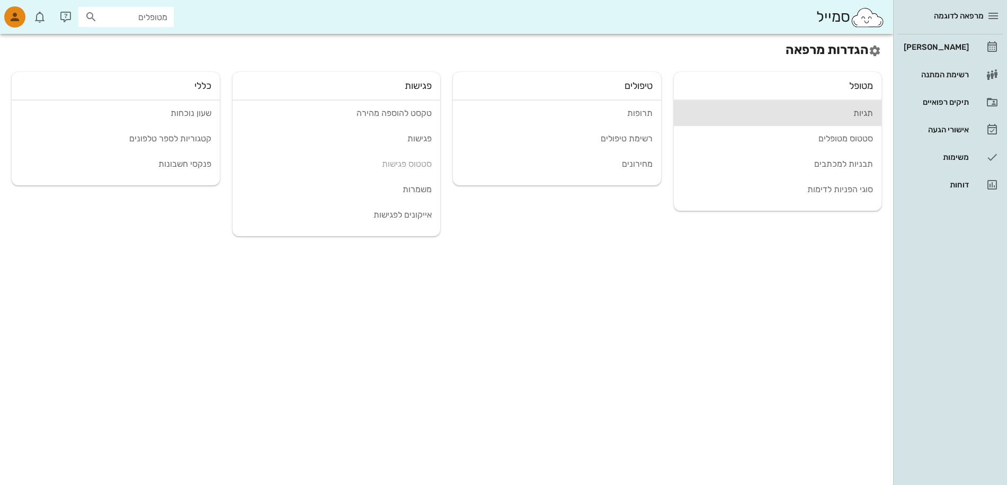
click at [867, 113] on div "תגיות" at bounding box center [777, 113] width 191 height 10
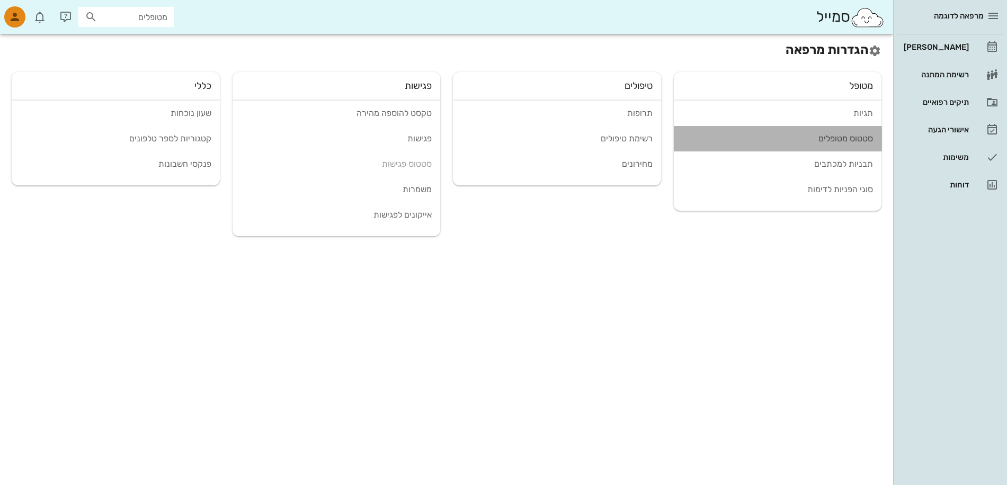
click at [848, 139] on div "סטטוס מטופלים" at bounding box center [777, 138] width 191 height 10
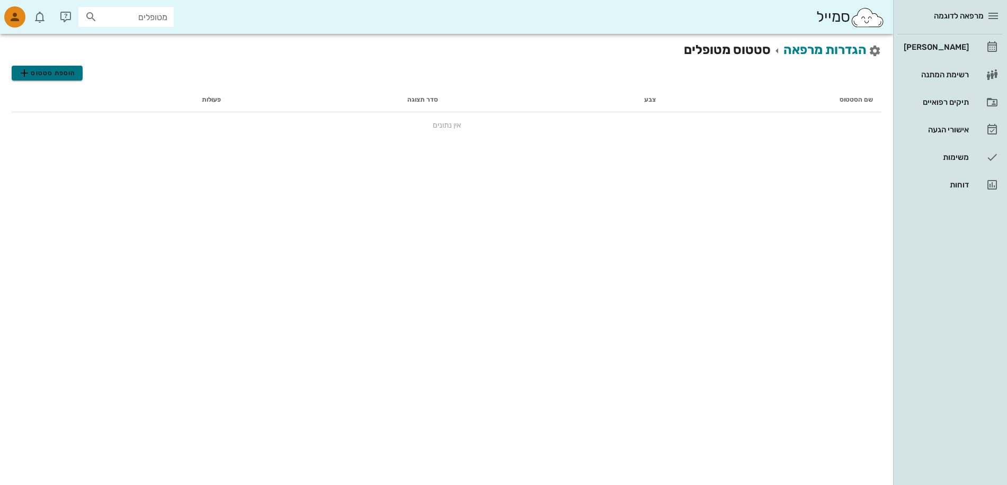
click at [46, 69] on span "הוספת סטטוס" at bounding box center [47, 73] width 58 height 13
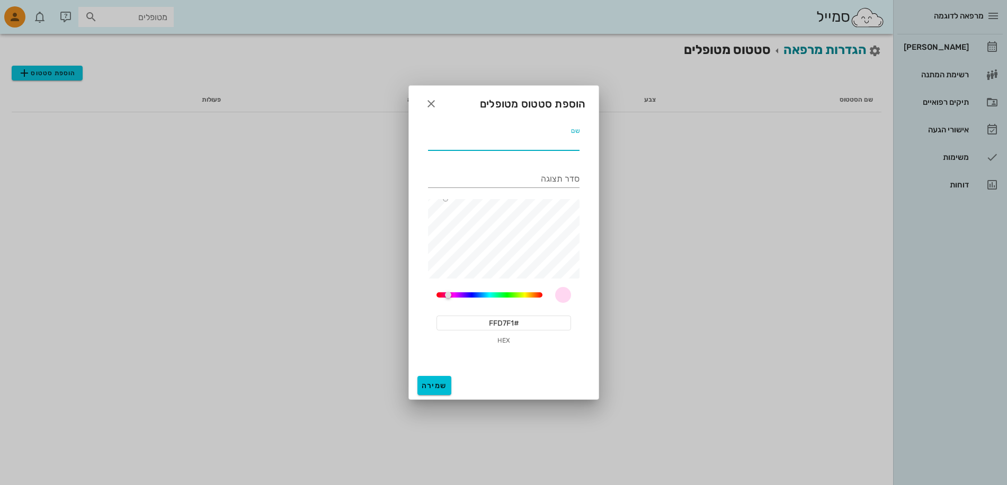
click at [531, 140] on input "שם" at bounding box center [503, 141] width 151 height 17
type input "פ"
type input "אגף השיקום"
click at [530, 184] on input "סדר תצוגה" at bounding box center [503, 179] width 151 height 17
type input "#5C0F41"
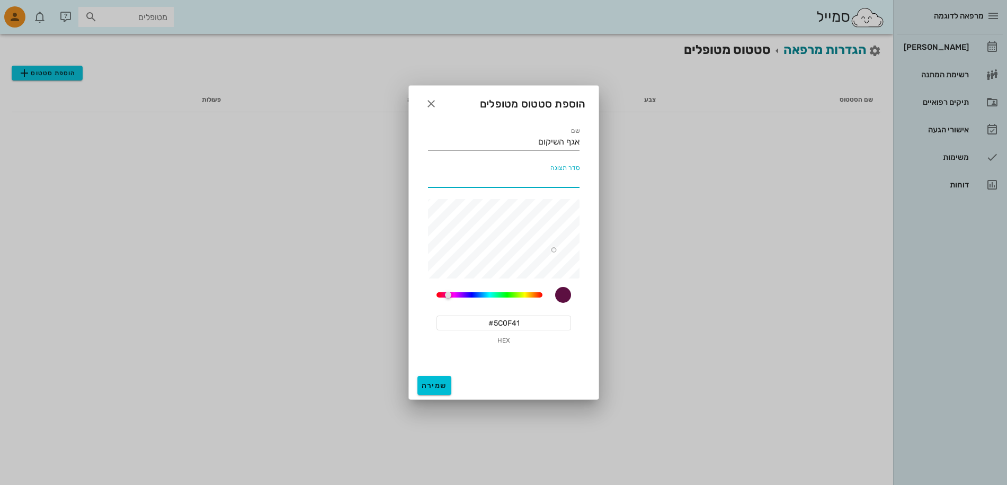
type input "1"
click at [507, 297] on div "321" at bounding box center [489, 294] width 106 height 5
type input "#089707"
type input "1"
click at [435, 388] on span "שמירה" at bounding box center [434, 385] width 25 height 9
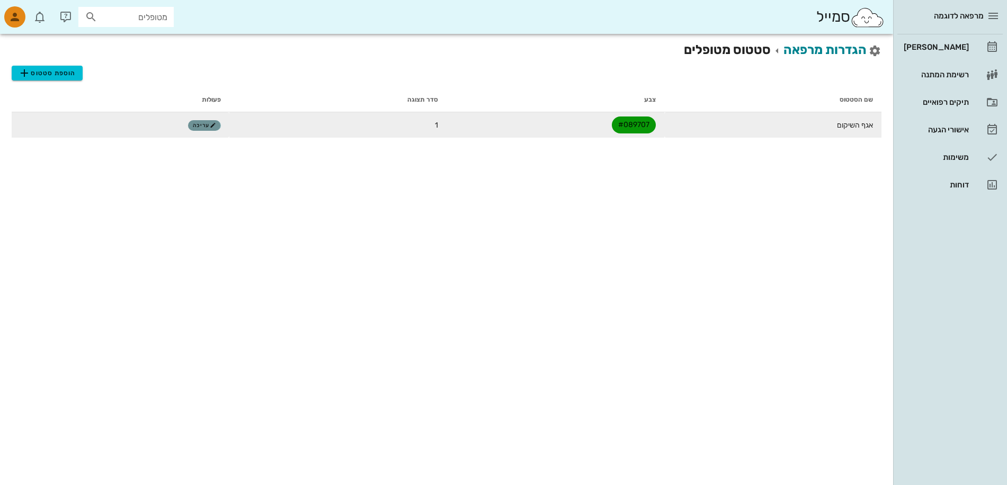
click at [203, 126] on span "עריכה" at bounding box center [204, 125] width 23 height 6
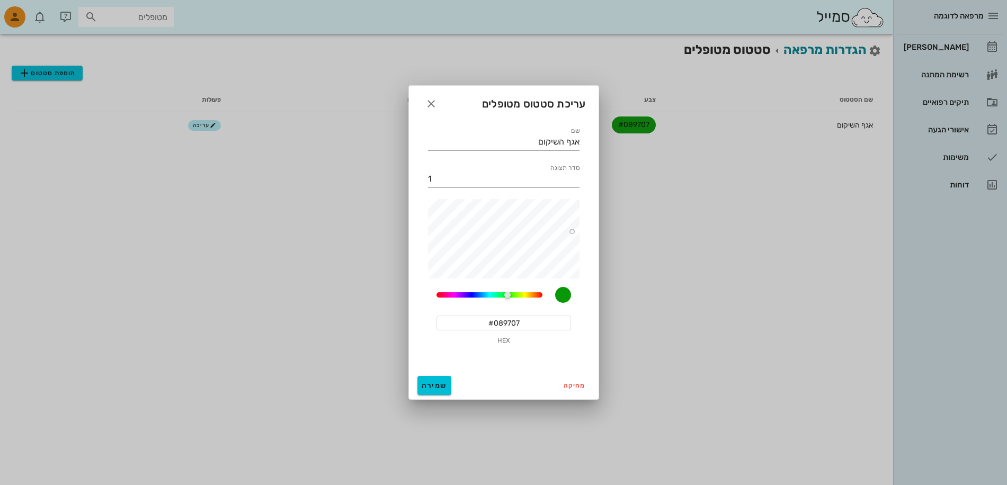
click at [202, 123] on div at bounding box center [503, 242] width 1007 height 485
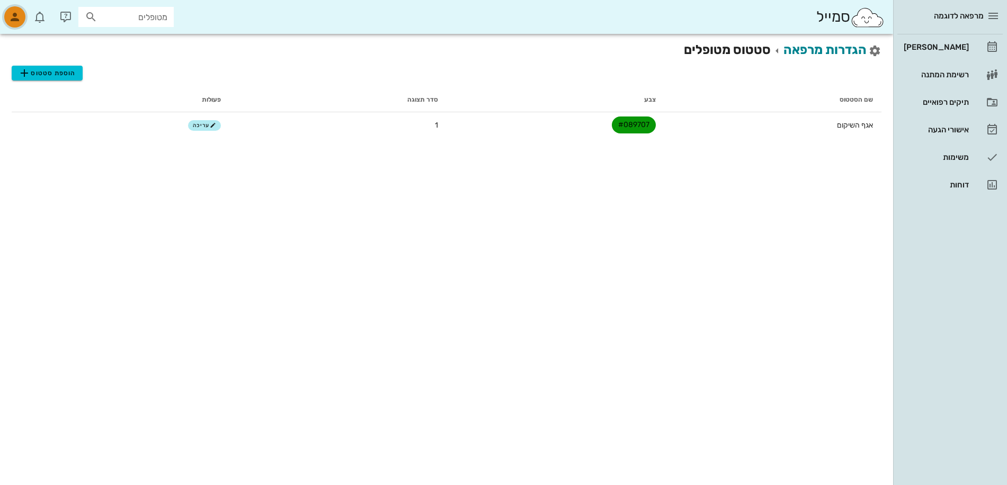
click at [14, 14] on icon "button" at bounding box center [14, 17] width 13 height 13
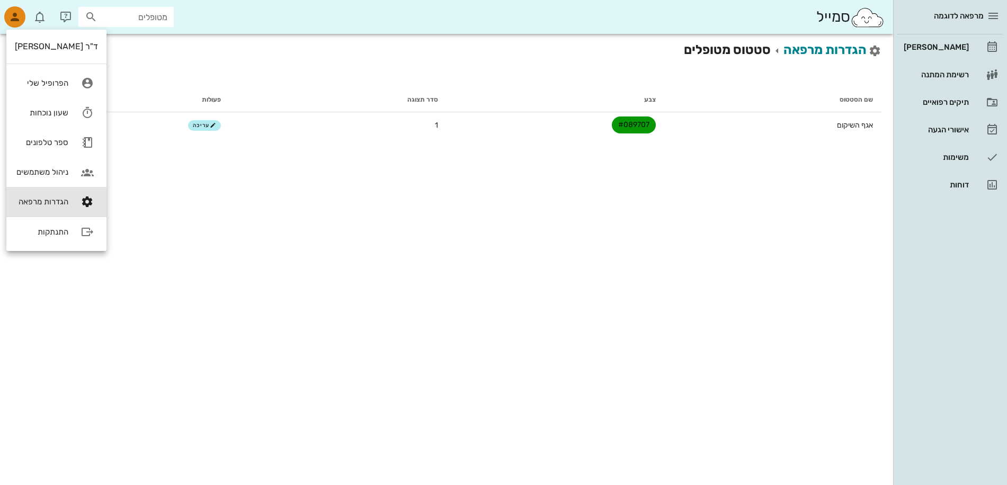
click at [308, 234] on div "הגדרות מרפאה סטטוס מטופלים הוספת סטטוס שם הסטטוס צבע סדר תצוגה פעולות אגף השיקו…" at bounding box center [446, 259] width 893 height 451
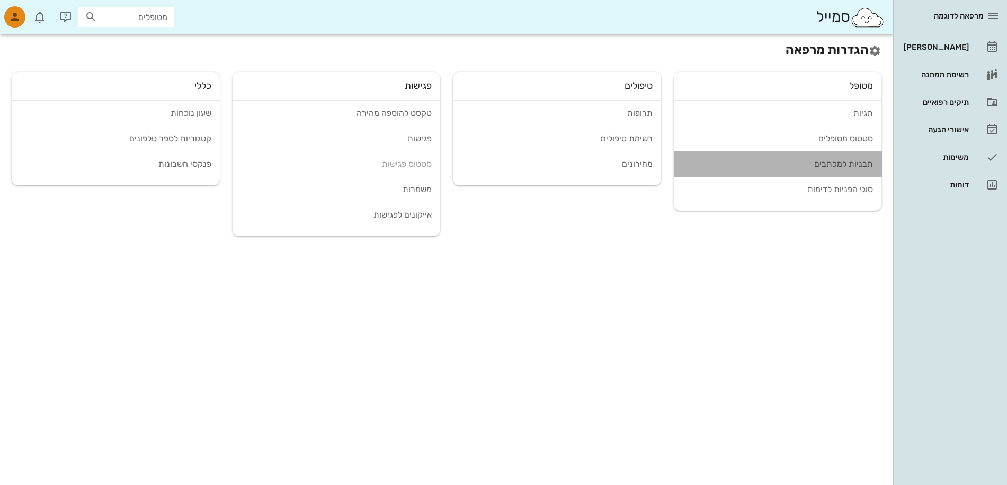
click at [828, 164] on div "תבניות למכתבים" at bounding box center [777, 164] width 191 height 10
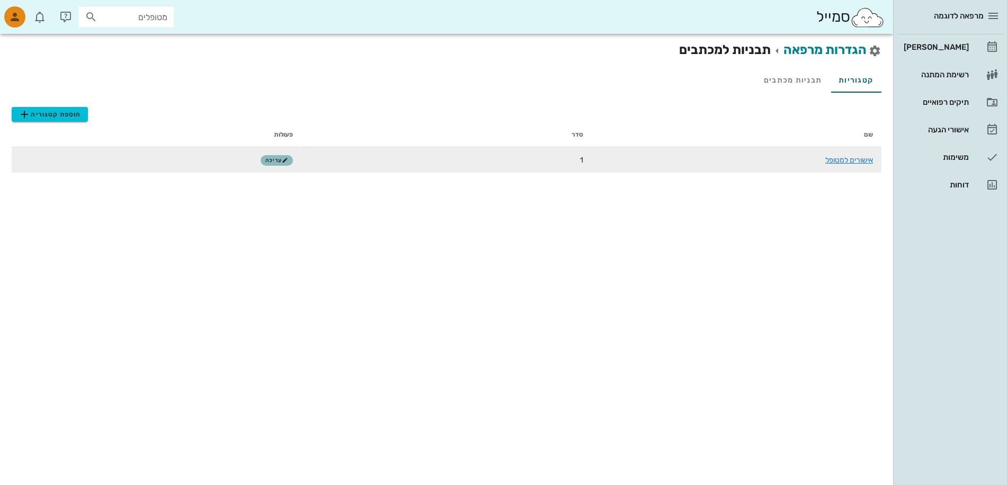
click at [273, 159] on span "עריכה" at bounding box center [276, 160] width 23 height 6
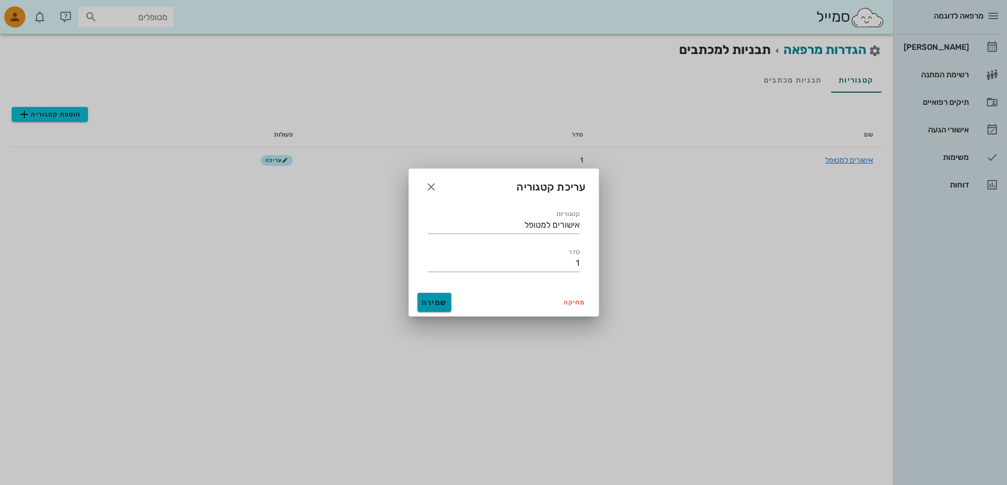
click at [432, 306] on span "שמירה" at bounding box center [434, 302] width 25 height 9
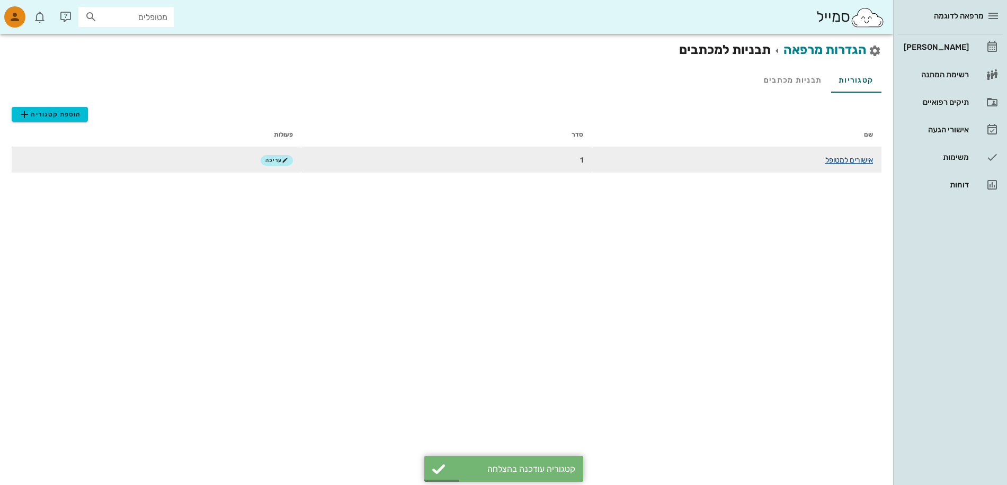
click at [841, 163] on link "אישורים למטופל" at bounding box center [849, 160] width 48 height 9
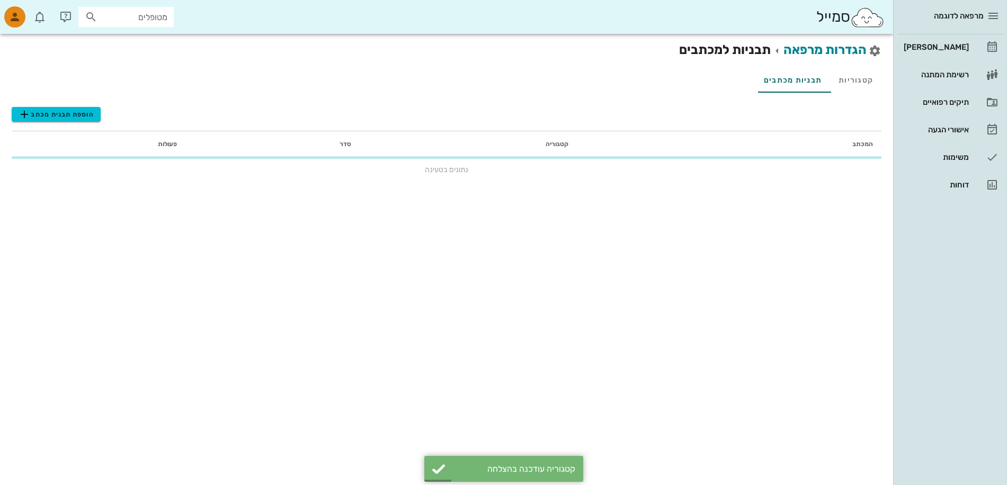
click at [841, 163] on td "נתונים בטעינה" at bounding box center [447, 169] width 870 height 25
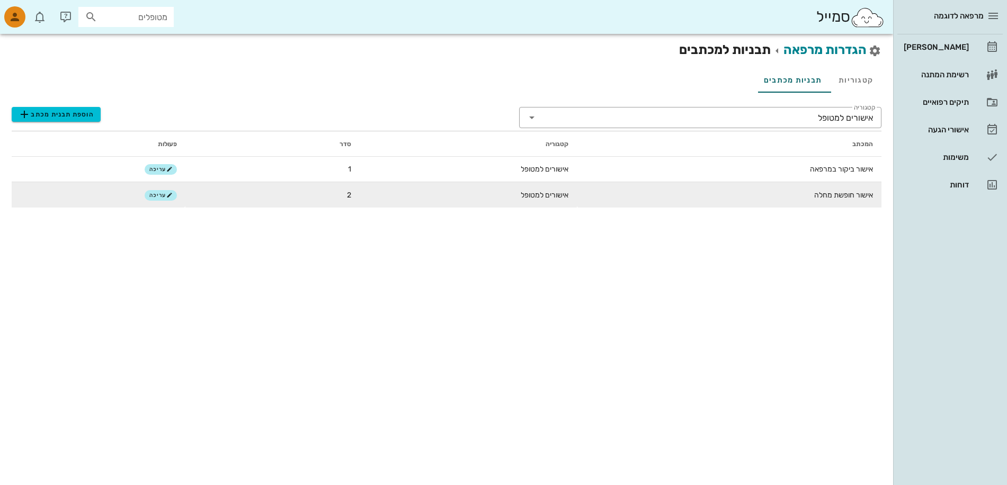
click at [850, 195] on td "אישור חופשת מחלה" at bounding box center [729, 194] width 305 height 25
click at [867, 195] on td "אישור חופשת מחלה" at bounding box center [729, 194] width 305 height 25
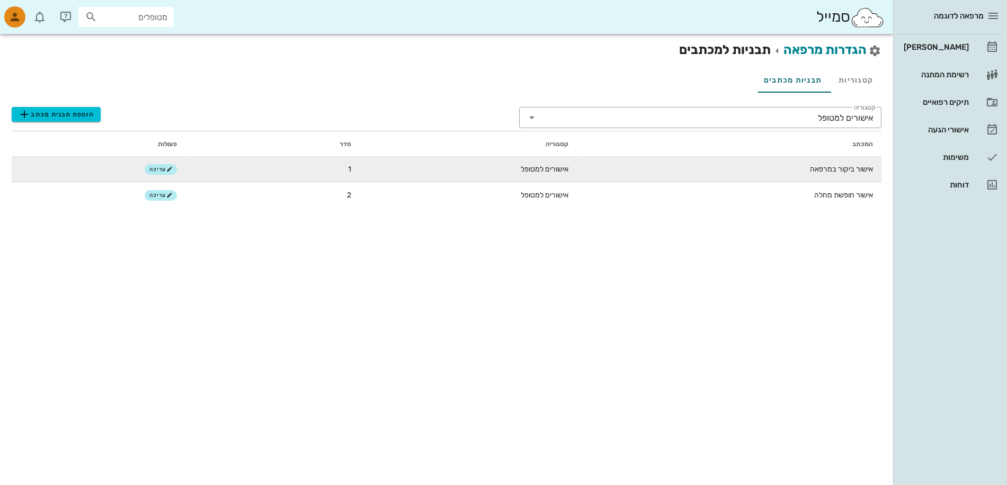
drag, startPoint x: 838, startPoint y: 165, endPoint x: 825, endPoint y: 172, distance: 15.6
click at [825, 172] on td "אישור ביקור במרפאה" at bounding box center [729, 169] width 305 height 25
click at [826, 171] on td "אישור ביקור במרפאה" at bounding box center [729, 169] width 305 height 25
click at [850, 174] on td "אישור ביקור במרפאה" at bounding box center [729, 169] width 305 height 25
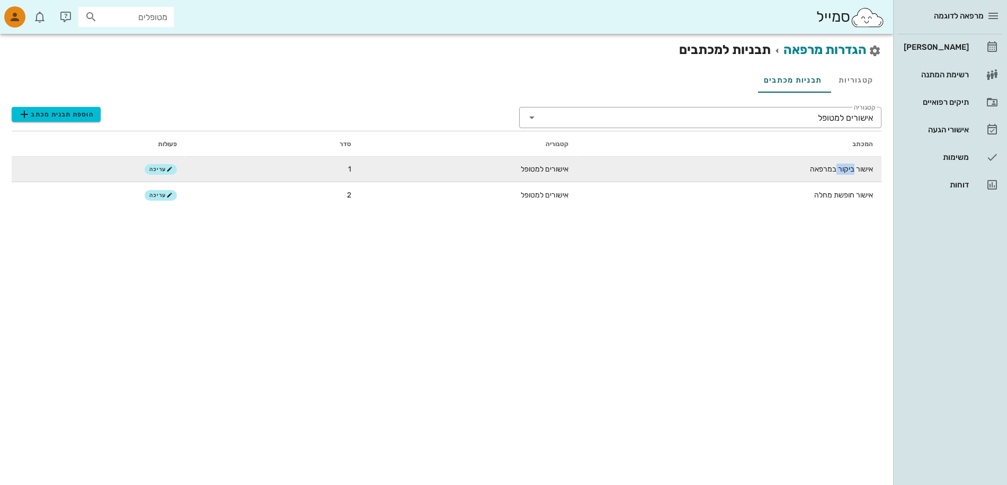
click at [850, 173] on td "אישור ביקור במרפאה" at bounding box center [729, 169] width 305 height 25
click at [550, 167] on td "אישורים למטופל" at bounding box center [469, 169] width 218 height 25
click at [548, 170] on td "אישורים למטופל" at bounding box center [469, 169] width 218 height 25
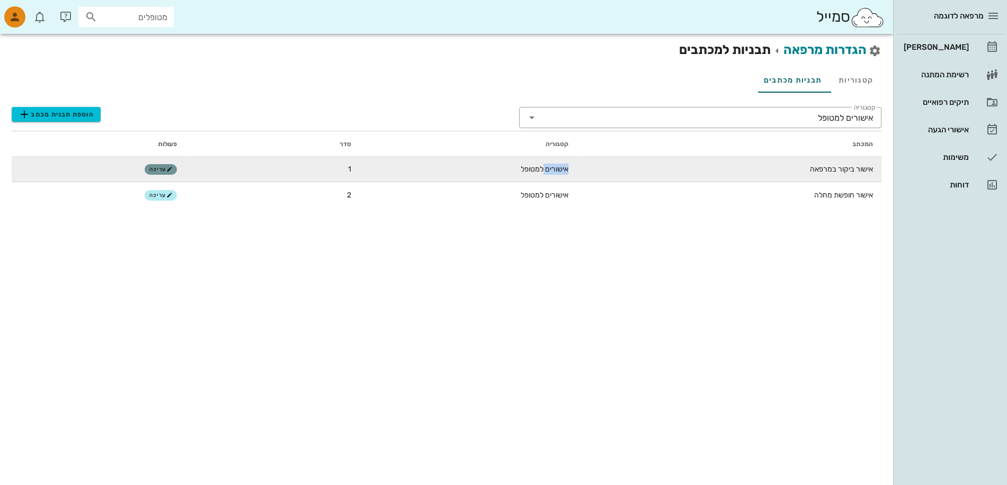
click at [157, 170] on span "עריכה" at bounding box center [160, 169] width 23 height 6
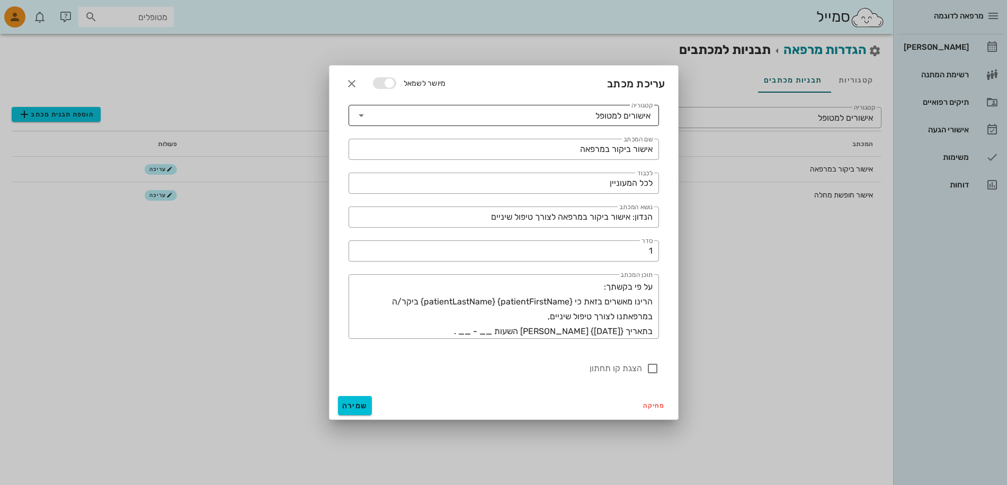
click at [585, 111] on input "קטגוריה" at bounding box center [483, 115] width 226 height 17
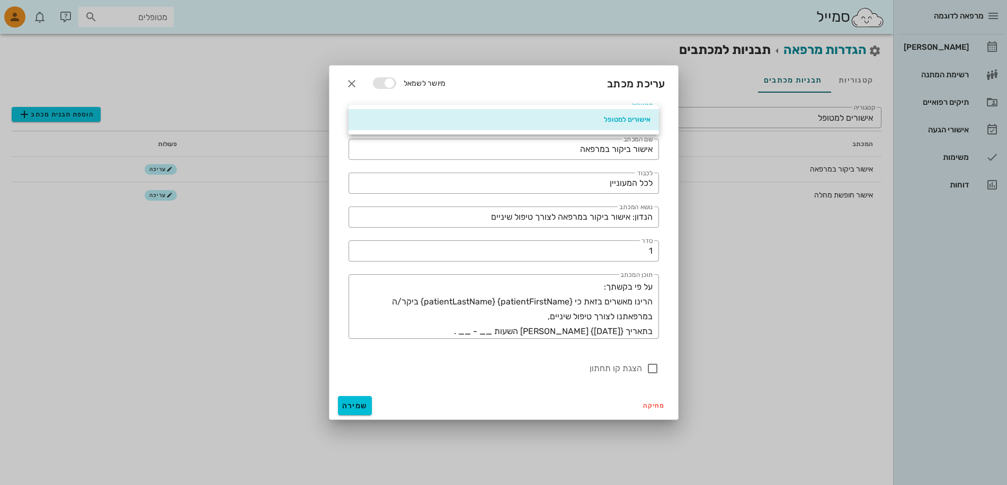
click at [594, 120] on div "אישורים למטופל" at bounding box center [503, 119] width 293 height 8
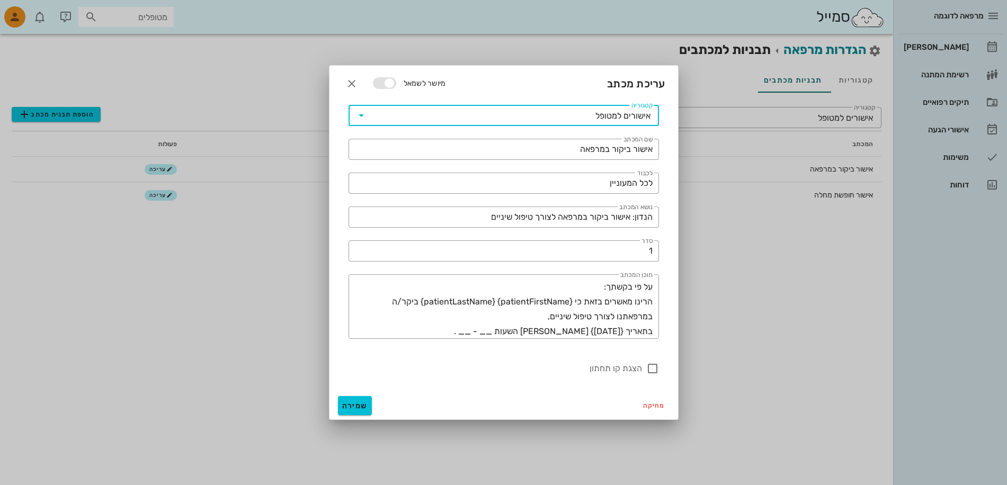
click at [612, 117] on div "אישורים למטופל" at bounding box center [622, 116] width 55 height 10
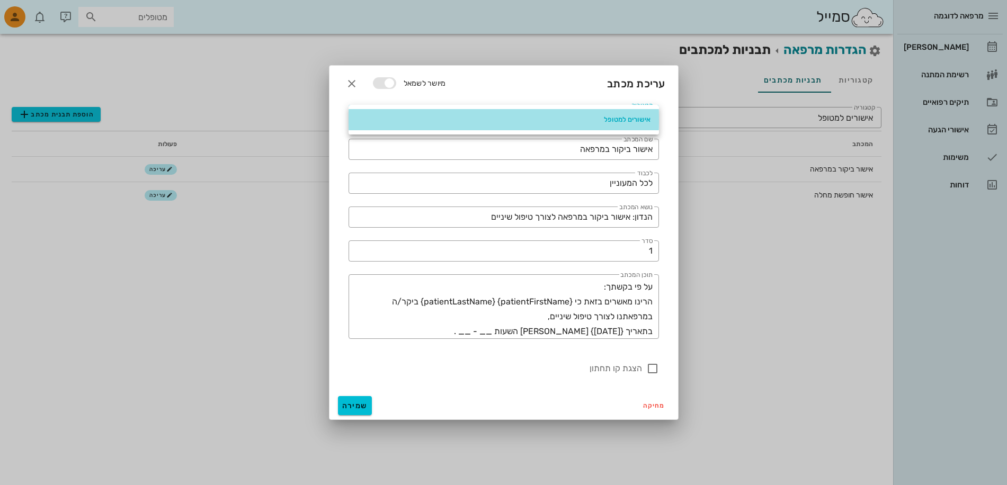
click at [377, 119] on div "אישורים למטופל" at bounding box center [503, 119] width 293 height 8
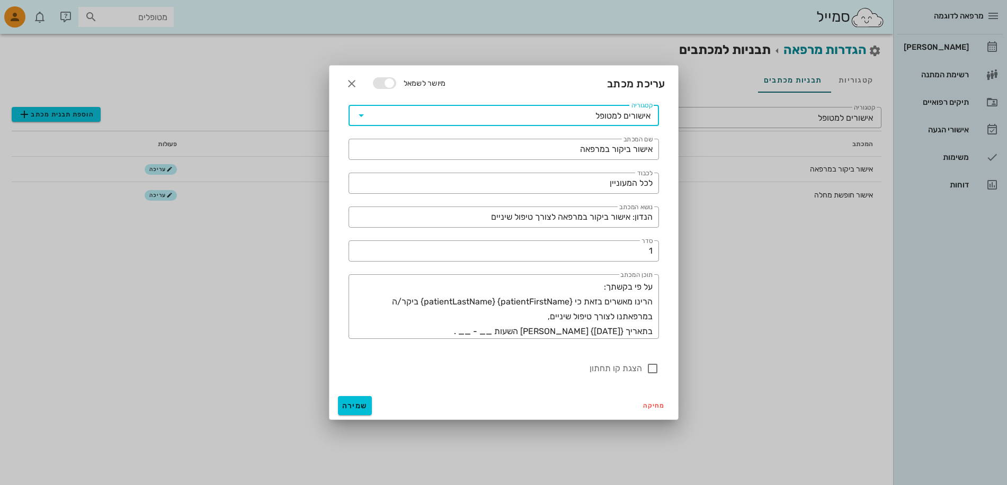
click at [360, 114] on icon at bounding box center [361, 115] width 13 height 13
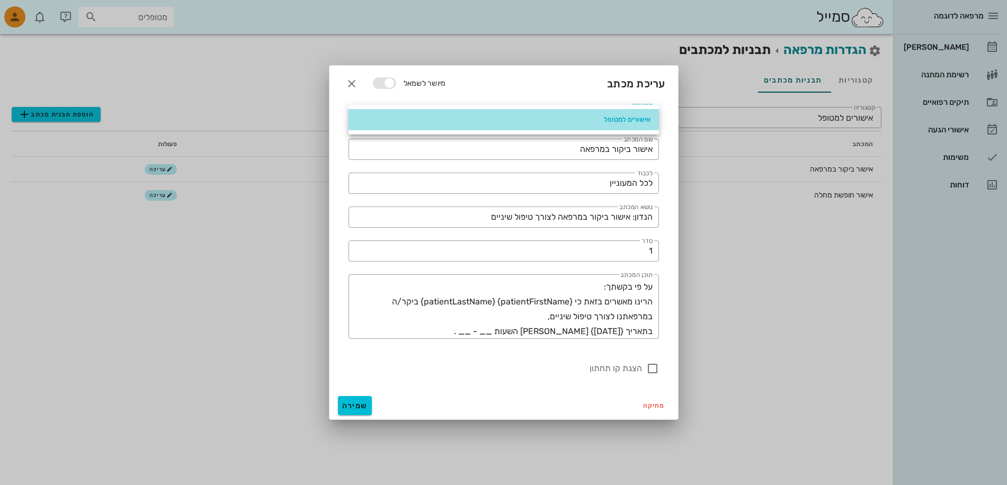
click at [361, 114] on div "אישורים למטופל" at bounding box center [503, 119] width 293 height 17
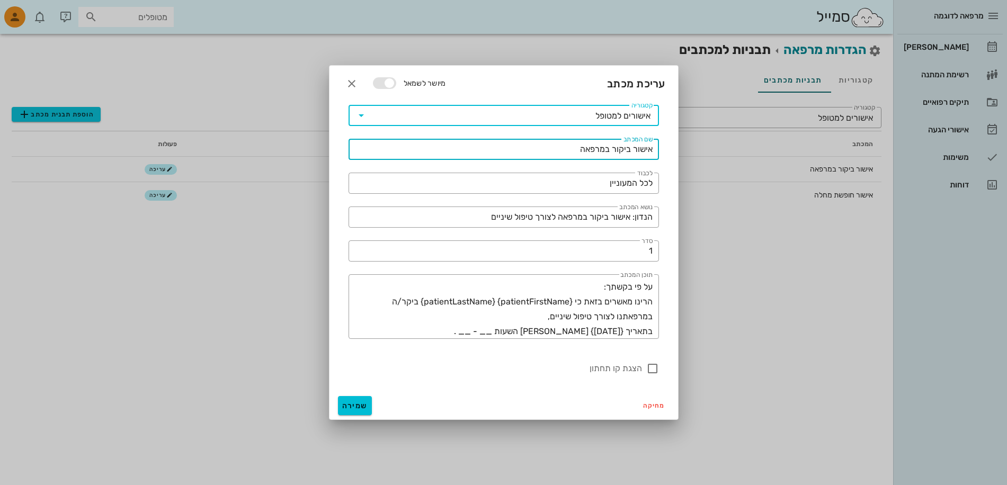
click at [462, 151] on input "אישור ביקור במרפאה" at bounding box center [504, 149] width 298 height 17
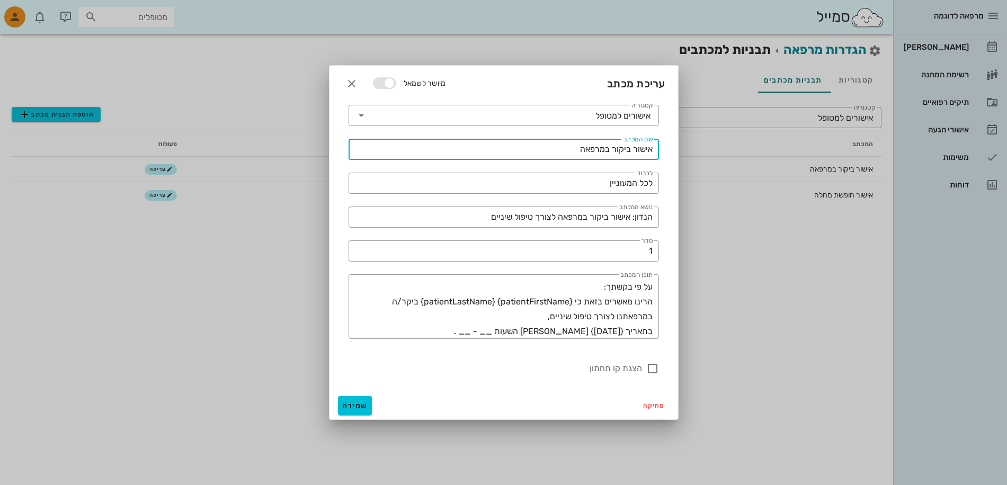
drag, startPoint x: 578, startPoint y: 149, endPoint x: 659, endPoint y: 152, distance: 81.6
click at [659, 152] on div "​ שם המכתב אישור ביקור במרפאה" at bounding box center [503, 149] width 323 height 34
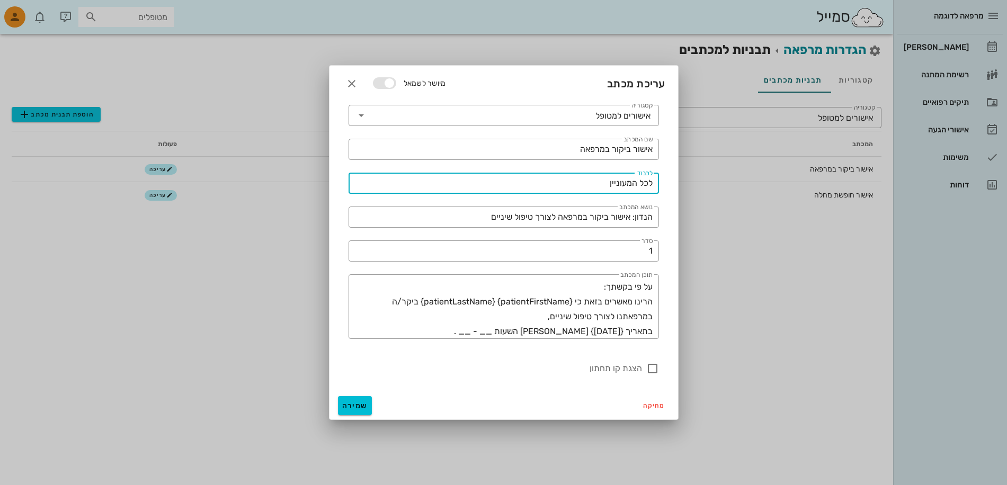
click at [630, 184] on input "לכל המעוניין" at bounding box center [504, 183] width 298 height 17
drag, startPoint x: 608, startPoint y: 186, endPoint x: 663, endPoint y: 191, distance: 55.2
click at [663, 191] on div "​ לכבוד לכל המעוניין" at bounding box center [503, 183] width 323 height 34
click at [610, 212] on input "הנדון: אישור ביקור במרפאה לצורך טיפול שיניים" at bounding box center [504, 217] width 298 height 17
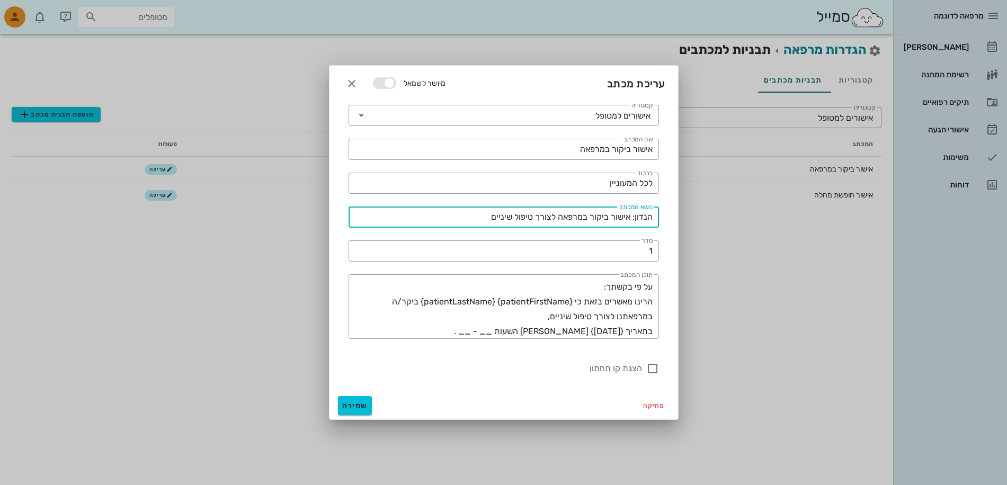
click at [581, 224] on input "הנדון: אישור ביקור במרפאה לצורך טיפול שיניים" at bounding box center [504, 217] width 298 height 17
click at [508, 217] on input "הנדון: אישור ביקור במרפאה לצורך טיפול שיניים" at bounding box center [504, 217] width 298 height 17
click at [558, 260] on div "סדר 1" at bounding box center [504, 250] width 298 height 21
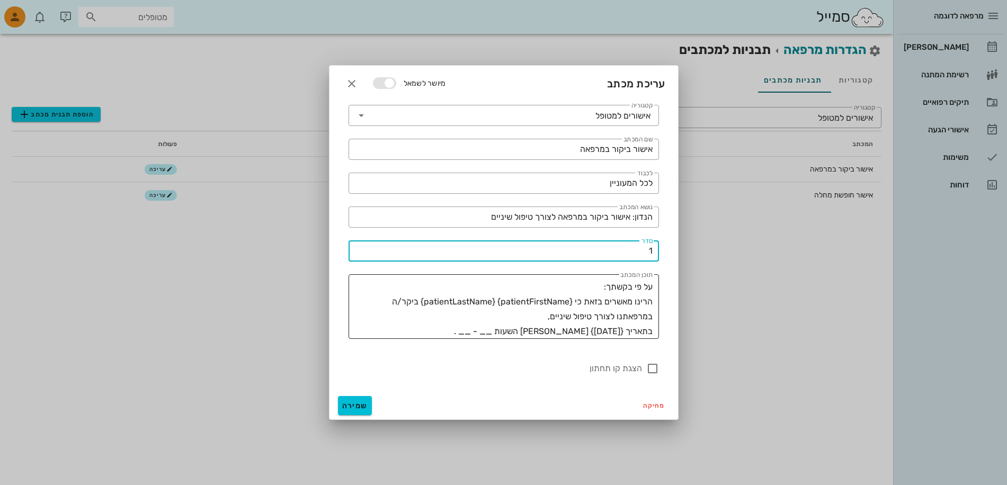
click at [606, 288] on textarea "על פי בקשתך: הרינו מאשרים בזאת כי {patientFirstName} {patientLastName} ביקר/ה ב…" at bounding box center [501, 309] width 304 height 59
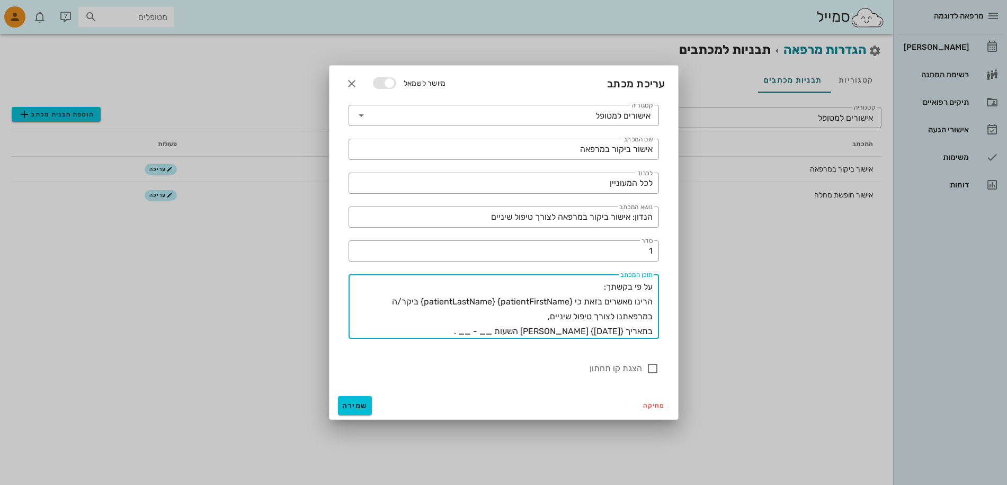
click at [612, 306] on textarea "על פי בקשתך: הרינו מאשרים בזאת כי {patientFirstName} {patientLastName} ביקר/ה ב…" at bounding box center [501, 309] width 304 height 59
click at [525, 315] on textarea "על פי בקשתך: הרינו מאשרים בזאת כי {patientFirstName} {patientLastName} ביקר/ה ב…" at bounding box center [501, 309] width 304 height 59
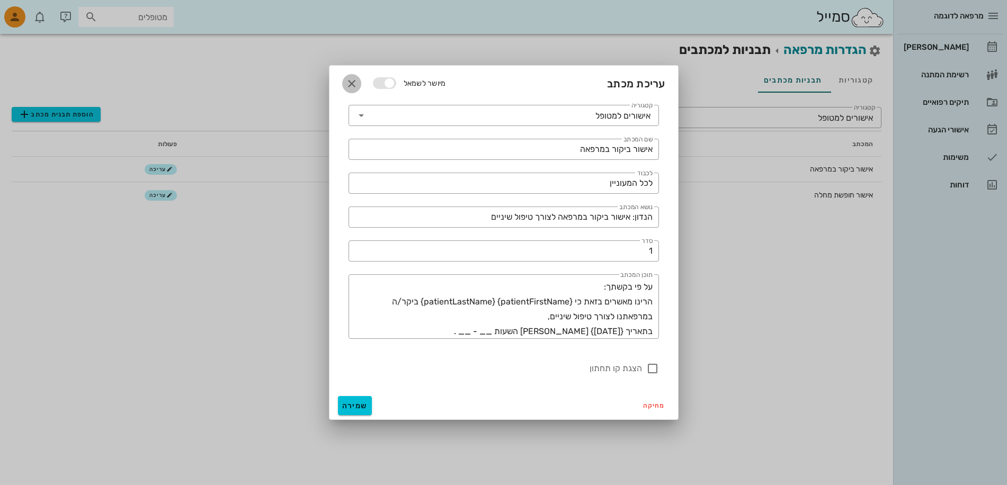
click at [354, 82] on icon "button" at bounding box center [351, 83] width 13 height 13
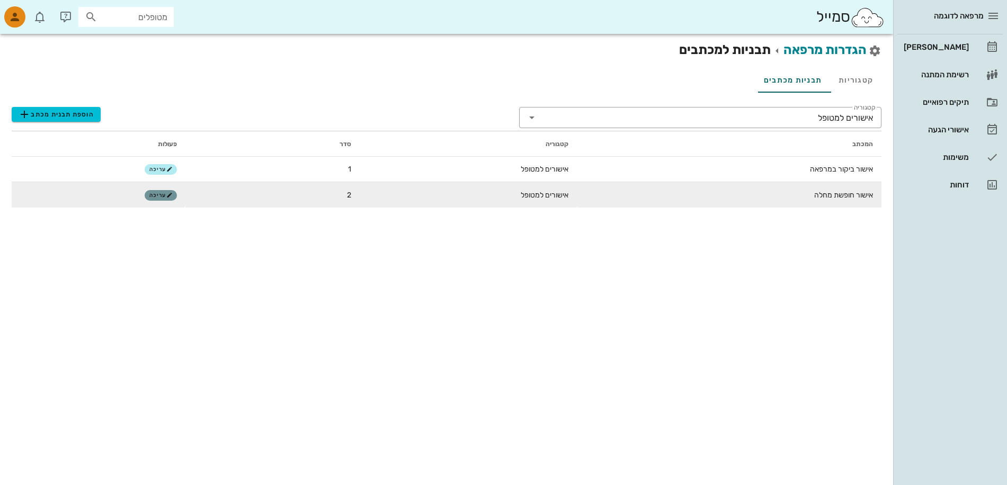
click at [171, 193] on icon "button" at bounding box center [169, 195] width 6 height 6
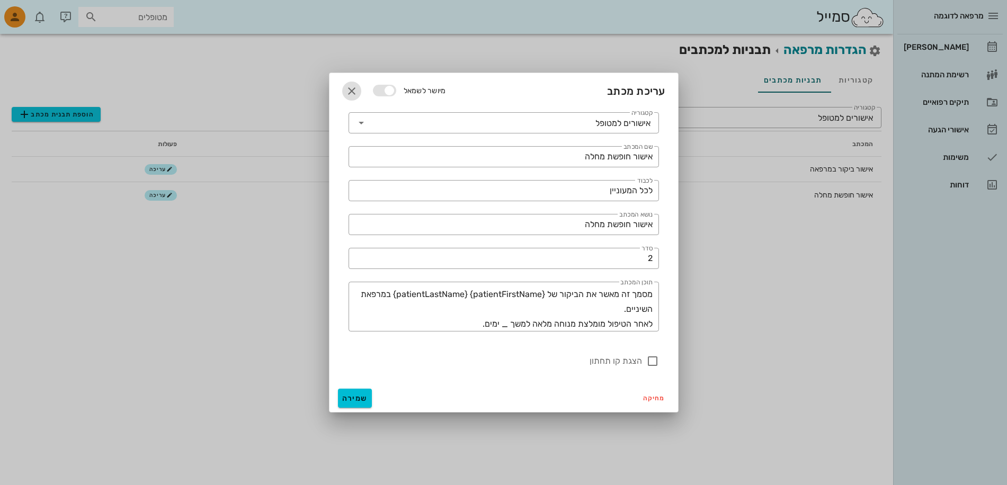
click at [353, 88] on icon "button" at bounding box center [351, 91] width 13 height 13
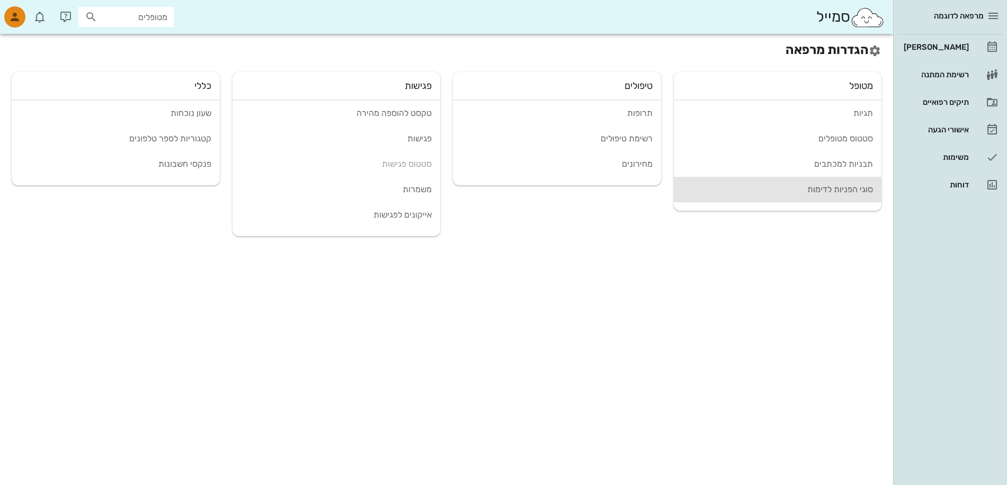
click at [836, 188] on div "סוגי הפניות לדימות" at bounding box center [777, 189] width 191 height 10
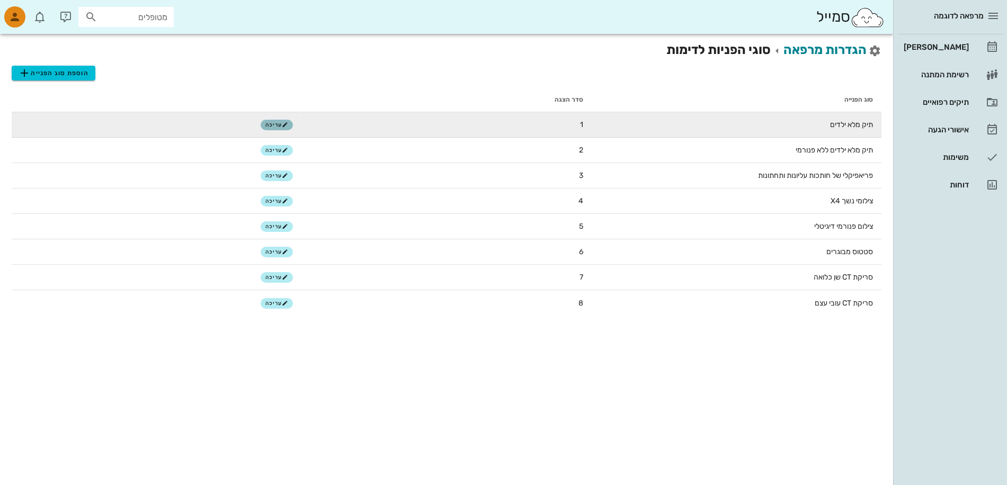
click at [275, 121] on button "עריכה" at bounding box center [277, 125] width 32 height 11
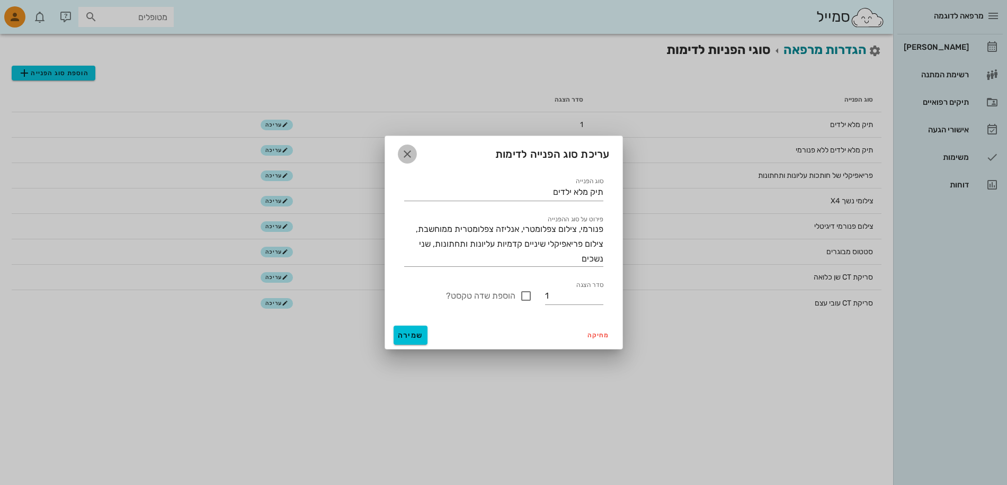
click at [407, 154] on icon "button" at bounding box center [407, 154] width 13 height 13
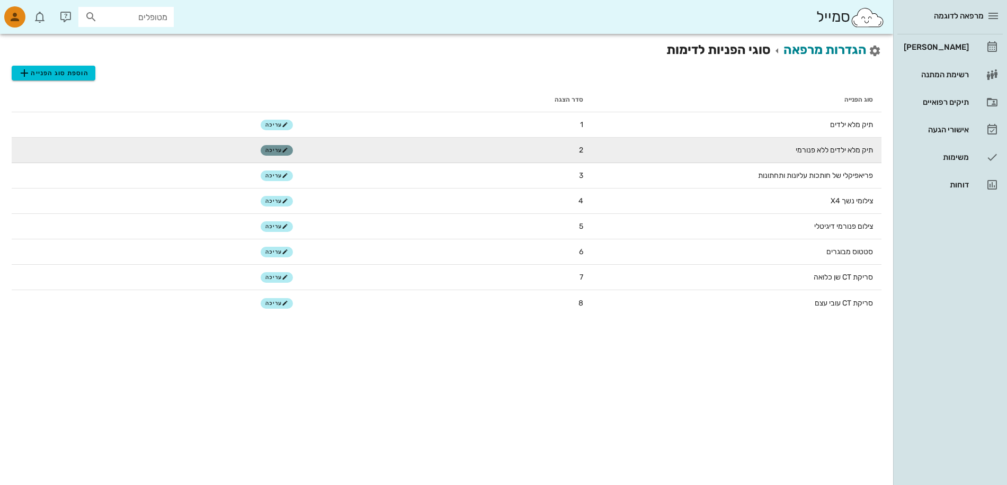
click at [278, 147] on span "עריכה" at bounding box center [276, 150] width 23 height 6
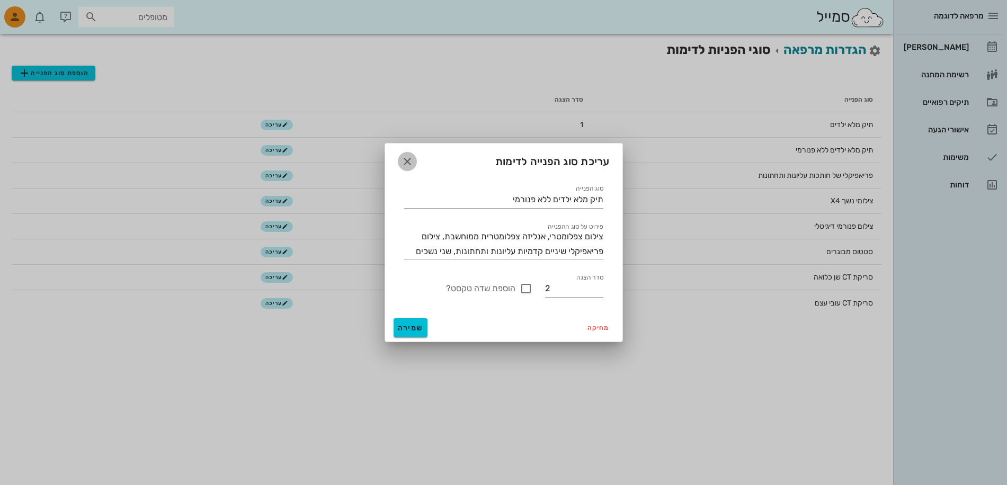
click at [405, 159] on icon "button" at bounding box center [407, 161] width 13 height 13
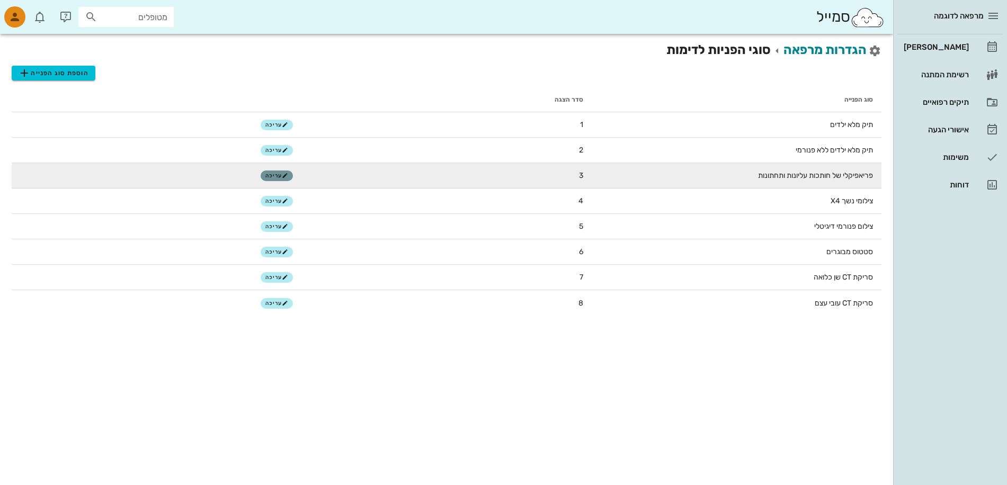
click at [271, 176] on span "עריכה" at bounding box center [276, 176] width 23 height 6
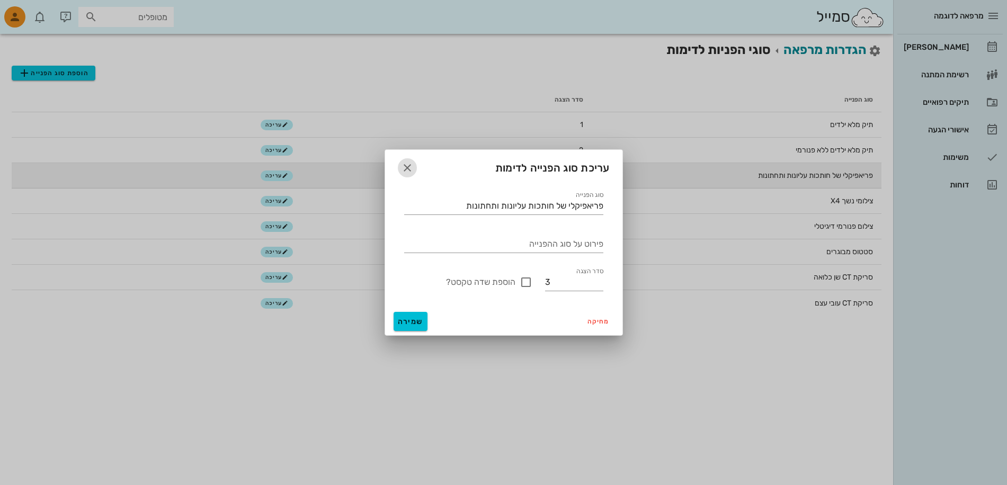
click at [407, 166] on icon "button" at bounding box center [407, 168] width 13 height 13
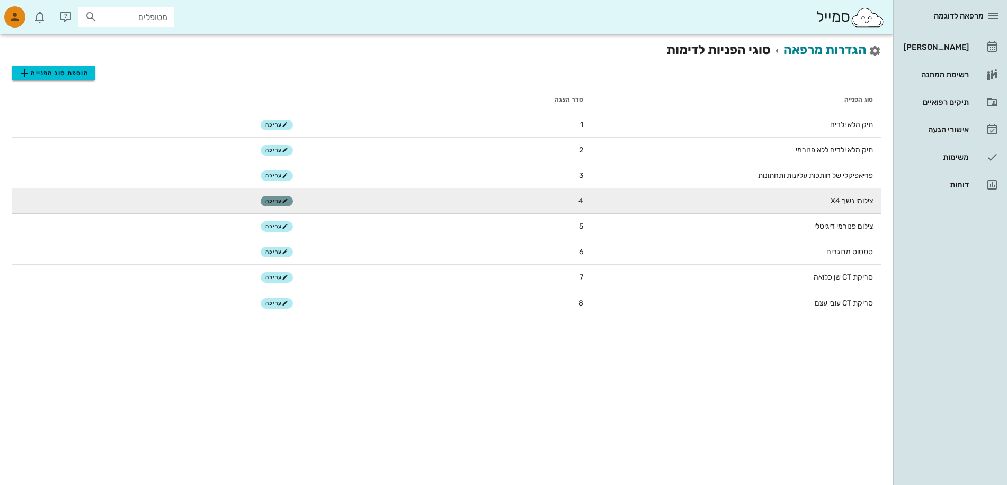
click at [274, 199] on span "עריכה" at bounding box center [276, 201] width 23 height 6
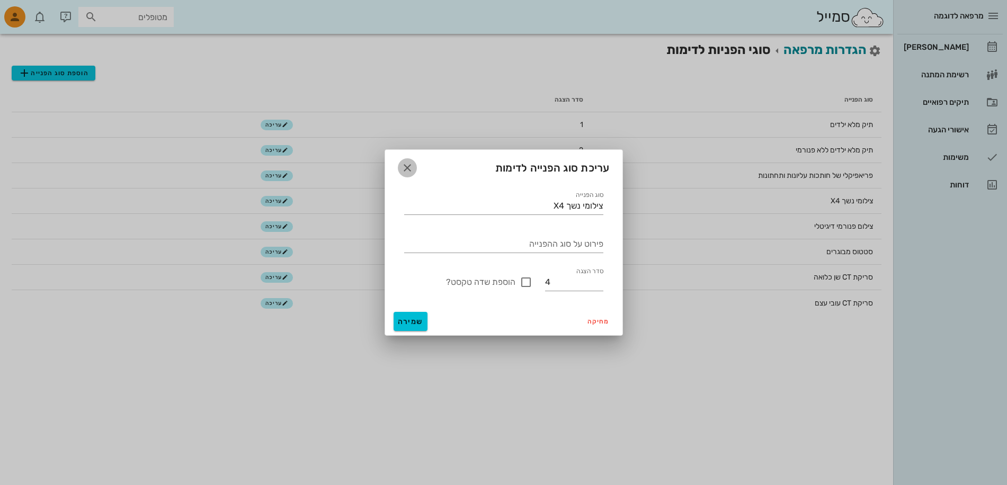
click at [407, 168] on icon "button" at bounding box center [407, 168] width 13 height 13
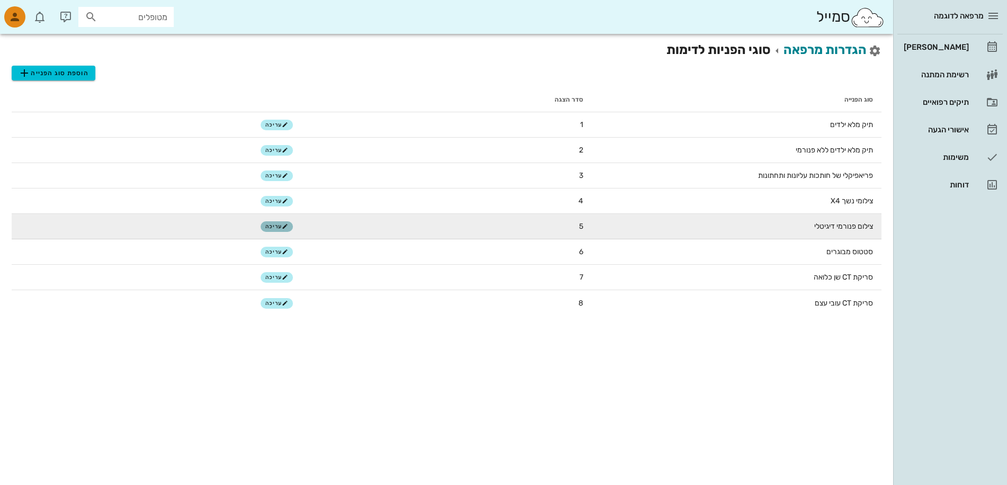
click at [275, 228] on span "עריכה" at bounding box center [276, 227] width 23 height 6
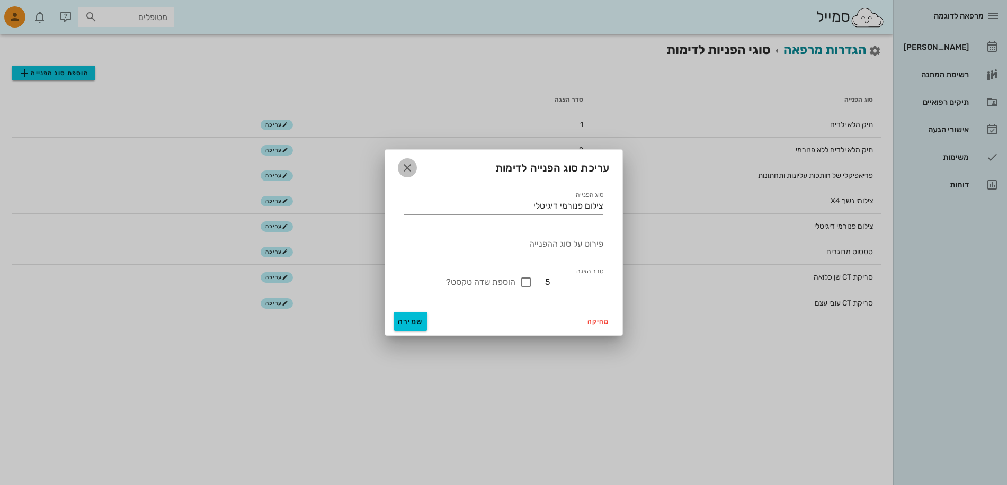
click at [408, 168] on icon "button" at bounding box center [407, 168] width 13 height 13
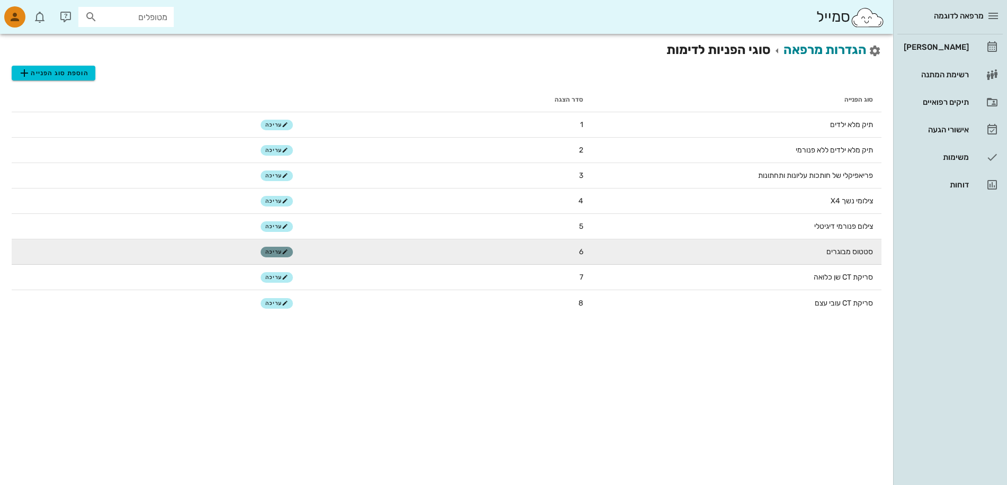
click at [288, 255] on icon "button" at bounding box center [285, 252] width 6 height 6
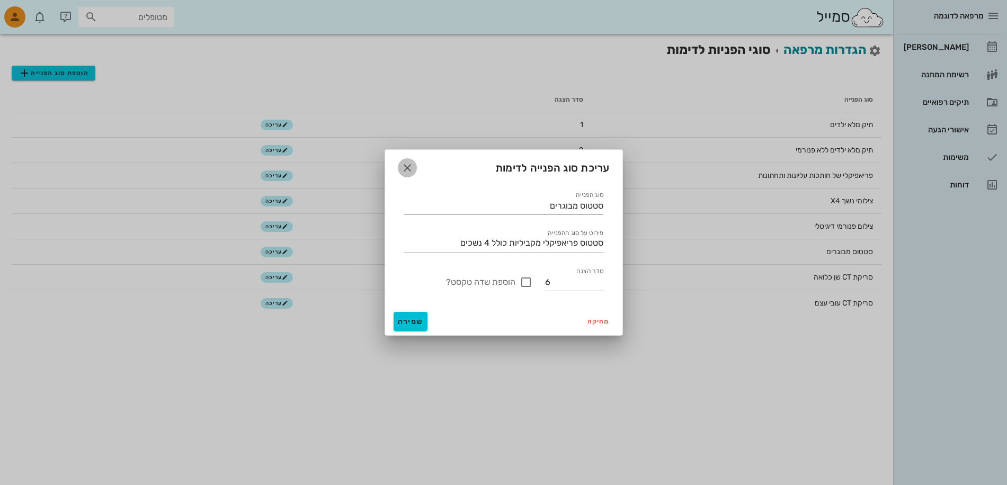
click at [409, 165] on icon "button" at bounding box center [407, 168] width 13 height 13
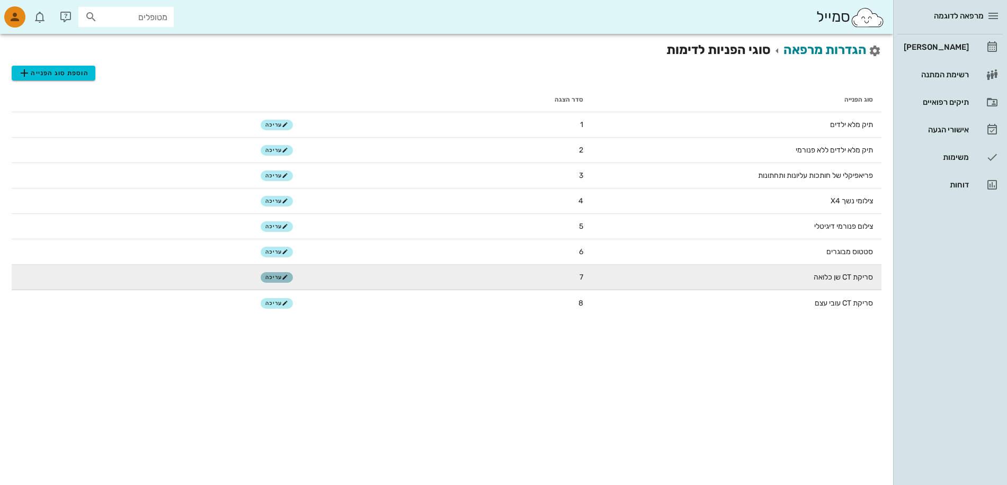
click at [283, 274] on icon "button" at bounding box center [285, 277] width 6 height 6
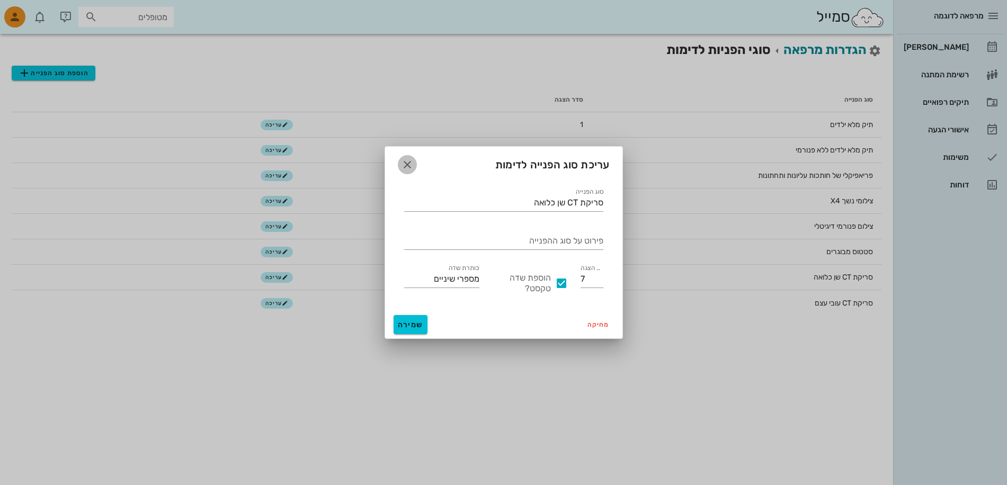
drag, startPoint x: 405, startPoint y: 166, endPoint x: 394, endPoint y: 231, distance: 66.6
click at [405, 166] on icon "button" at bounding box center [407, 164] width 13 height 13
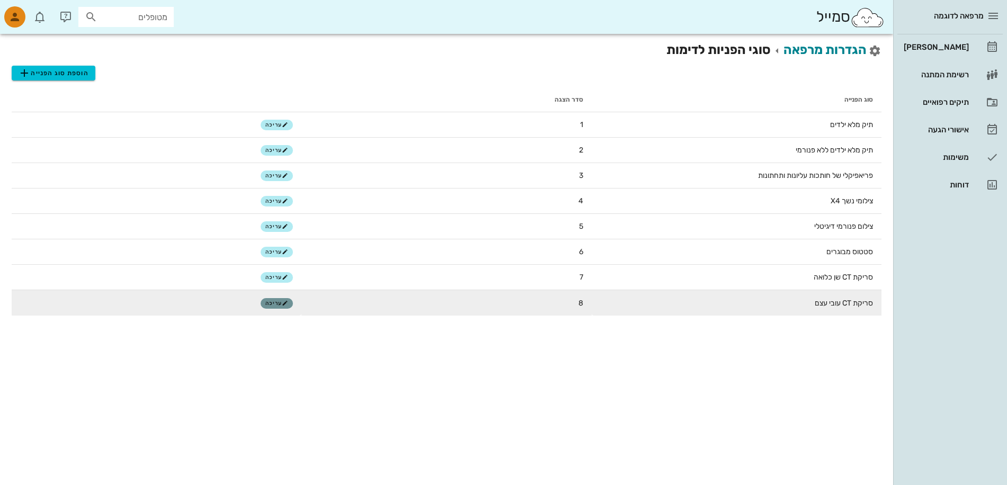
click at [288, 305] on icon "button" at bounding box center [285, 303] width 6 height 6
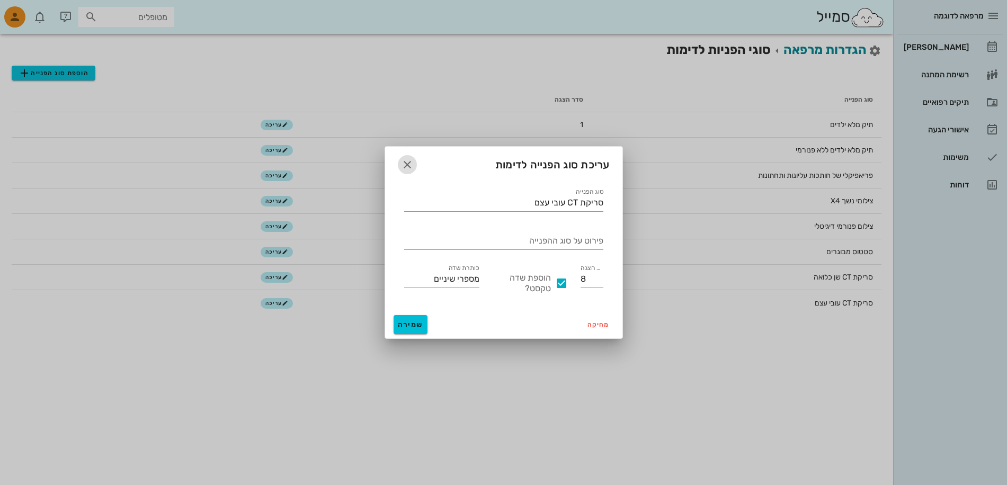
click at [408, 168] on icon "button" at bounding box center [407, 164] width 13 height 13
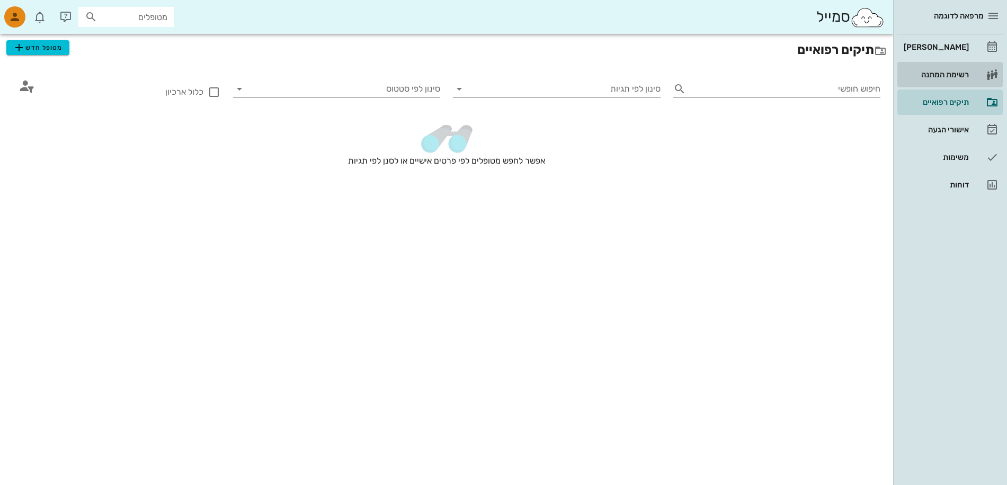
click at [951, 75] on div "רשימת המתנה" at bounding box center [935, 74] width 67 height 8
